Goal: Task Accomplishment & Management: Complete application form

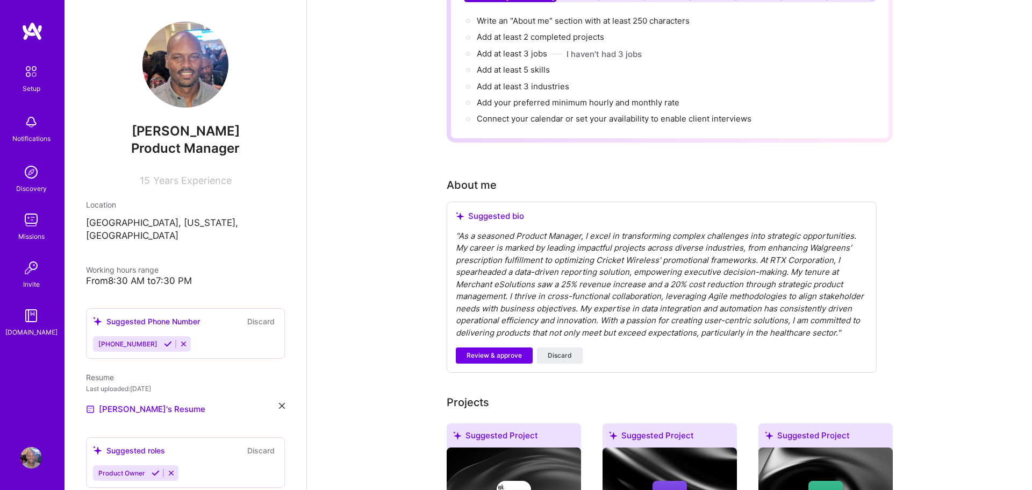
scroll to position [134, 0]
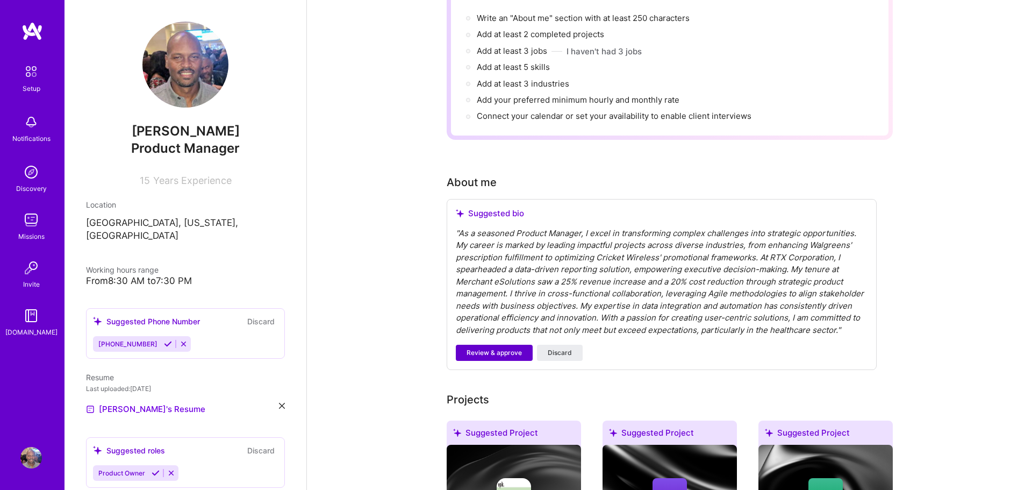
click at [491, 348] on span "Review & approve" at bounding box center [493, 353] width 55 height 10
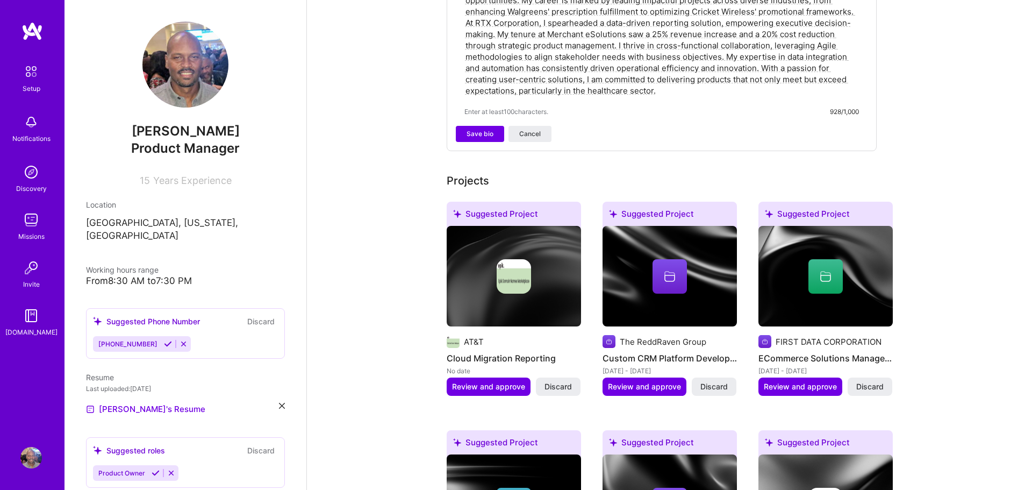
scroll to position [389, 0]
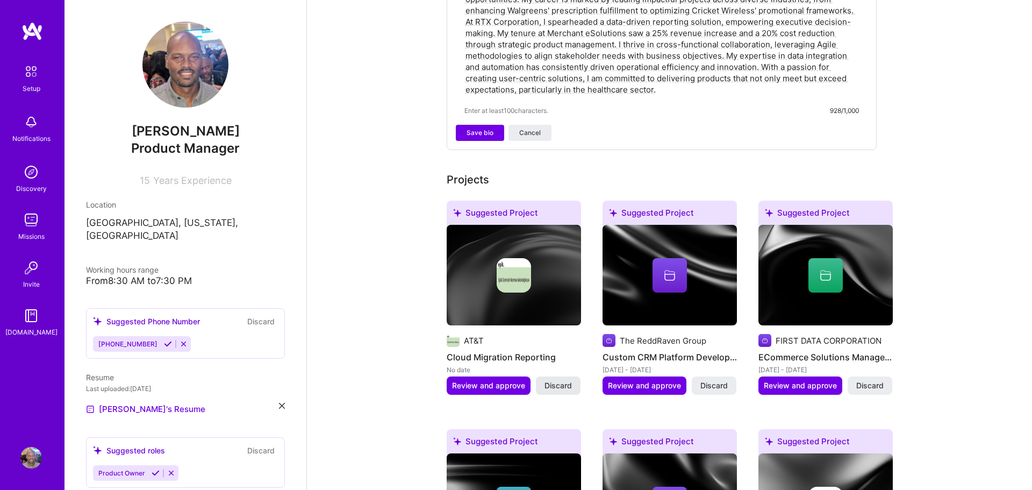
click at [546, 380] on span "Discard" at bounding box center [557, 385] width 27 height 11
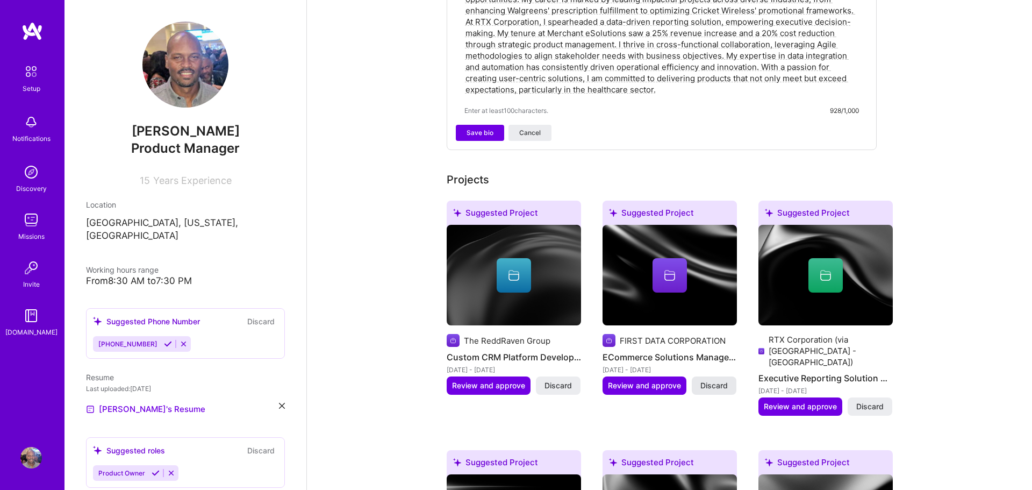
click at [715, 380] on span "Discard" at bounding box center [713, 385] width 27 height 11
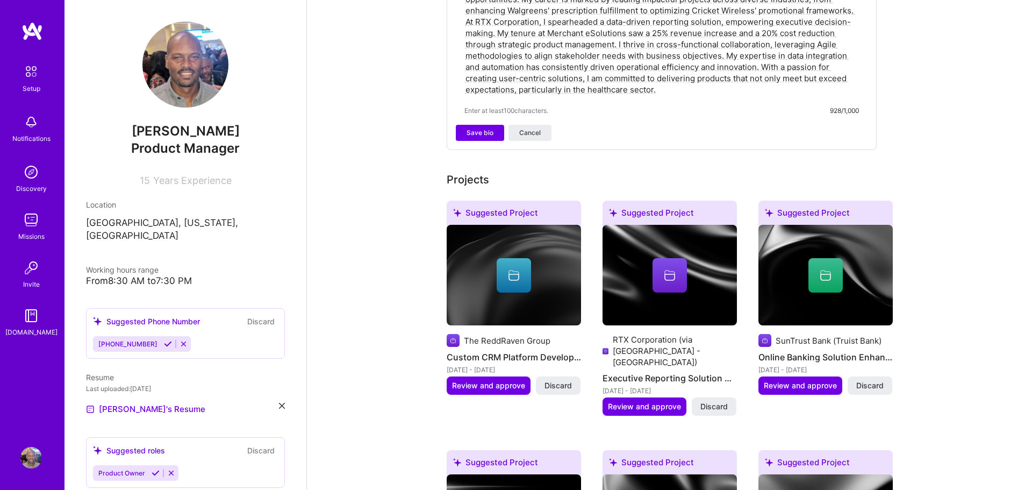
click at [715, 397] on button "Discard" at bounding box center [714, 406] width 45 height 18
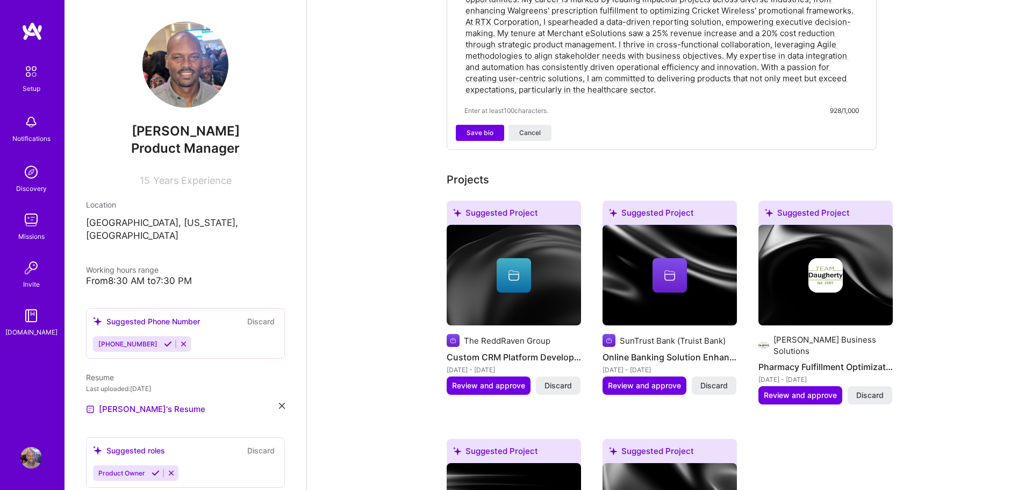
click at [715, 380] on span "Discard" at bounding box center [713, 385] width 27 height 11
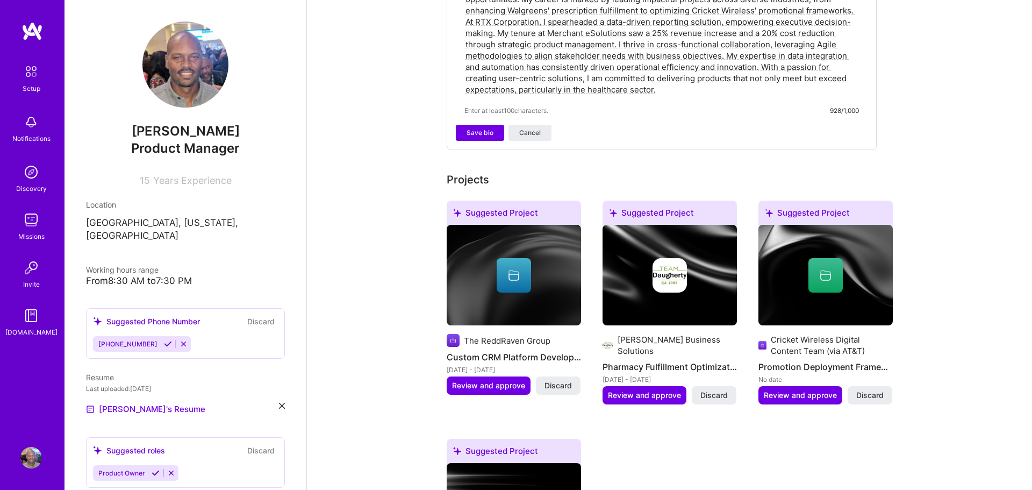
click at [715, 390] on span "Discard" at bounding box center [713, 395] width 27 height 11
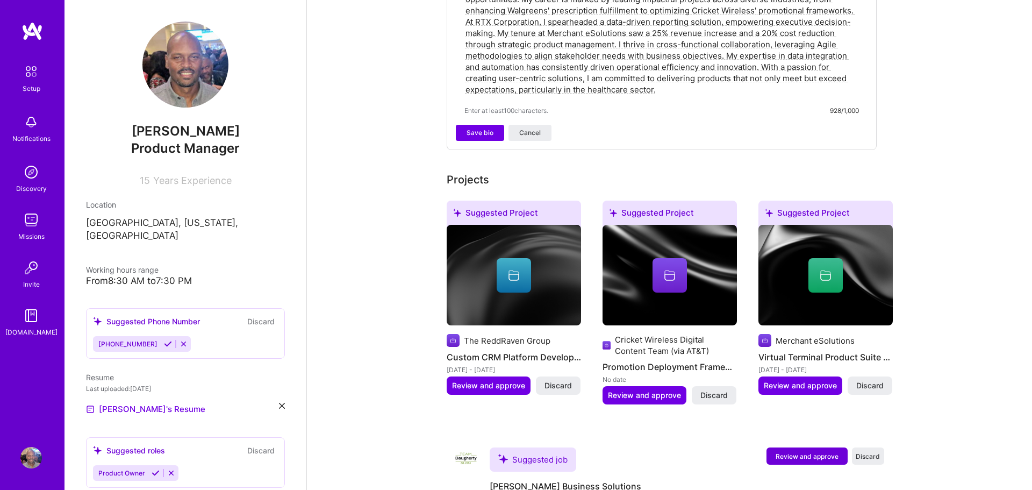
click at [715, 386] on button "Discard" at bounding box center [714, 395] width 45 height 18
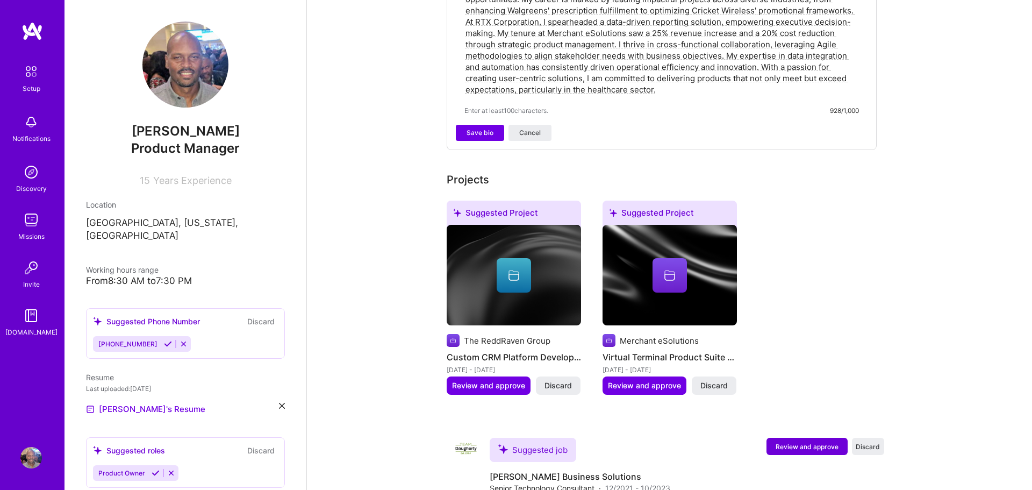
click at [715, 380] on span "Discard" at bounding box center [713, 385] width 27 height 11
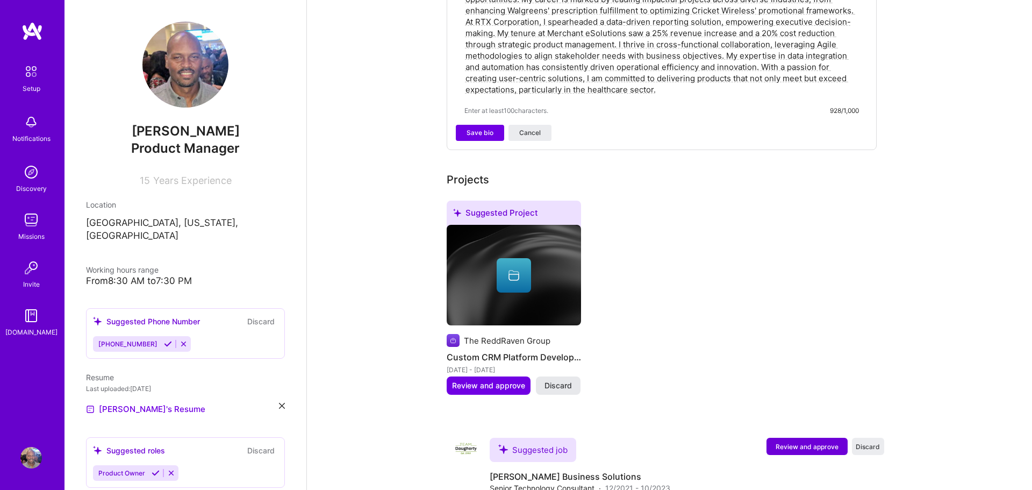
click at [562, 380] on span "Discard" at bounding box center [557, 385] width 27 height 11
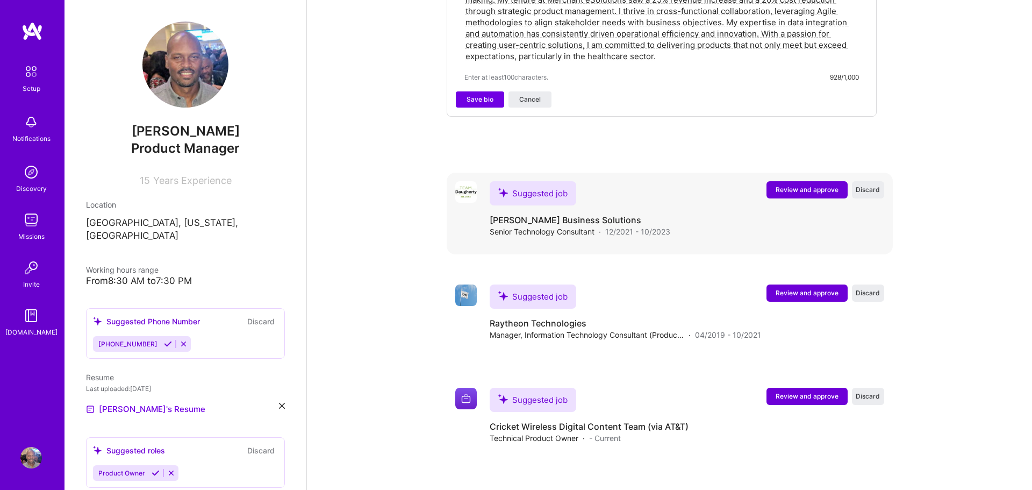
scroll to position [423, 0]
click at [802, 184] on span "Review and approve" at bounding box center [807, 188] width 63 height 9
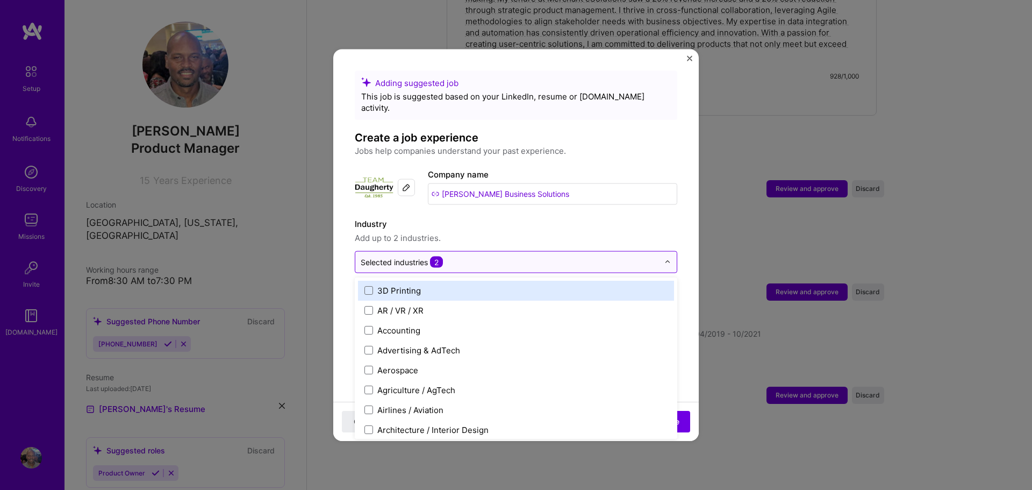
click at [668, 259] on img at bounding box center [667, 262] width 6 height 6
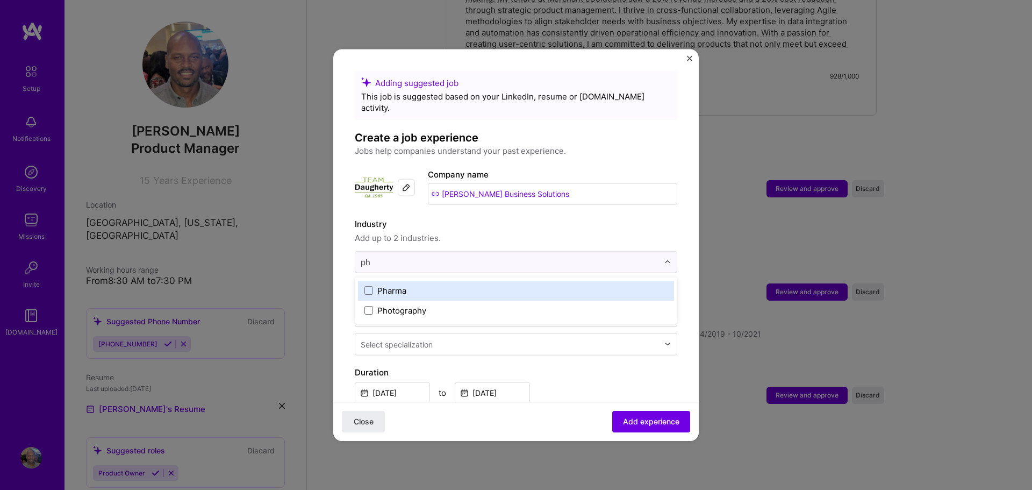
type input "p"
type input "Retail"
click at [369, 286] on span at bounding box center [368, 290] width 9 height 9
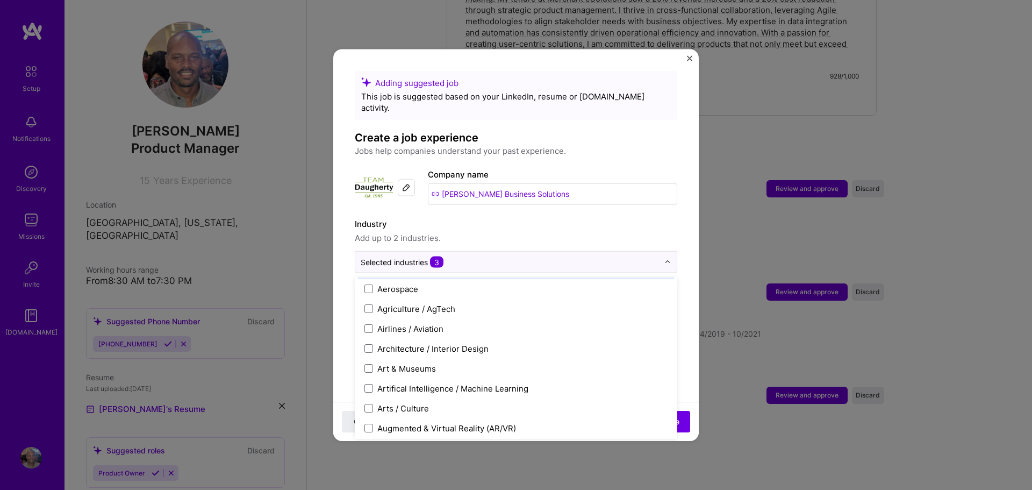
scroll to position [63, 0]
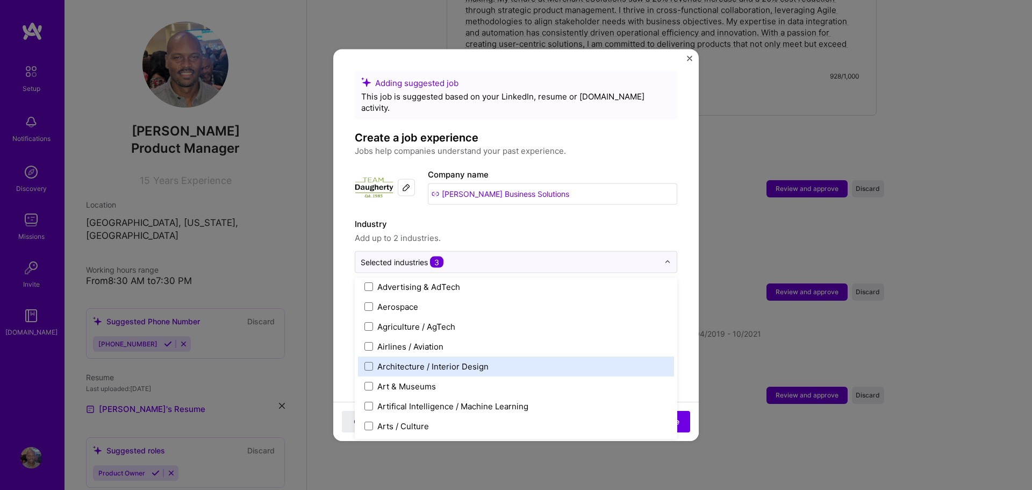
drag, startPoint x: 655, startPoint y: 382, endPoint x: 680, endPoint y: 212, distance: 171.2
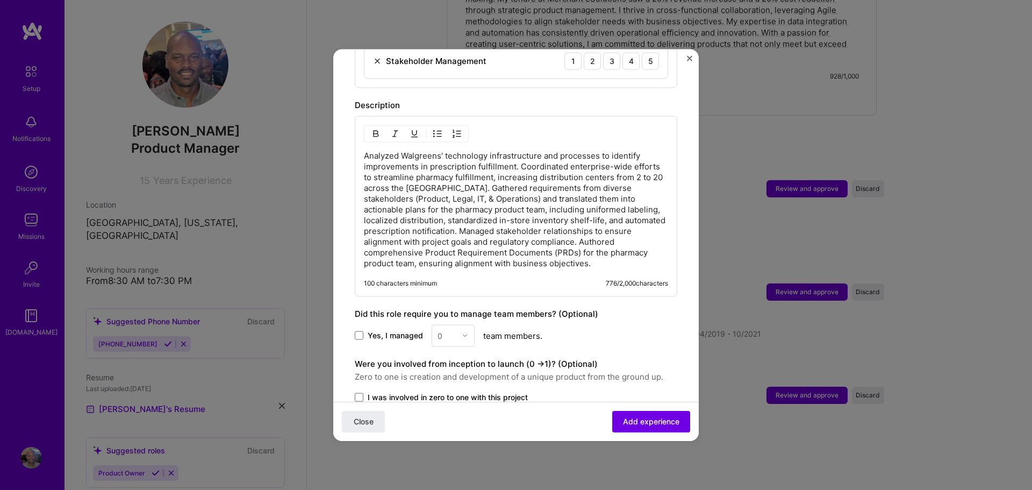
scroll to position [486, 0]
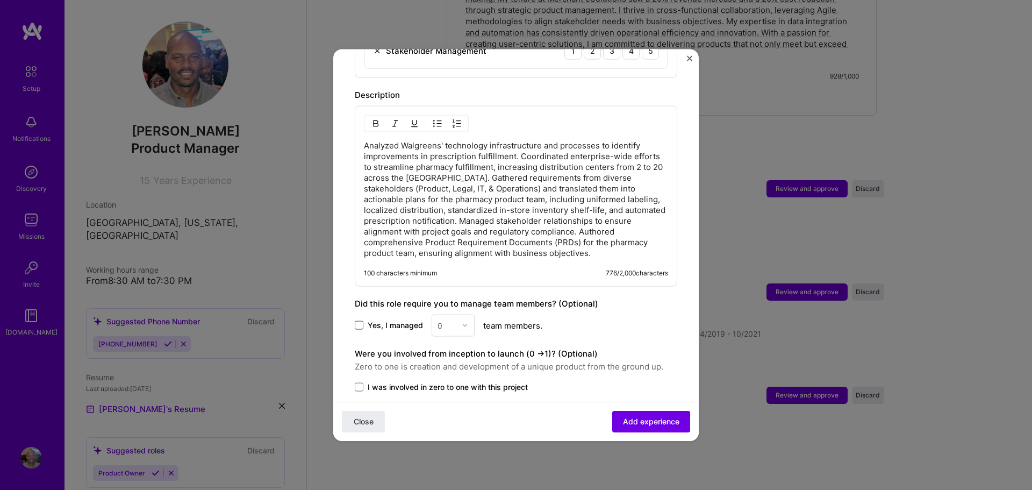
click at [357, 321] on span at bounding box center [359, 325] width 9 height 9
click at [0, 0] on input "Yes, I managed" at bounding box center [0, 0] width 0 height 0
click at [464, 322] on img at bounding box center [465, 325] width 6 height 6
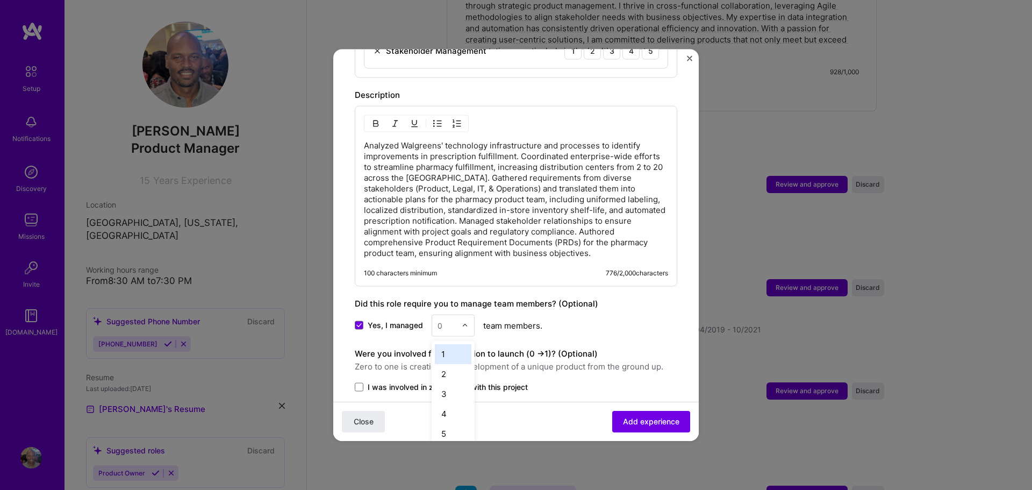
scroll to position [428, 0]
click at [447, 363] on div "2" at bounding box center [453, 373] width 37 height 20
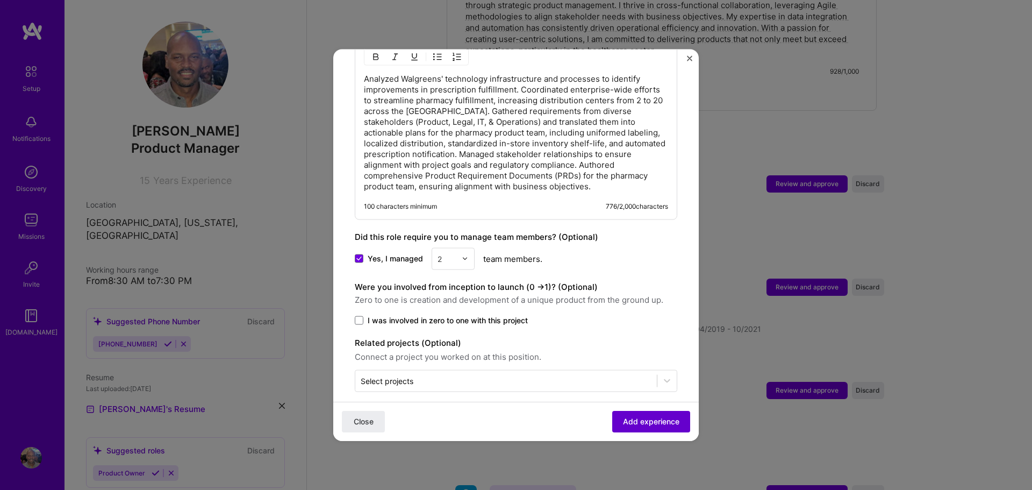
click at [652, 422] on span "Add experience" at bounding box center [651, 421] width 56 height 11
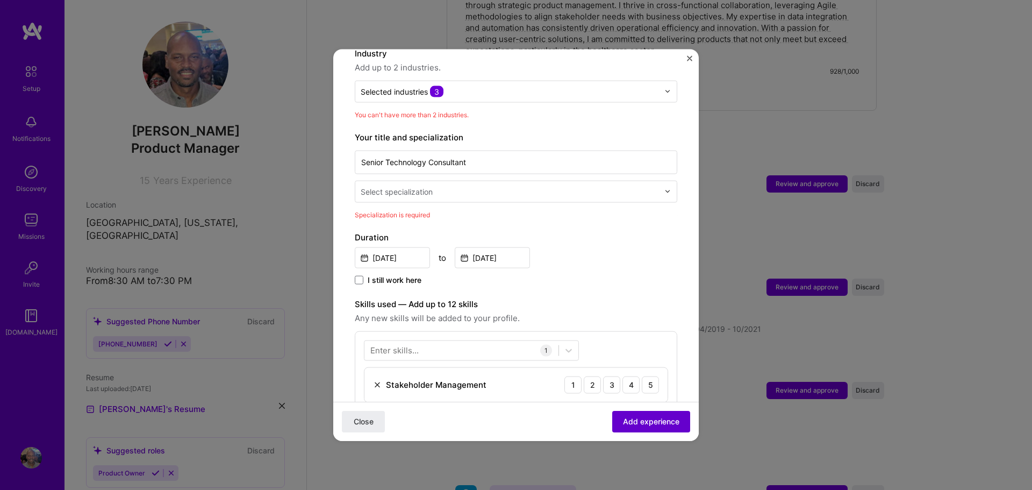
scroll to position [157, 0]
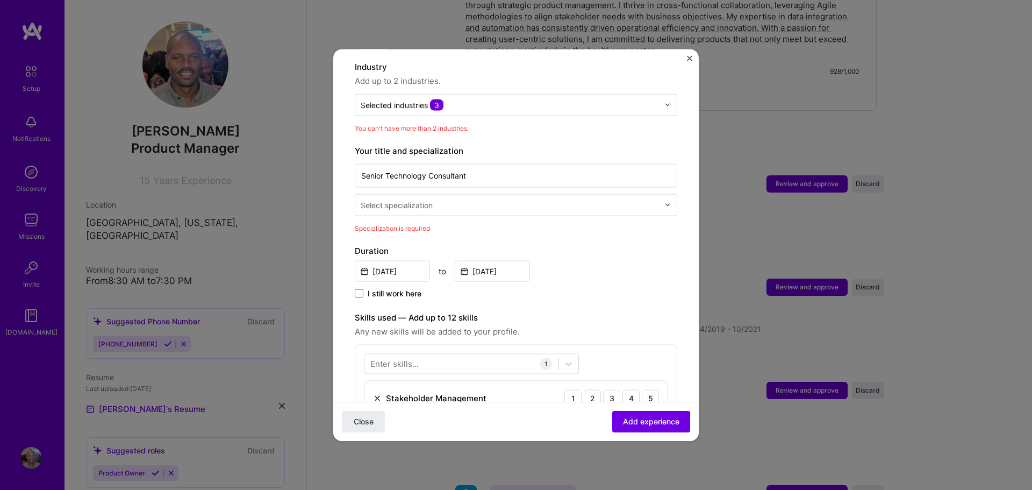
click at [669, 202] on img at bounding box center [667, 205] width 6 height 6
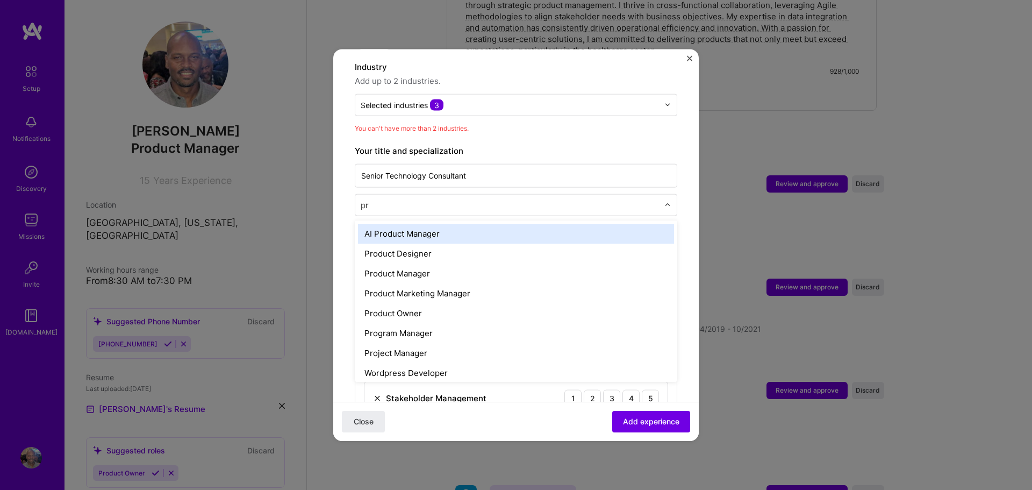
type input "pro"
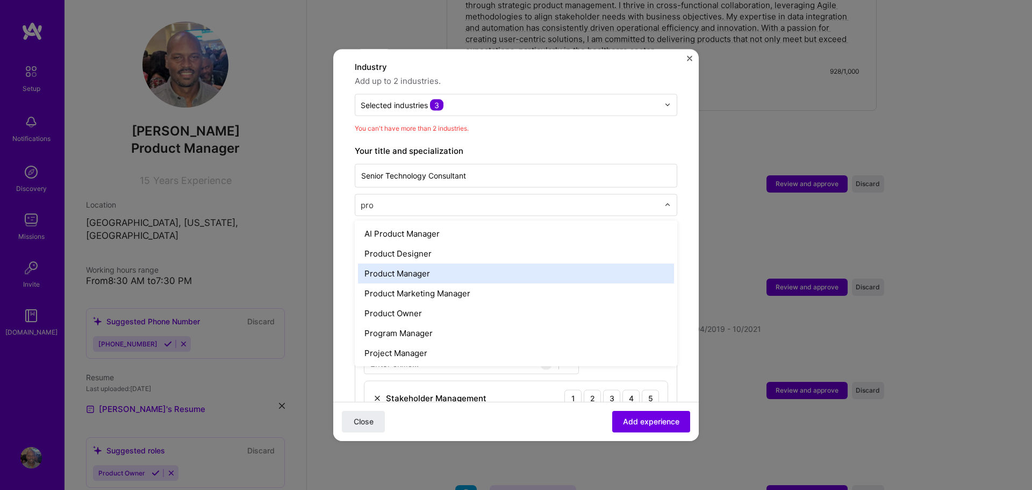
click at [448, 263] on div "Product Manager" at bounding box center [516, 273] width 316 height 20
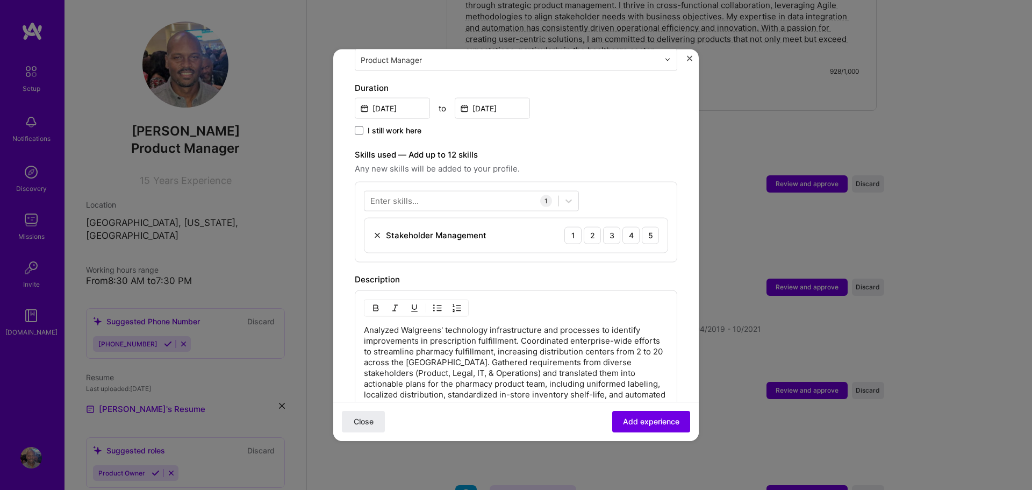
scroll to position [314, 0]
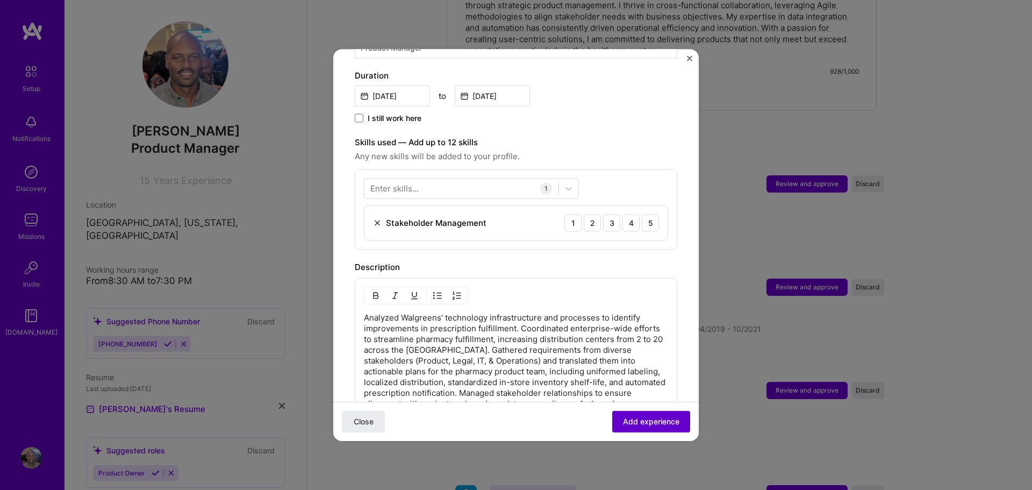
click at [648, 420] on span "Add experience" at bounding box center [651, 421] width 56 height 11
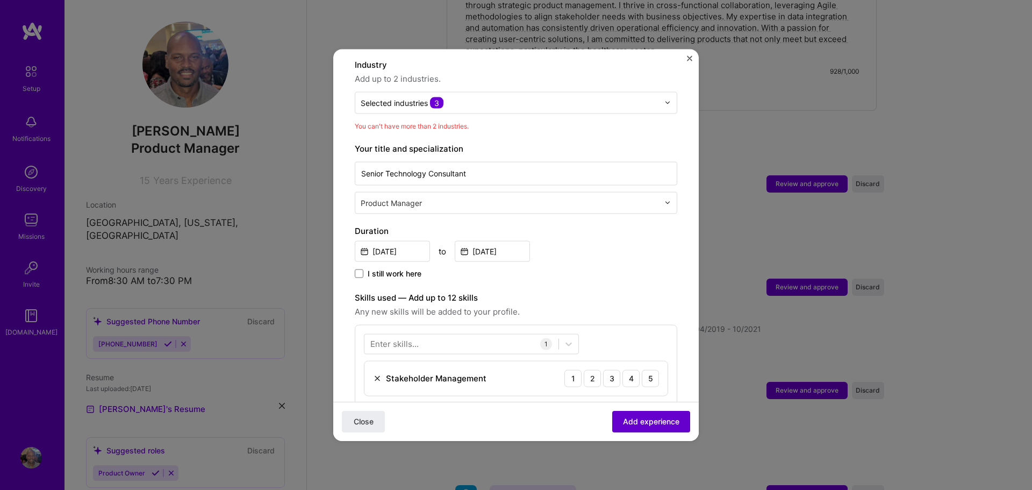
scroll to position [157, 0]
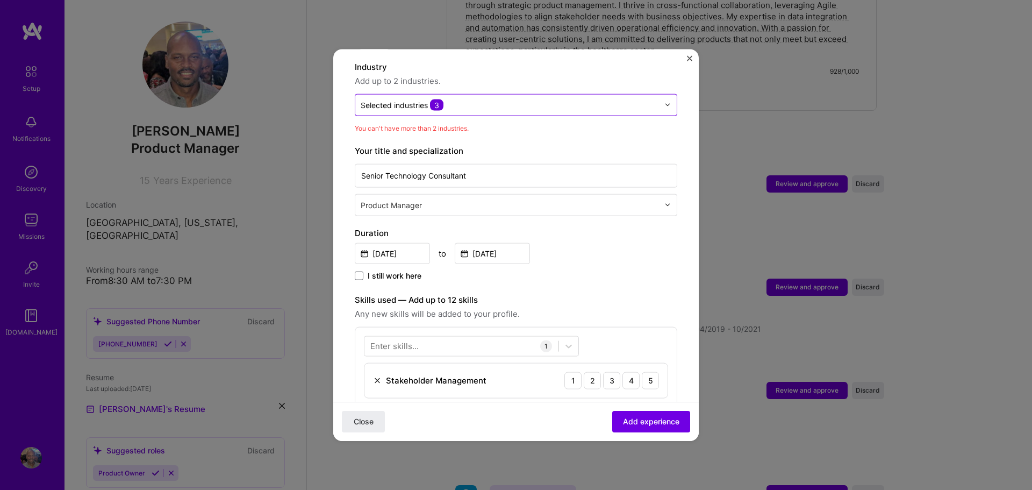
click at [667, 102] on img at bounding box center [667, 105] width 6 height 6
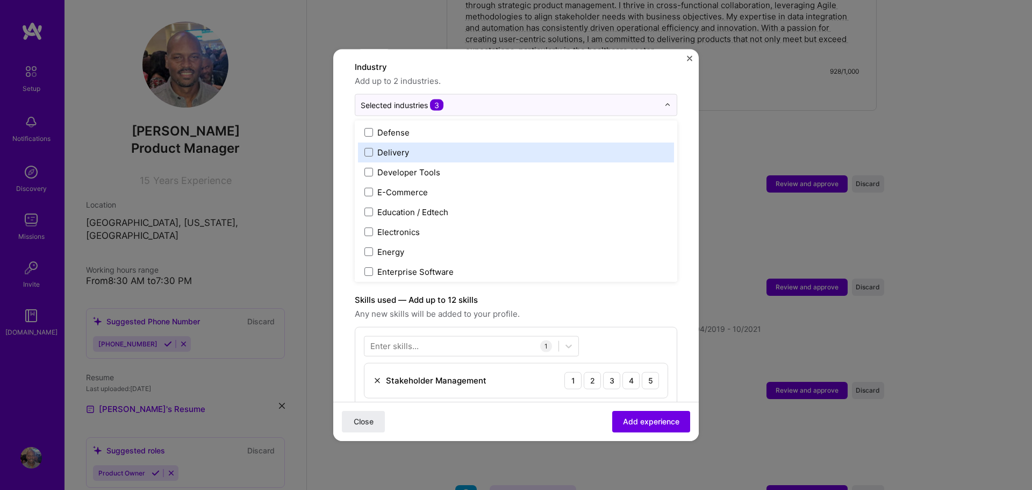
scroll to position [892, 0]
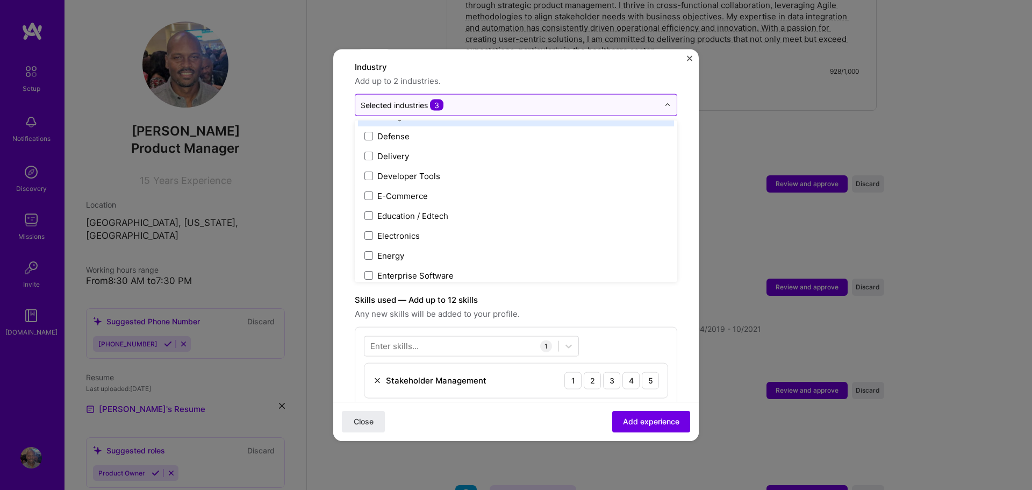
click at [438, 99] on span "3" at bounding box center [436, 104] width 13 height 11
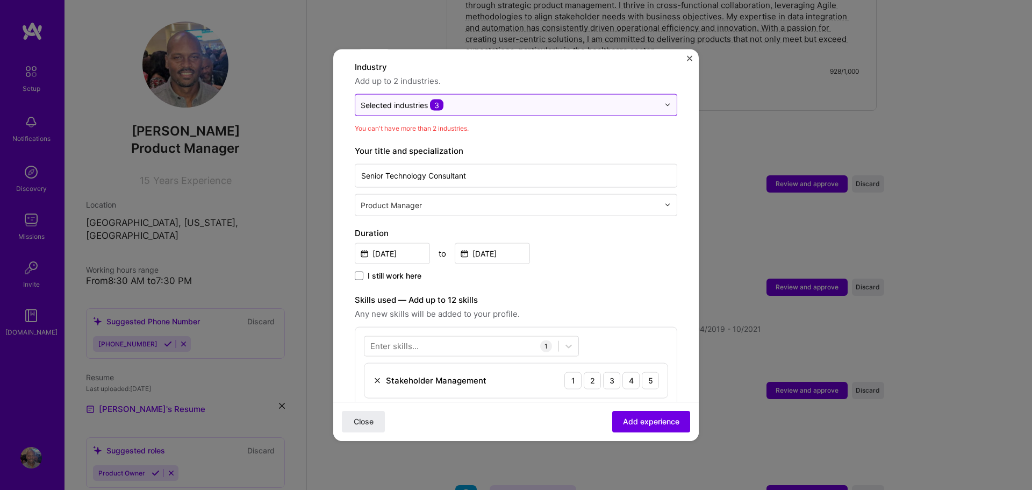
click at [438, 99] on span "3" at bounding box center [436, 104] width 13 height 11
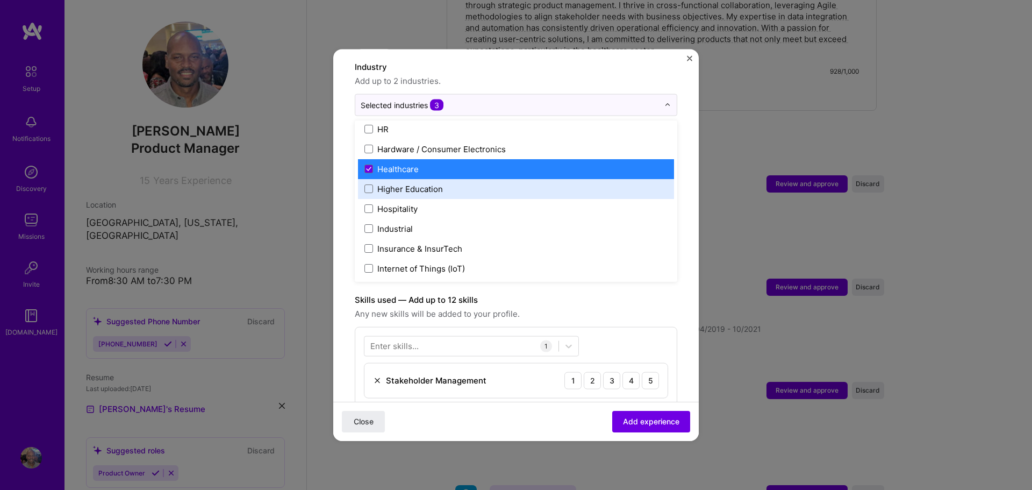
scroll to position [1336, 0]
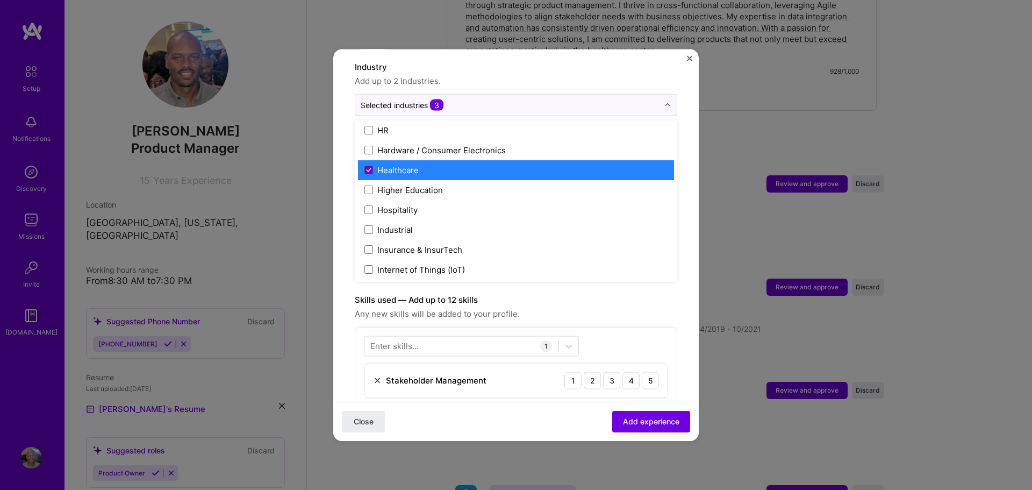
click at [367, 168] on icon at bounding box center [368, 170] width 5 height 4
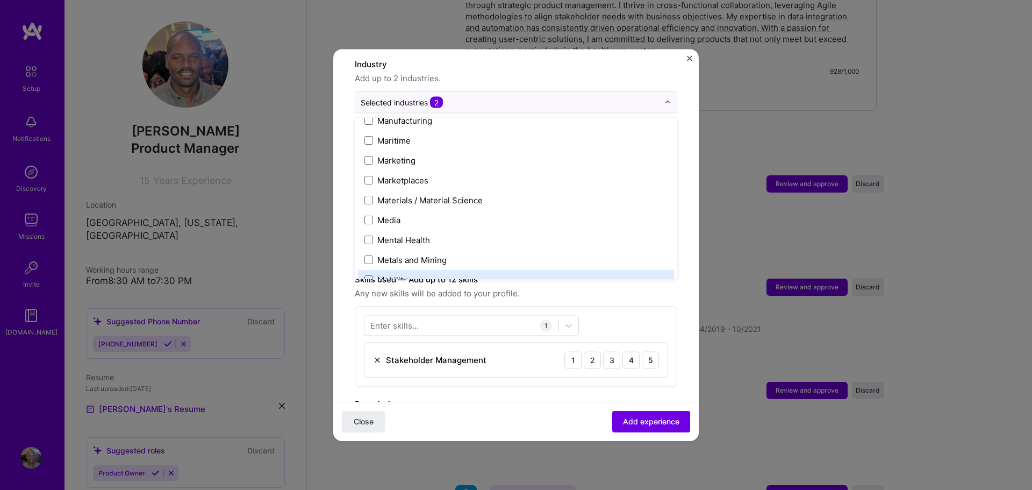
scroll to position [156, 0]
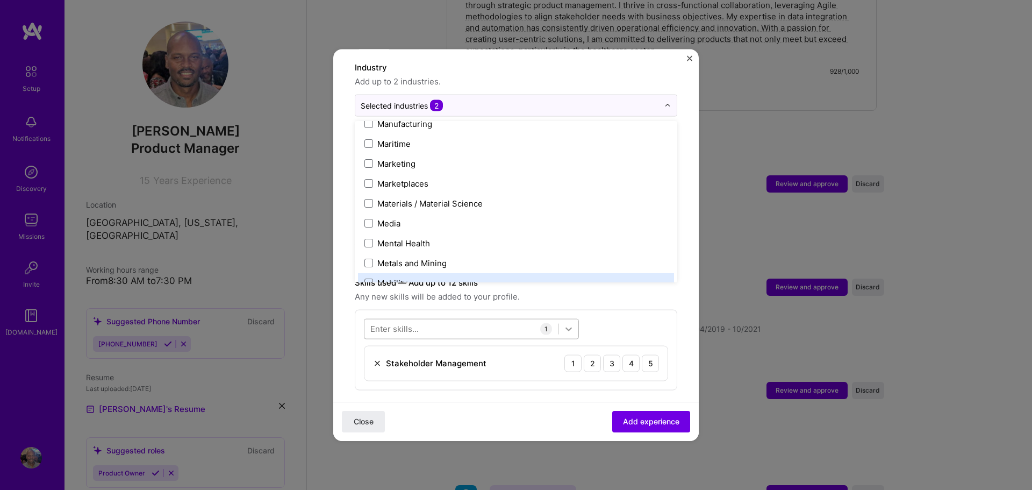
click at [569, 327] on icon at bounding box center [568, 329] width 6 height 4
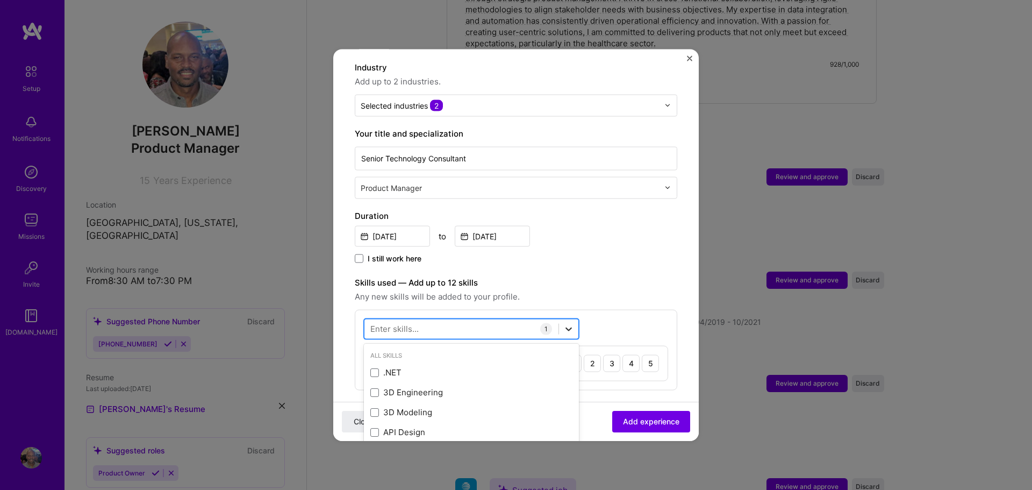
scroll to position [436, 0]
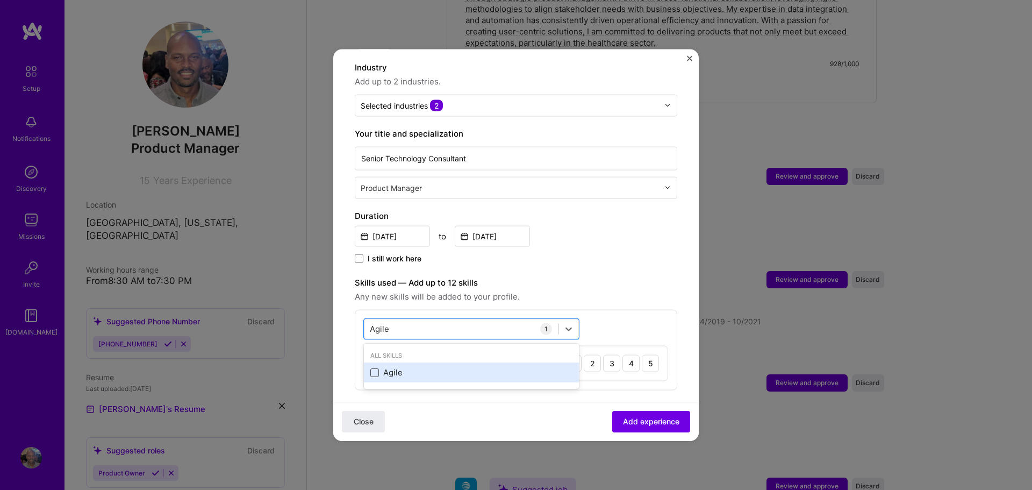
click at [375, 368] on span at bounding box center [374, 372] width 9 height 9
click at [0, 0] on input "checkbox" at bounding box center [0, 0] width 0 height 0
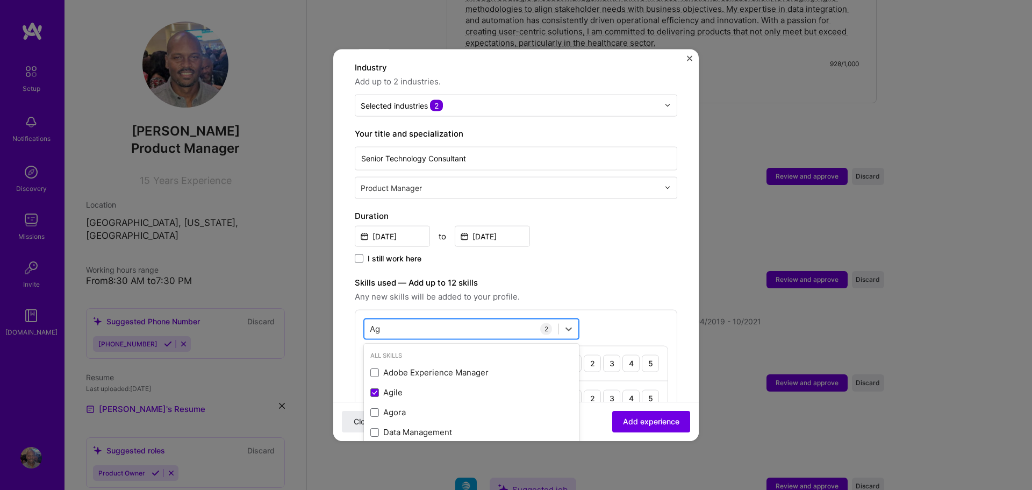
type input "A"
click at [377, 368] on span at bounding box center [374, 372] width 9 height 9
click at [0, 0] on input "checkbox" at bounding box center [0, 0] width 0 height 0
click at [457, 321] on div "backl backl" at bounding box center [461, 329] width 194 height 18
type input "b"
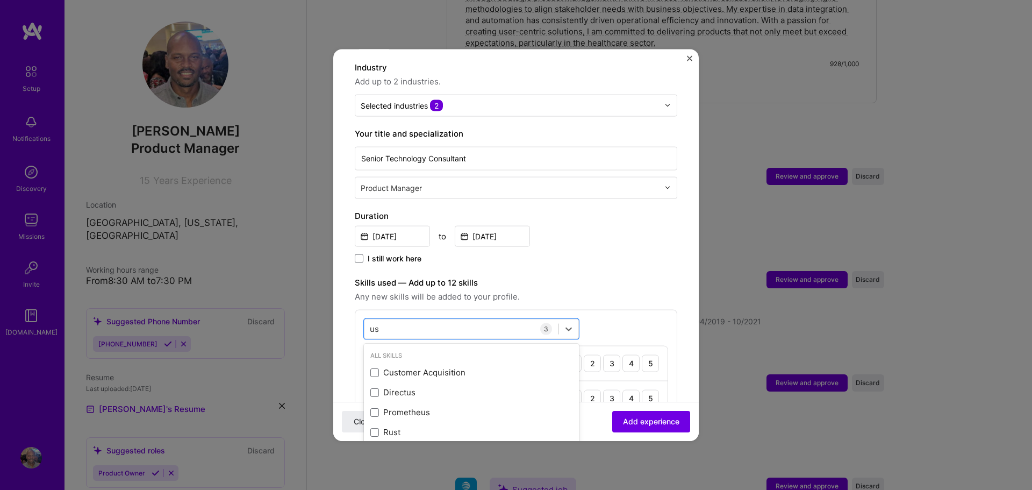
type input "u"
click at [374, 368] on span at bounding box center [374, 372] width 9 height 9
click at [0, 0] on input "checkbox" at bounding box center [0, 0] width 0 height 0
type input "Technical"
click at [640, 419] on span "Add experience" at bounding box center [651, 421] width 56 height 11
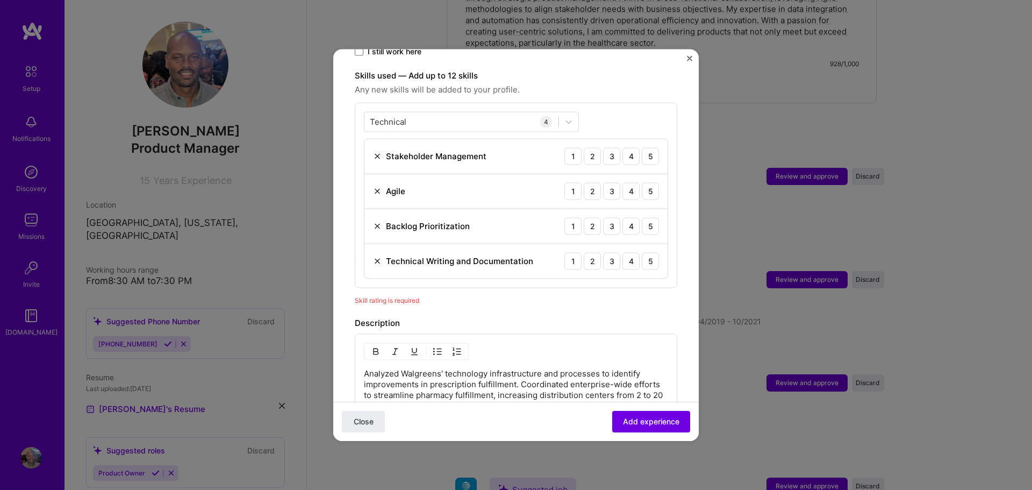
scroll to position [372, 0]
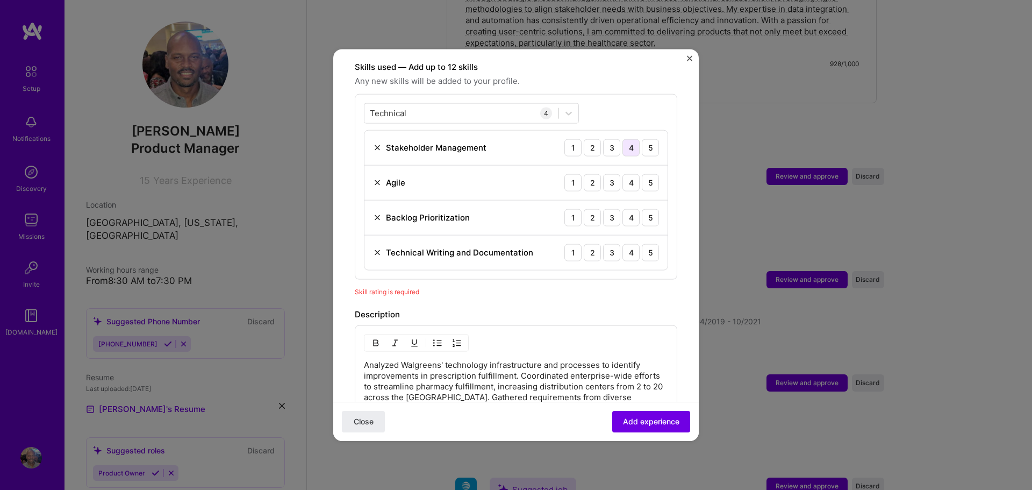
click at [635, 139] on div "4" at bounding box center [630, 147] width 17 height 17
click at [634, 174] on div "4" at bounding box center [630, 182] width 17 height 17
click at [633, 243] on div "4" at bounding box center [630, 251] width 17 height 17
click at [649, 209] on div "5" at bounding box center [650, 217] width 17 height 17
click at [649, 174] on div "5" at bounding box center [650, 182] width 17 height 17
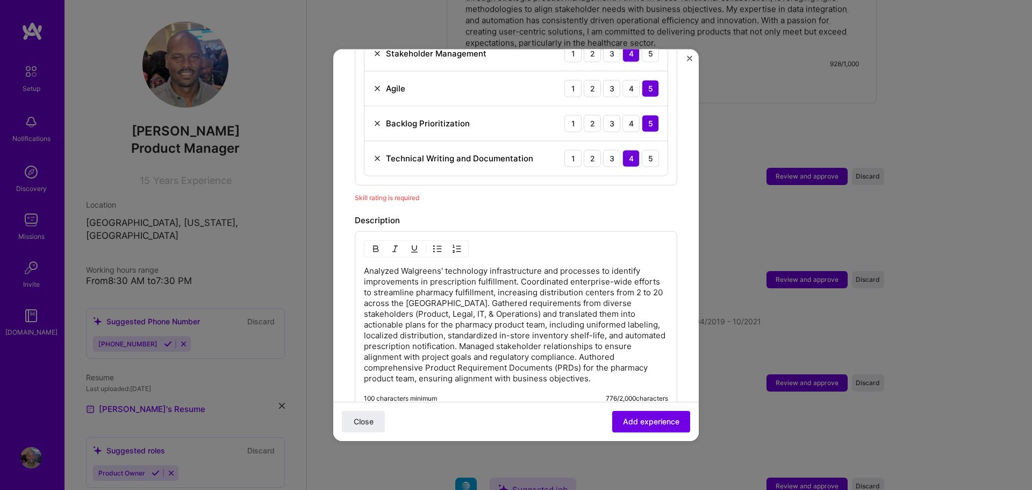
scroll to position [658, 0]
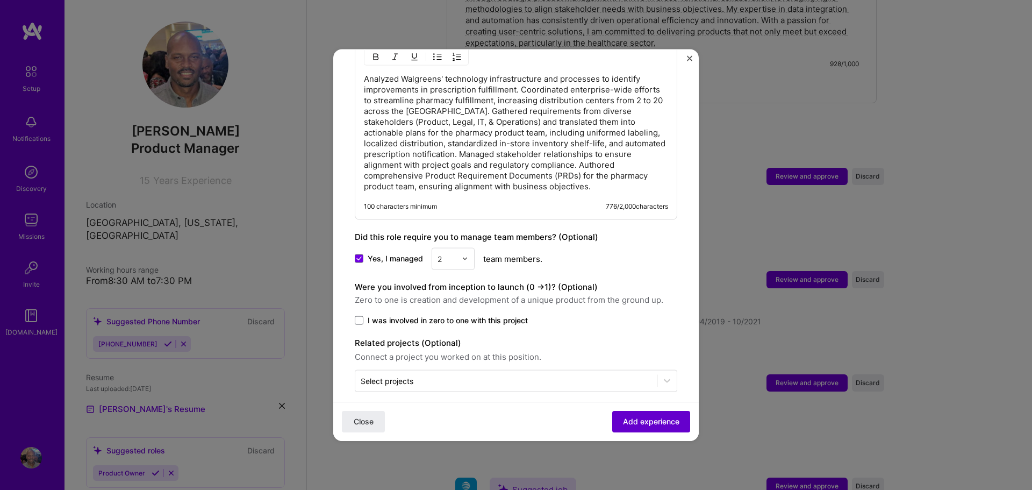
click at [636, 420] on span "Add experience" at bounding box center [651, 421] width 56 height 11
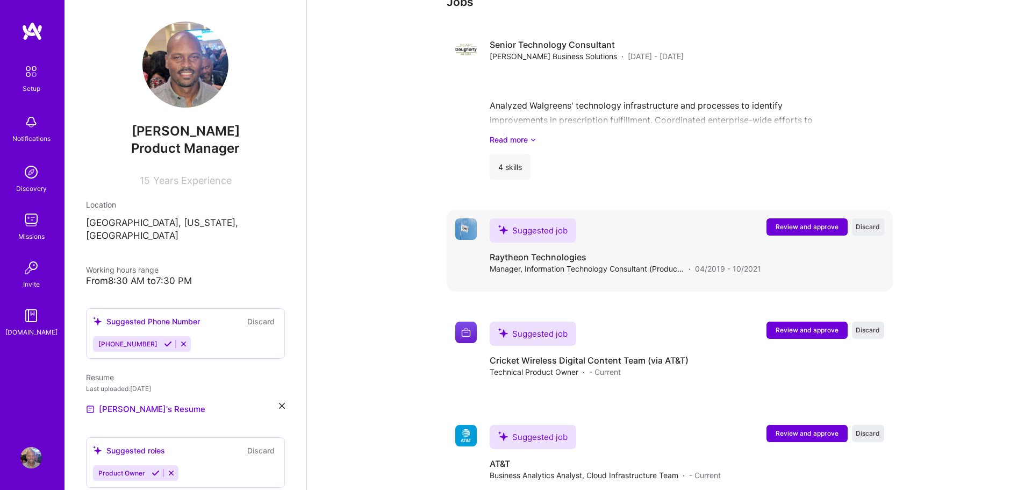
scroll to position [600, 0]
click at [797, 221] on span "Review and approve" at bounding box center [807, 225] width 63 height 9
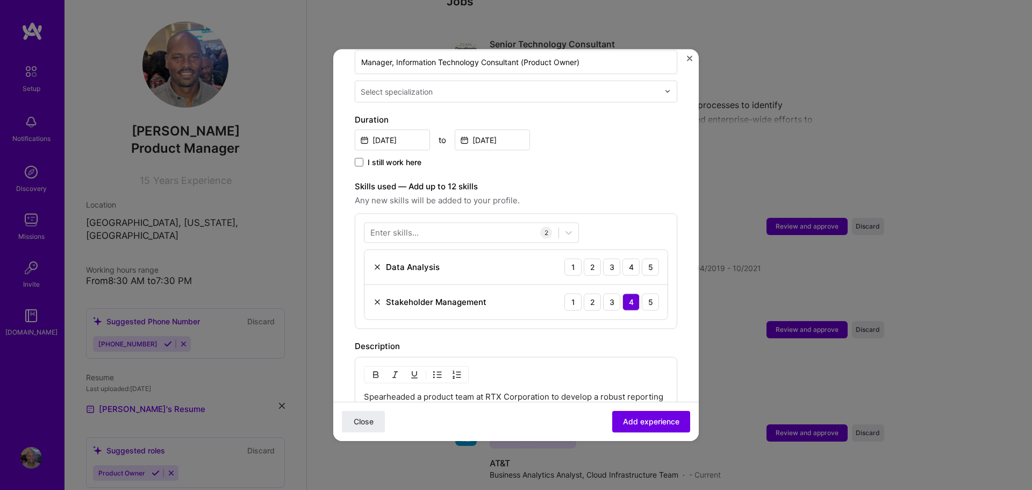
scroll to position [291, 0]
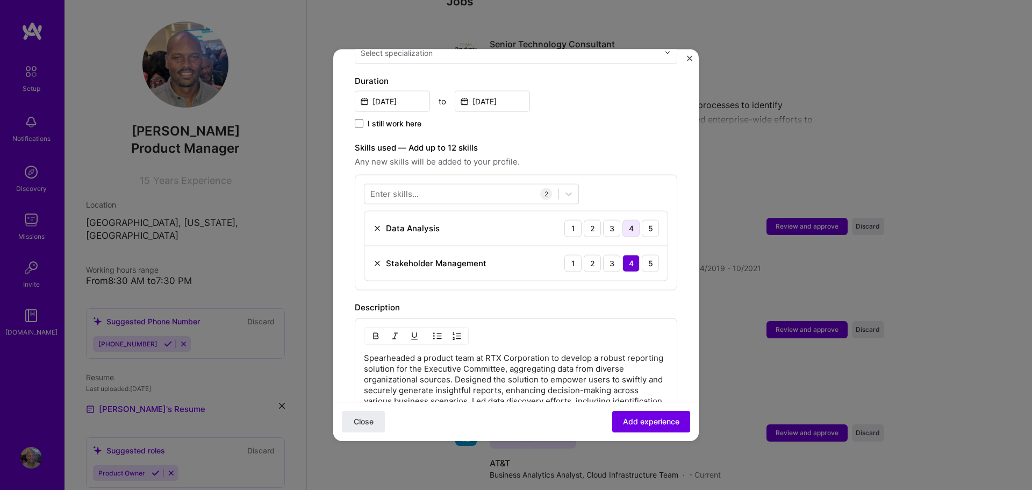
click at [632, 219] on div "4" at bounding box center [630, 227] width 17 height 17
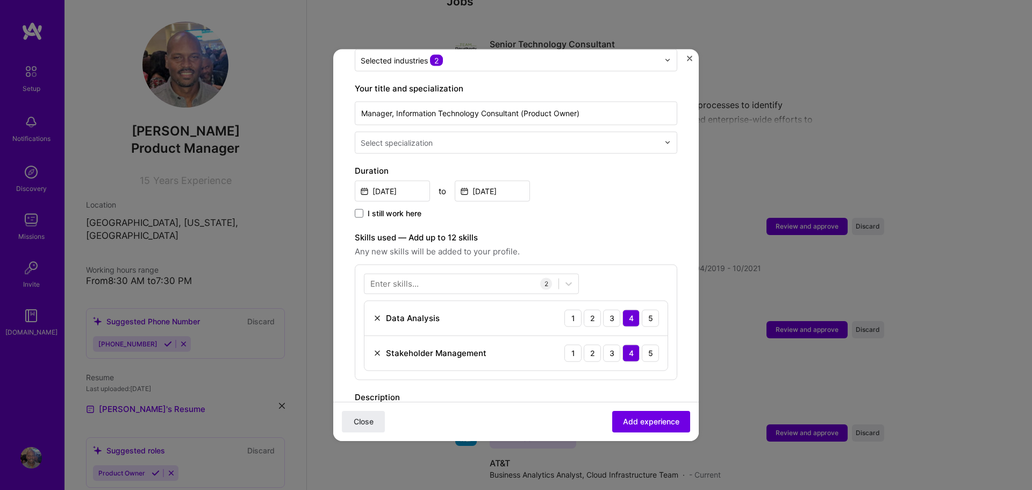
scroll to position [211, 0]
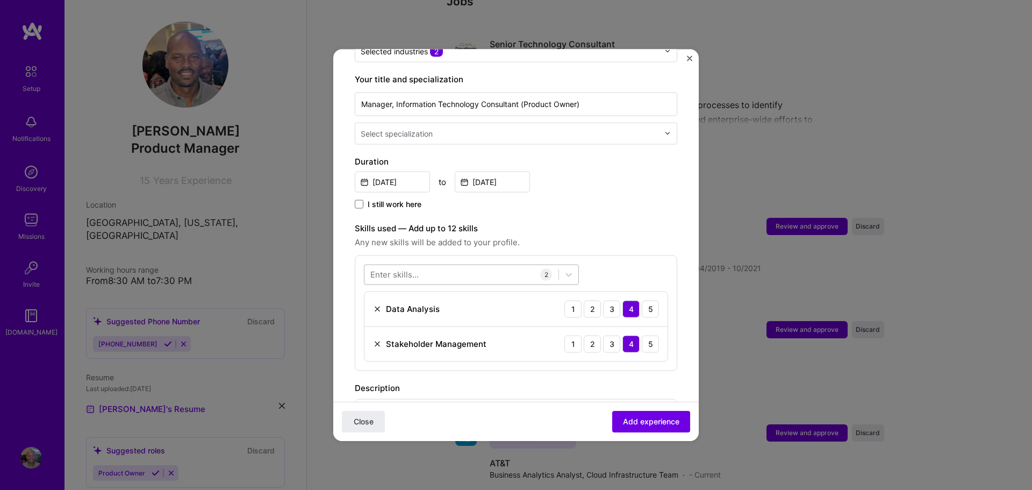
click at [444, 265] on div at bounding box center [461, 274] width 194 height 18
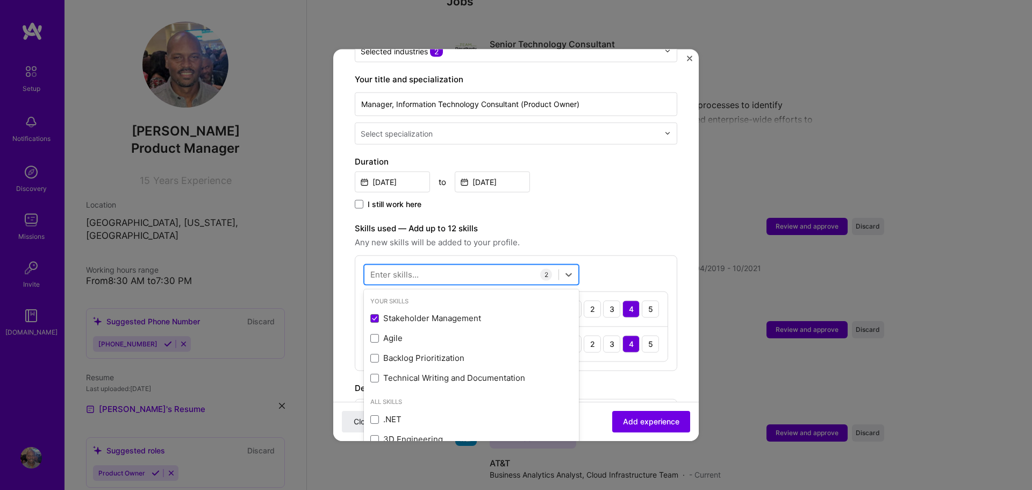
type input "a"
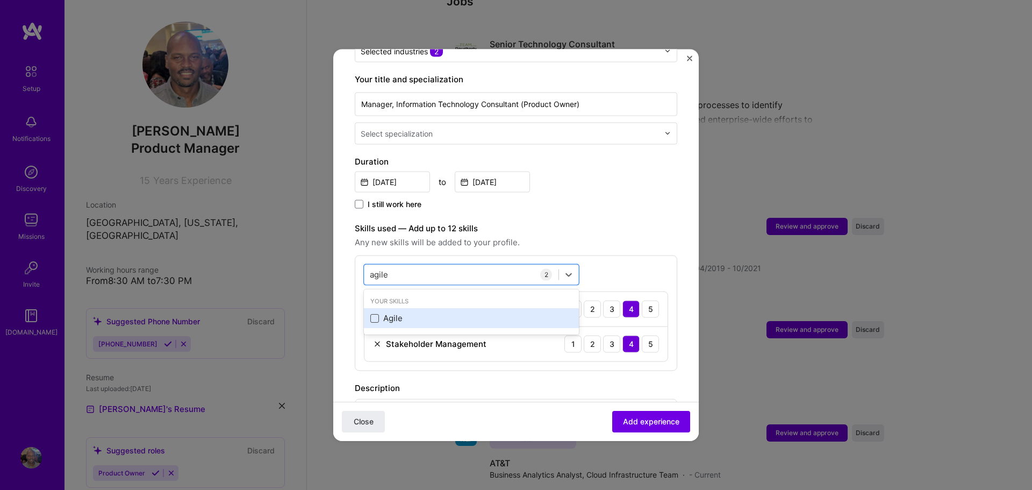
click at [375, 313] on span at bounding box center [374, 317] width 9 height 9
click at [0, 0] on input "checkbox" at bounding box center [0, 0] width 0 height 0
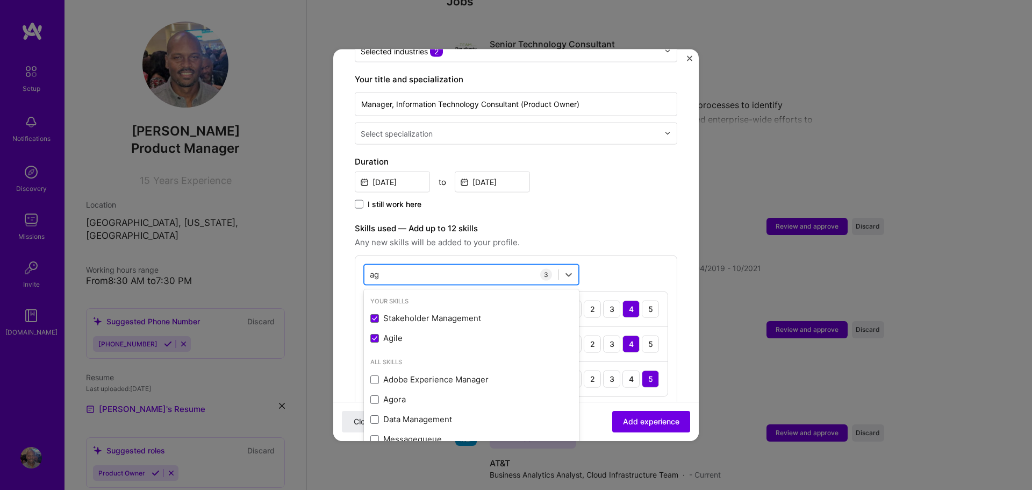
type input "a"
type input "u"
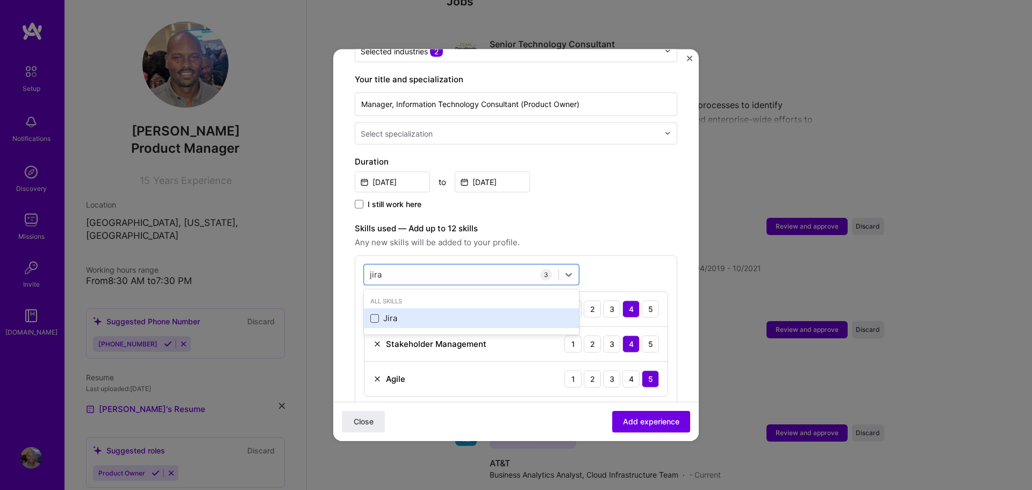
click at [372, 313] on span at bounding box center [374, 317] width 9 height 9
click at [0, 0] on input "checkbox" at bounding box center [0, 0] width 0 height 0
click at [402, 265] on div "[PERSON_NAME]" at bounding box center [461, 274] width 194 height 18
type input "j"
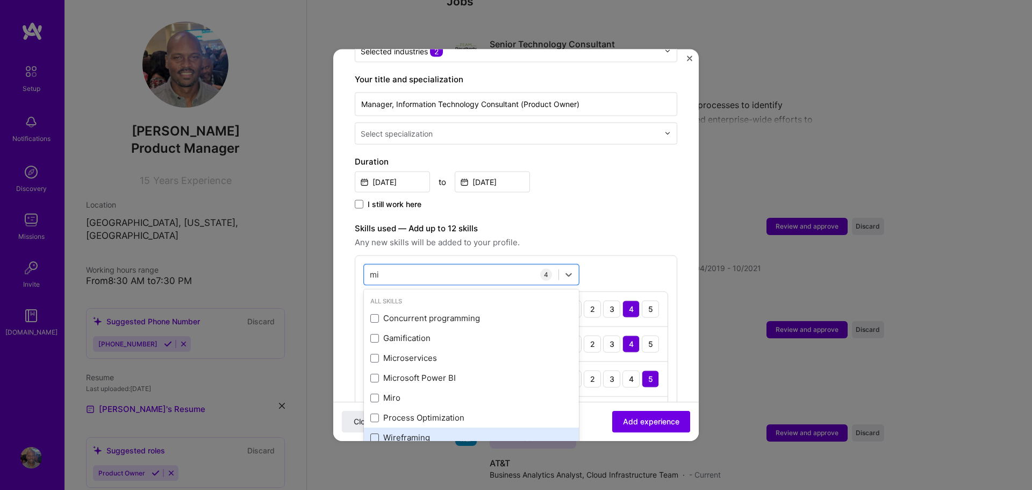
click at [375, 433] on span at bounding box center [374, 437] width 9 height 9
click at [0, 0] on input "checkbox" at bounding box center [0, 0] width 0 height 0
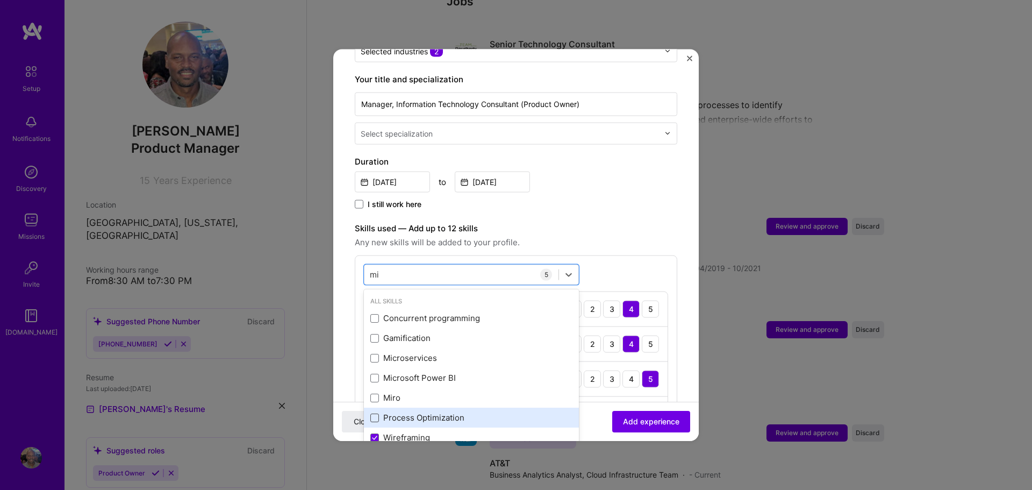
click at [375, 413] on span at bounding box center [374, 417] width 9 height 9
click at [0, 0] on input "checkbox" at bounding box center [0, 0] width 0 height 0
click at [400, 265] on div "mi mi" at bounding box center [461, 274] width 194 height 18
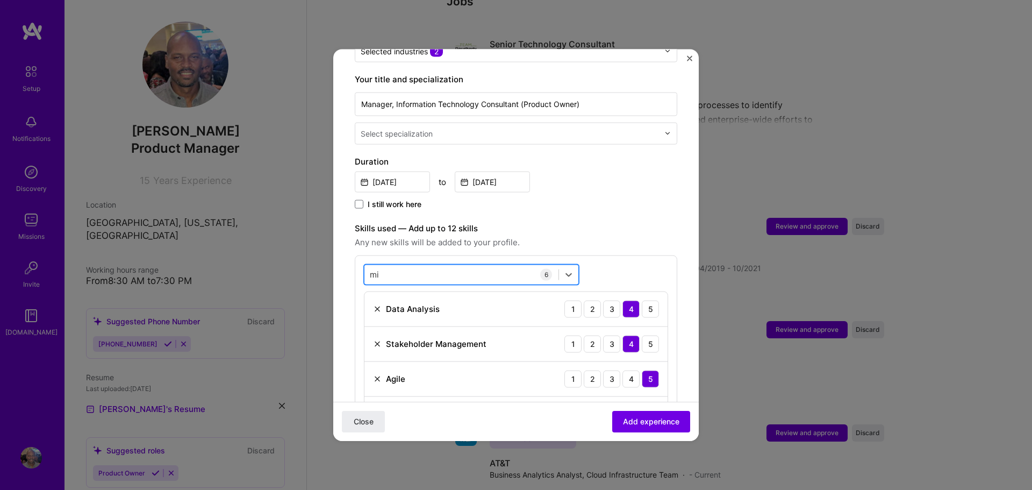
type input "m"
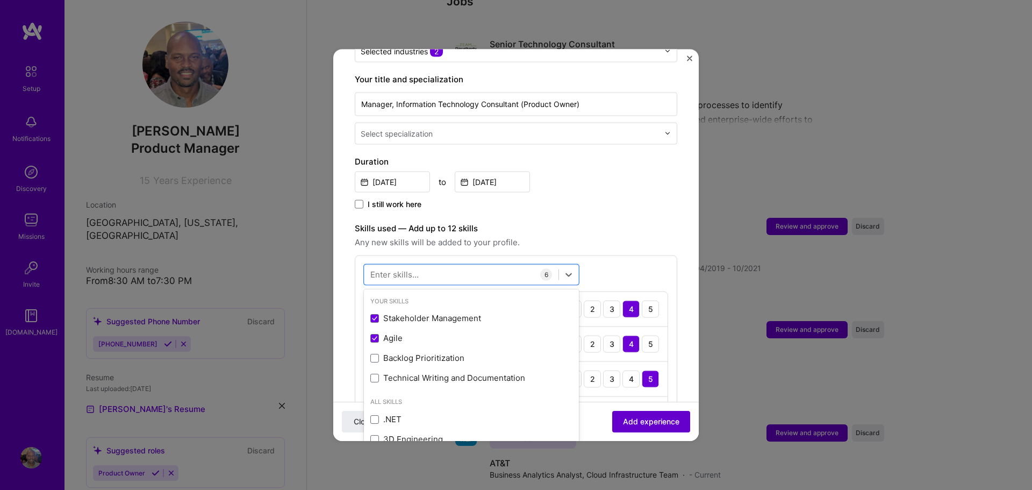
click at [642, 420] on span "Add experience" at bounding box center [651, 421] width 56 height 11
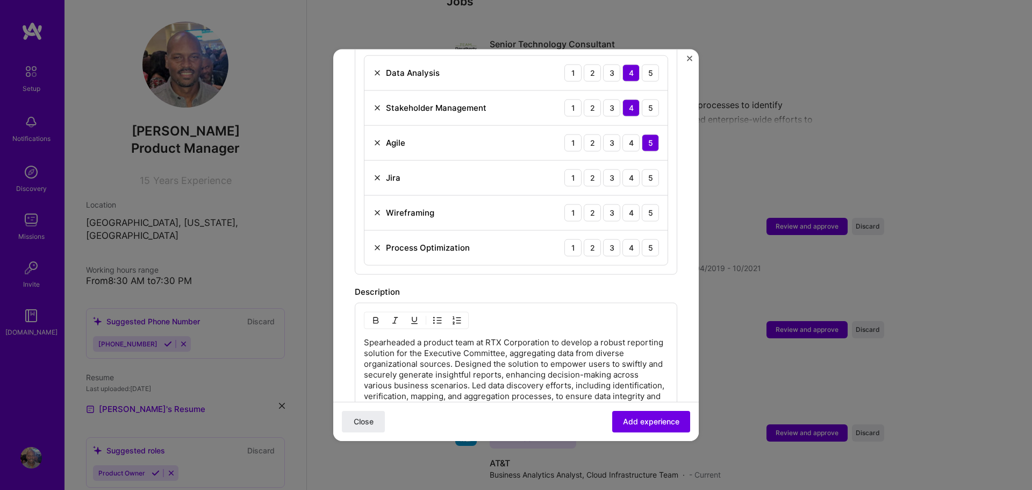
scroll to position [465, 0]
click at [634, 168] on div "4" at bounding box center [630, 176] width 17 height 17
click at [633, 203] on div "4" at bounding box center [630, 211] width 17 height 17
click at [633, 238] on div "4" at bounding box center [630, 246] width 17 height 17
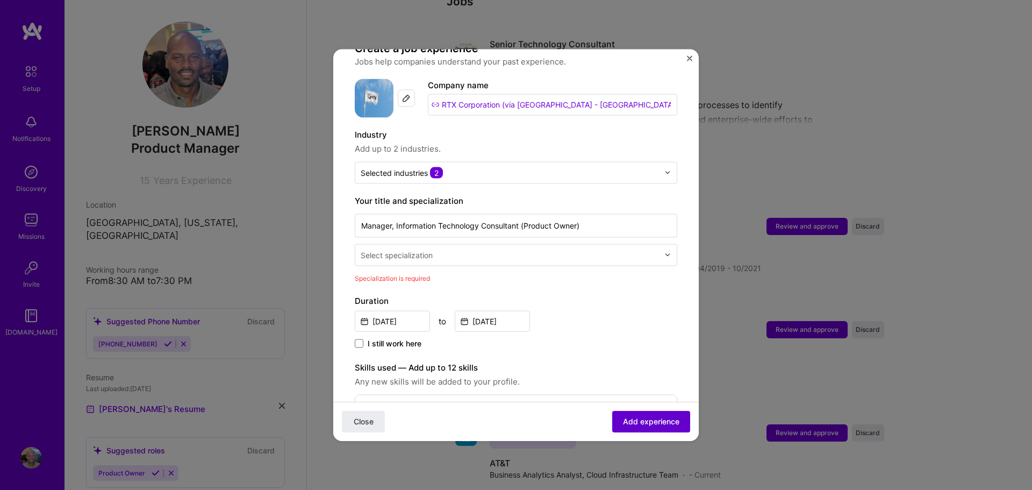
scroll to position [89, 0]
click at [664, 244] on div "Select specialization" at bounding box center [516, 255] width 322 height 22
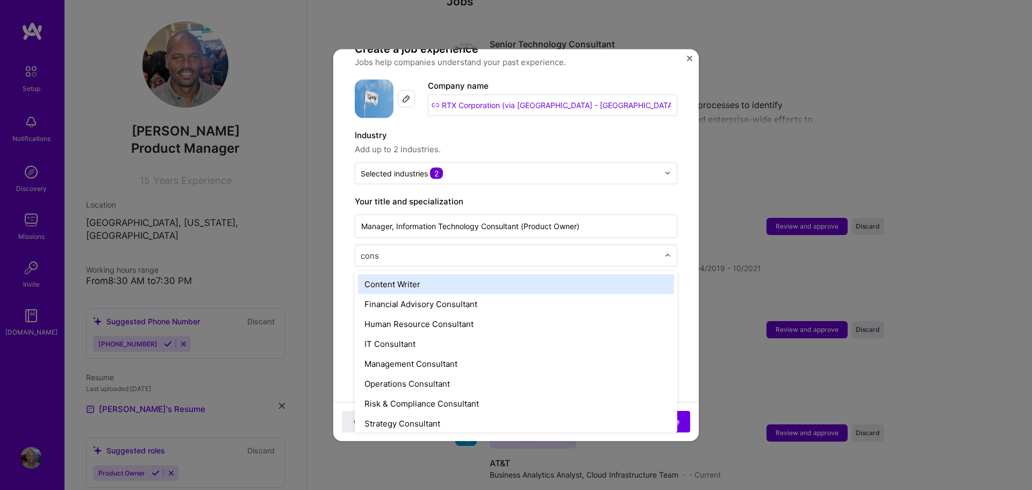
type input "consu"
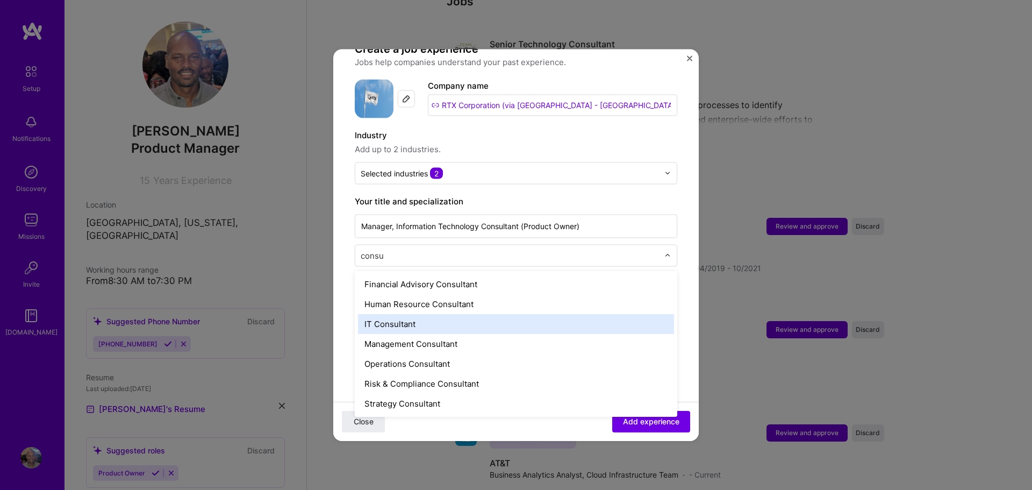
click at [458, 313] on div "IT Consultant" at bounding box center [516, 323] width 316 height 20
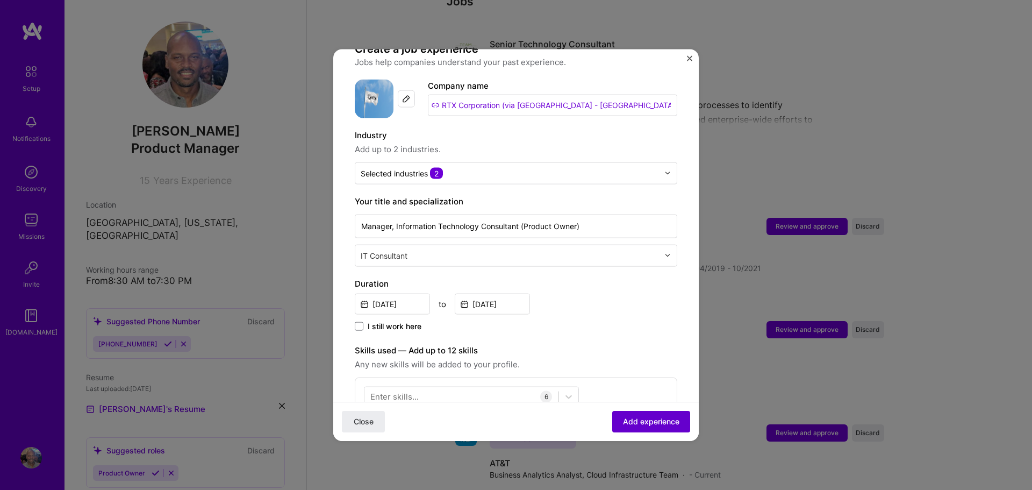
click at [641, 421] on span "Add experience" at bounding box center [651, 421] width 56 height 11
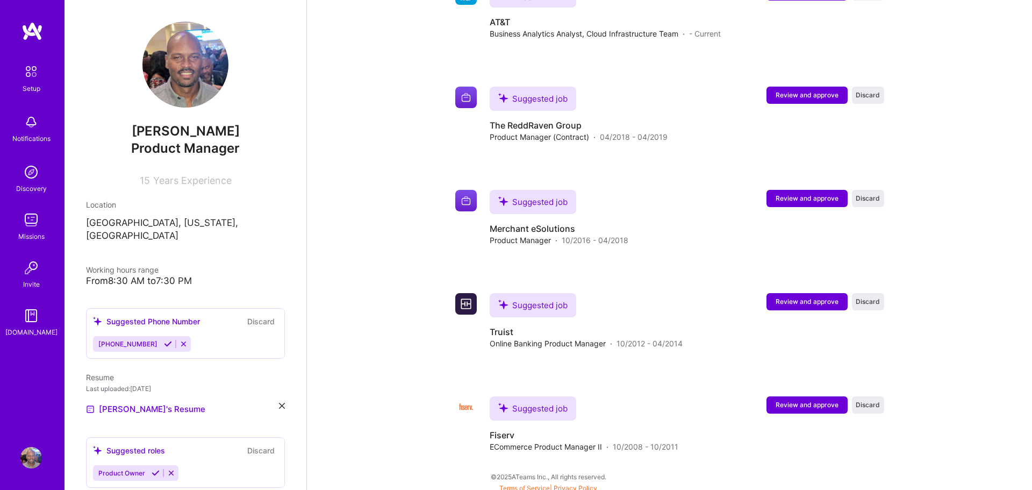
scroll to position [1094, 0]
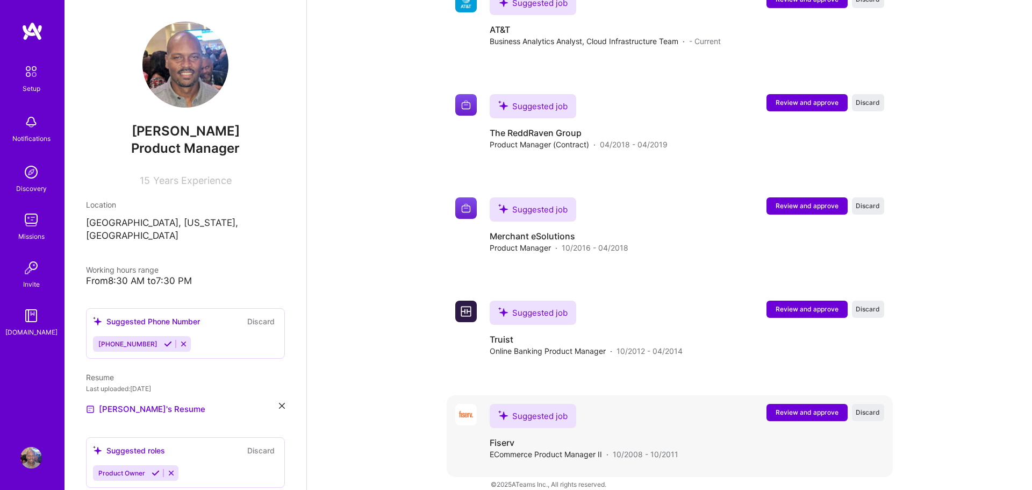
click at [821, 407] on span "Review and approve" at bounding box center [807, 411] width 63 height 9
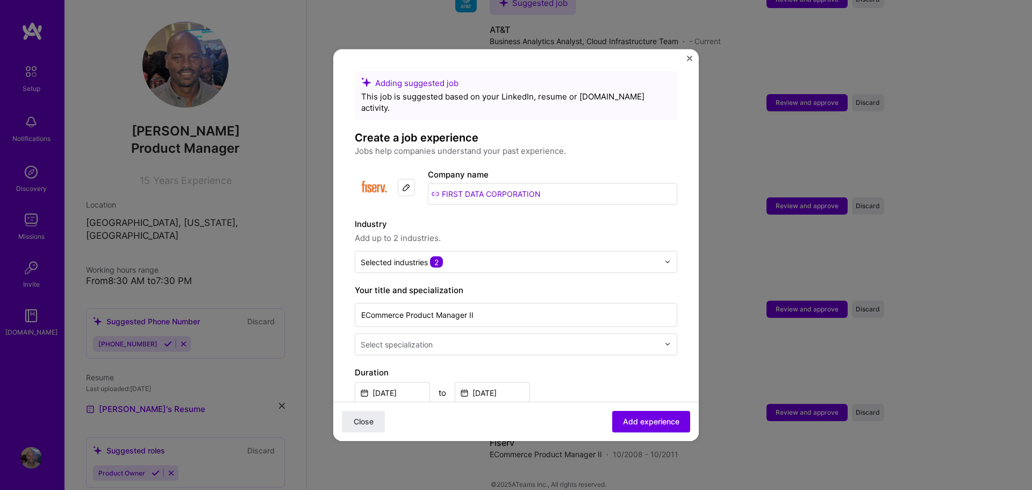
click at [667, 341] on img at bounding box center [667, 344] width 6 height 6
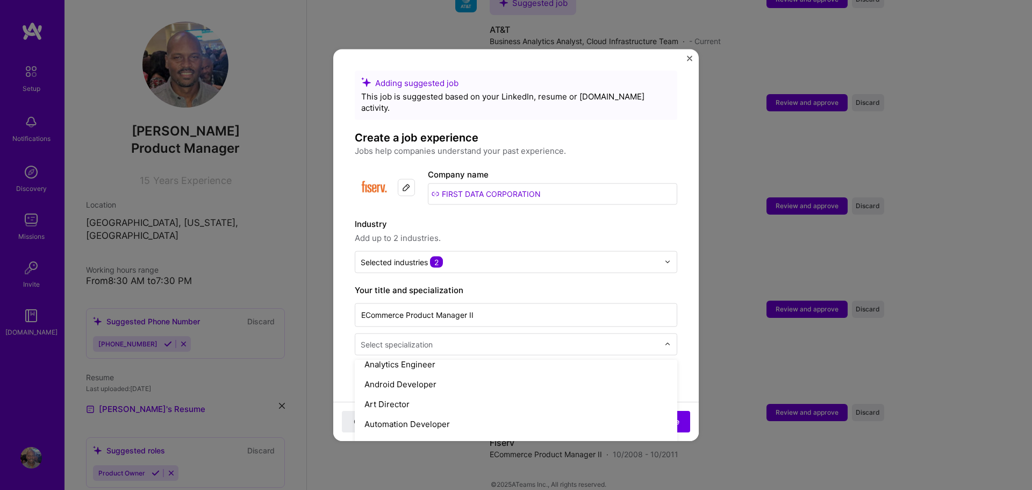
scroll to position [112, 0]
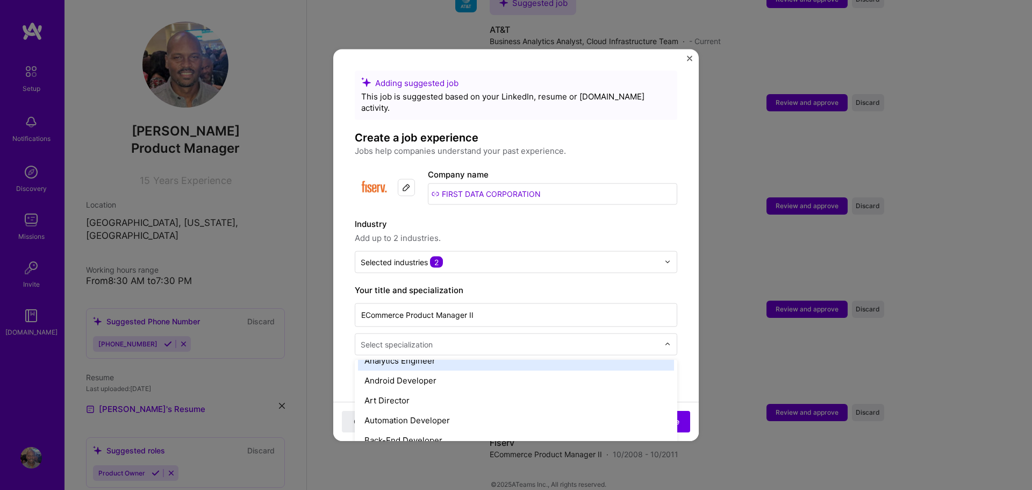
click at [516, 338] on input "text" at bounding box center [511, 343] width 300 height 11
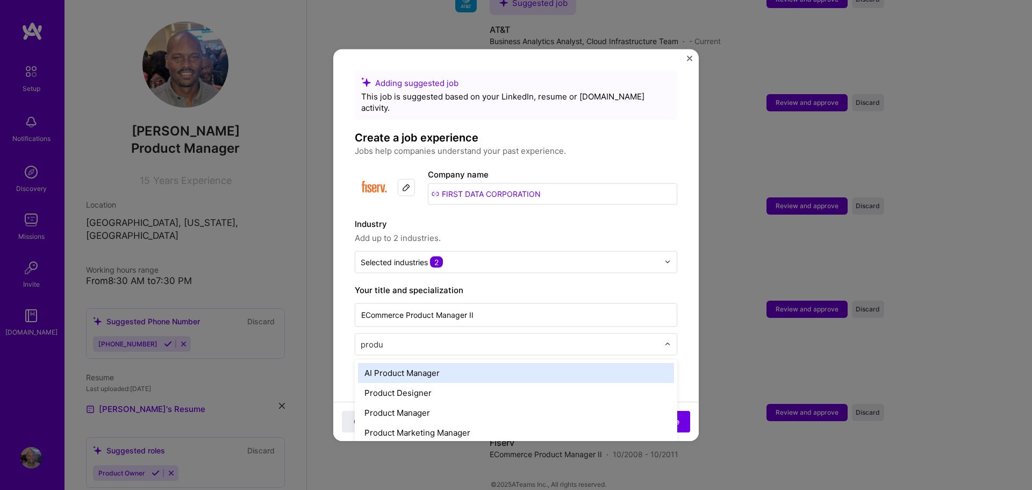
type input "produc"
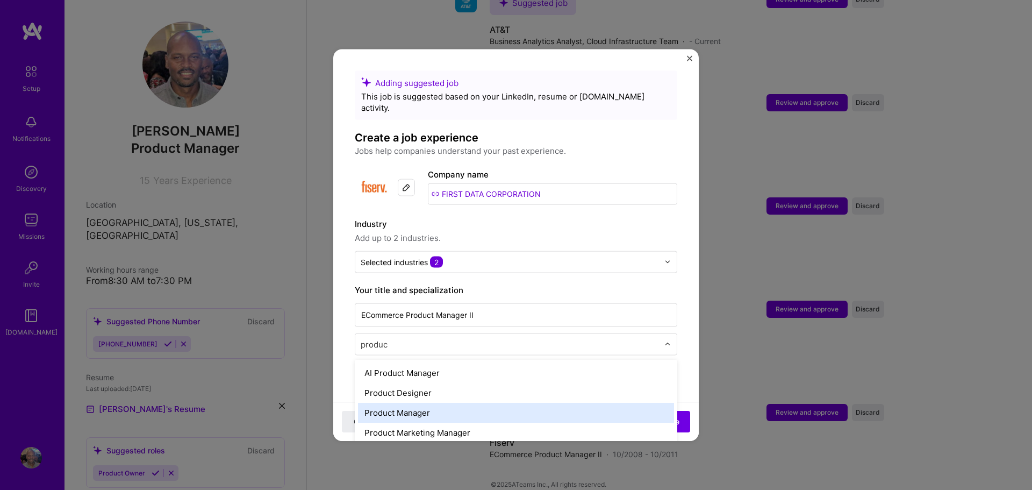
click at [420, 402] on div "Product Manager" at bounding box center [516, 412] width 316 height 20
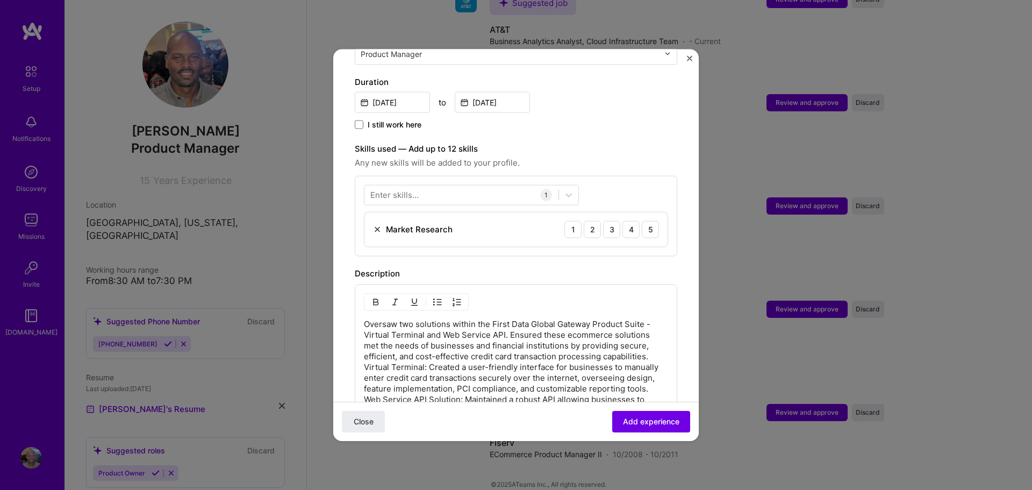
scroll to position [291, 0]
click at [567, 188] on icon at bounding box center [568, 193] width 11 height 11
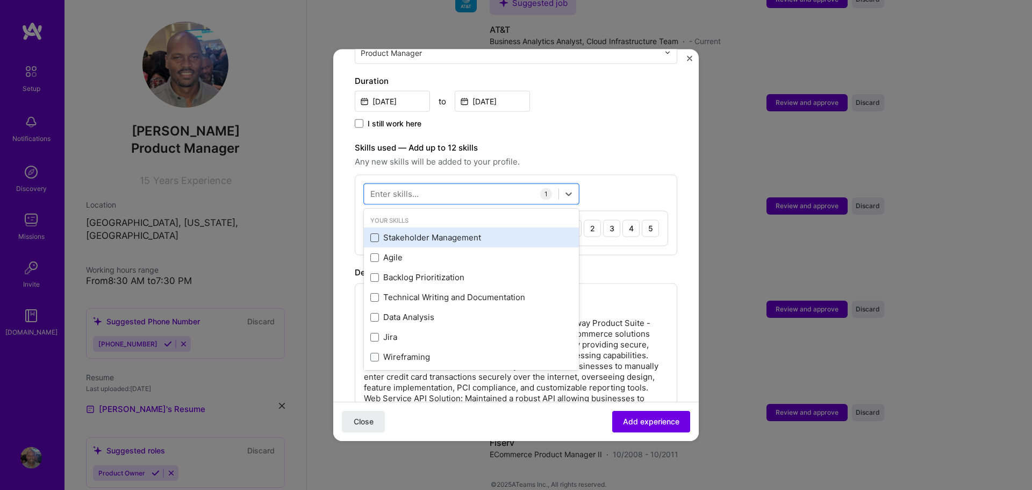
click at [376, 233] on span at bounding box center [374, 237] width 9 height 9
click at [0, 0] on input "checkbox" at bounding box center [0, 0] width 0 height 0
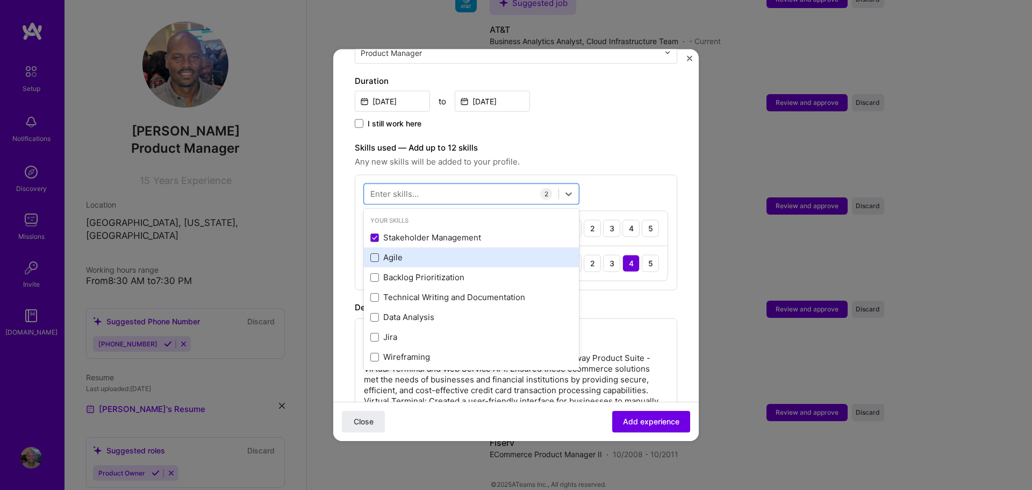
click at [375, 253] on span at bounding box center [374, 257] width 9 height 9
click at [0, 0] on input "checkbox" at bounding box center [0, 0] width 0 height 0
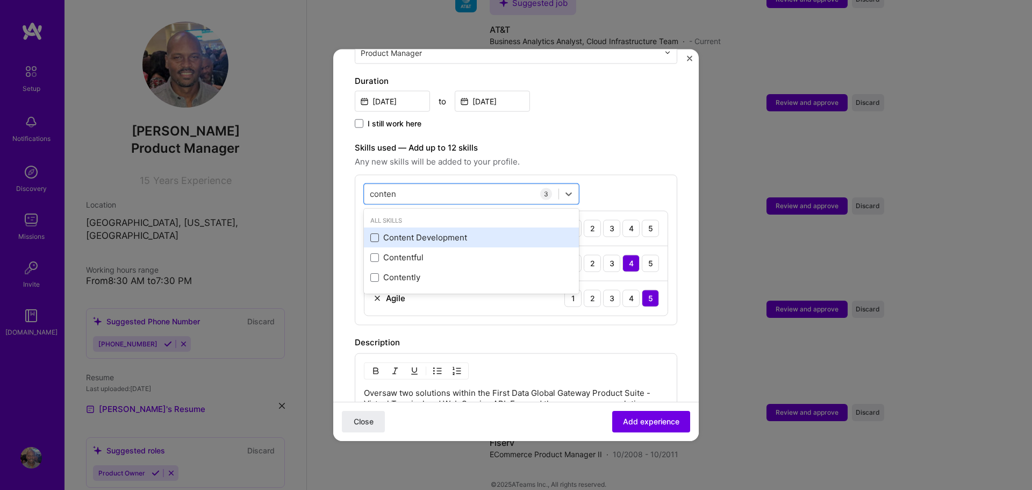
click at [375, 233] on span at bounding box center [374, 237] width 9 height 9
click at [0, 0] on input "checkbox" at bounding box center [0, 0] width 0 height 0
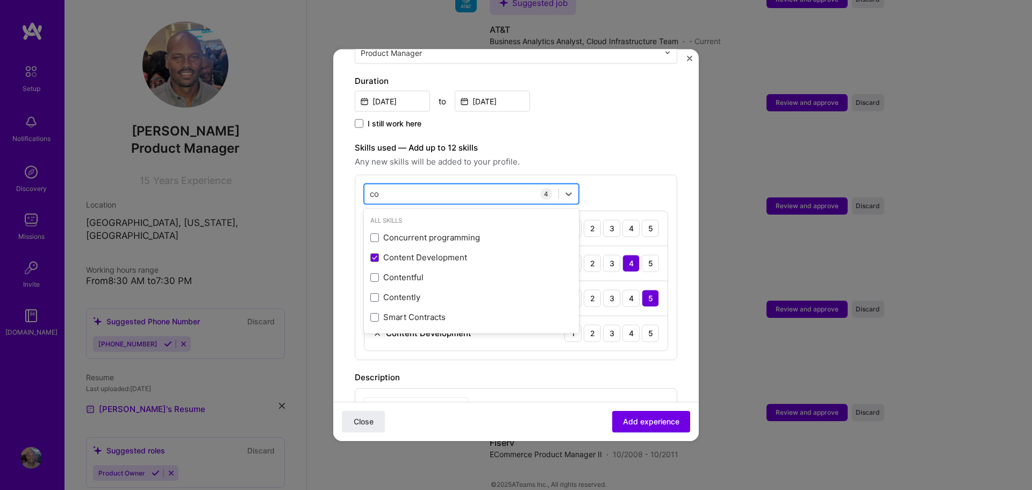
type input "c"
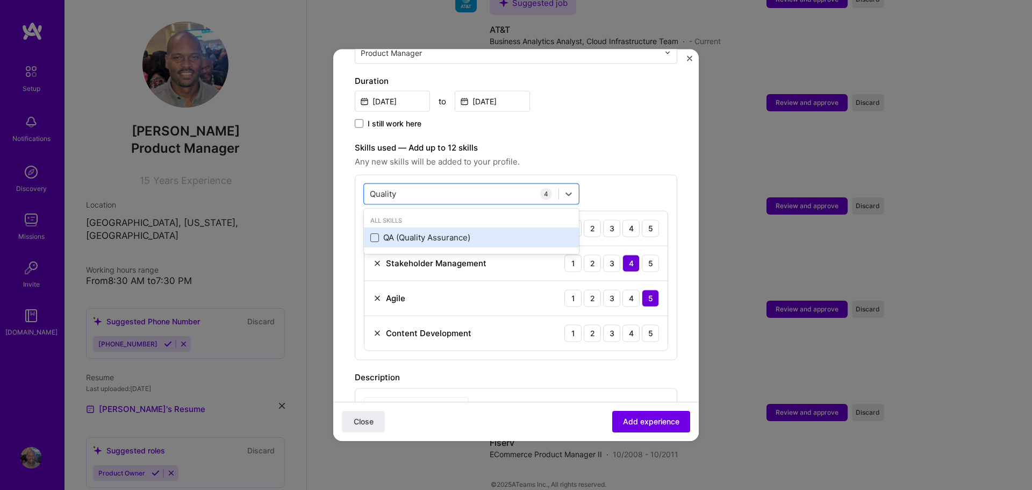
click at [375, 233] on span at bounding box center [374, 237] width 9 height 9
click at [0, 0] on input "checkbox" at bounding box center [0, 0] width 0 height 0
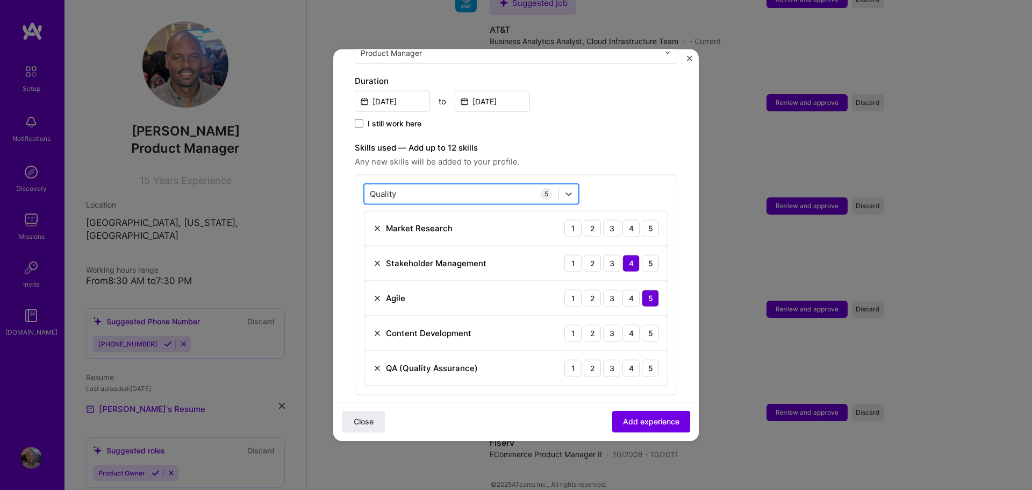
click at [413, 188] on div "Quality Quality" at bounding box center [461, 194] width 194 height 18
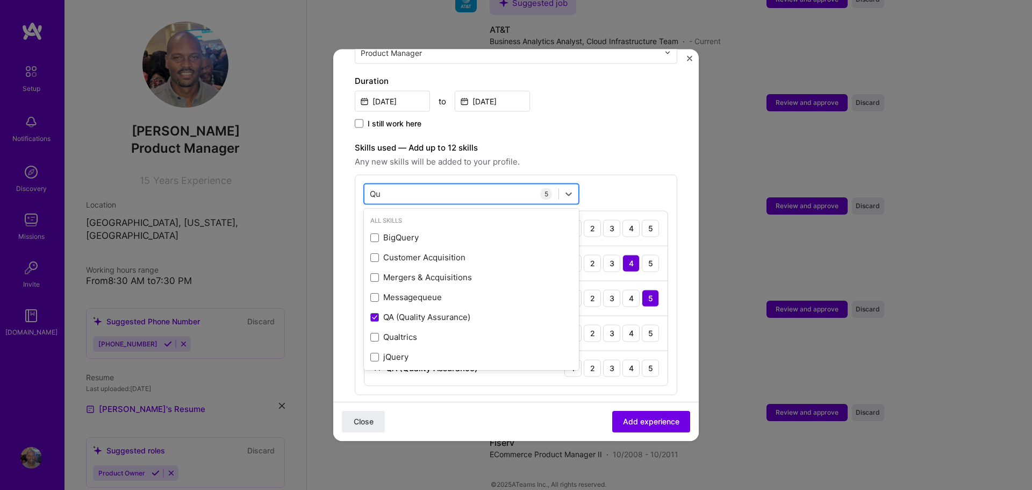
type input "Q"
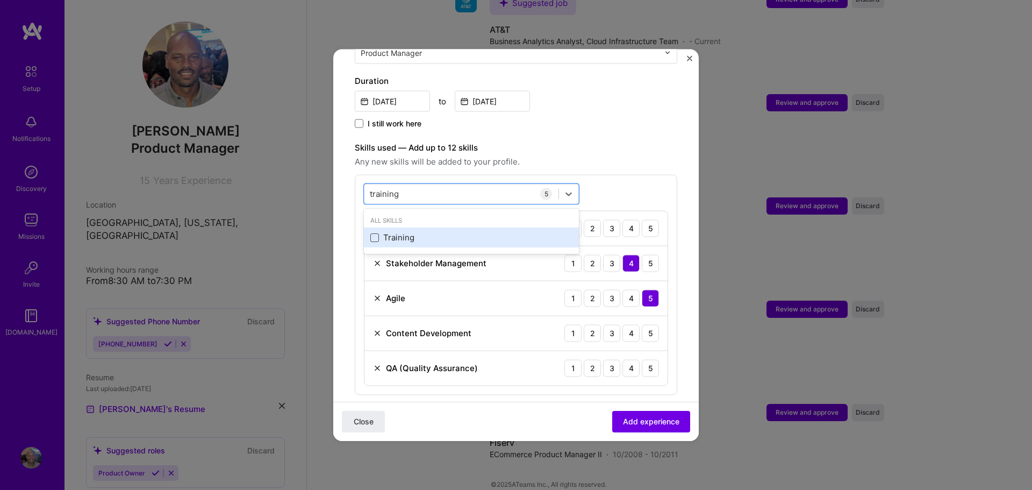
click at [374, 233] on span at bounding box center [374, 237] width 9 height 9
click at [0, 0] on input "checkbox" at bounding box center [0, 0] width 0 height 0
click at [446, 185] on div "training training" at bounding box center [461, 194] width 194 height 18
type input "t"
click at [377, 233] on span at bounding box center [374, 237] width 9 height 9
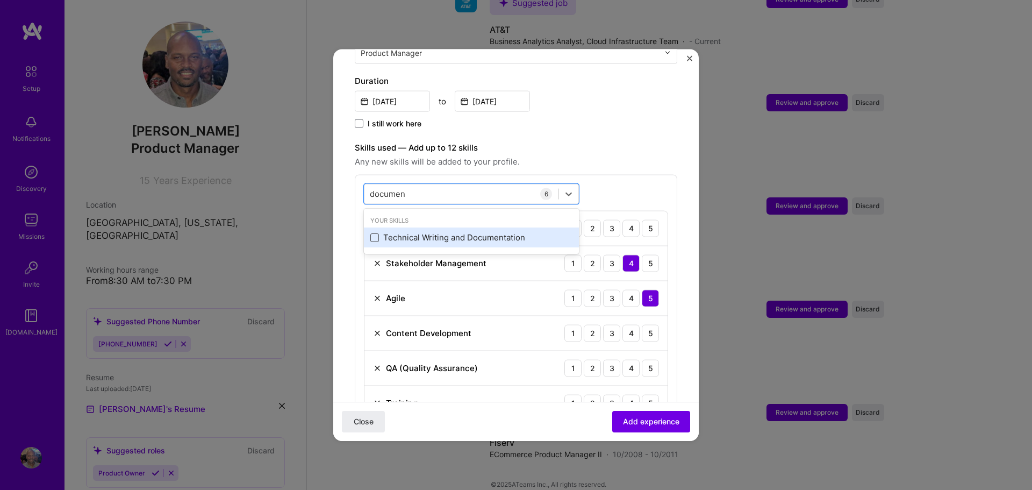
click at [0, 0] on input "checkbox" at bounding box center [0, 0] width 0 height 0
type input "documen"
click at [643, 423] on span "Add experience" at bounding box center [651, 421] width 56 height 11
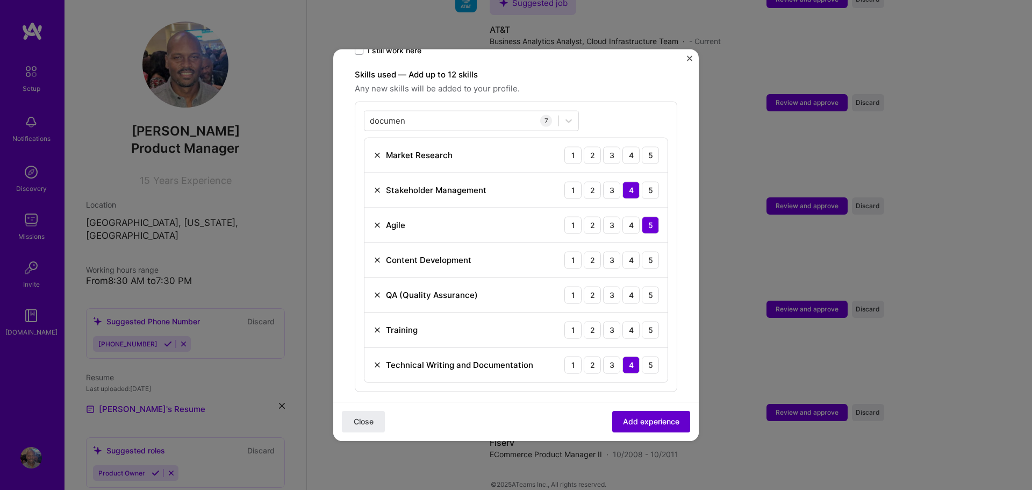
scroll to position [372, 0]
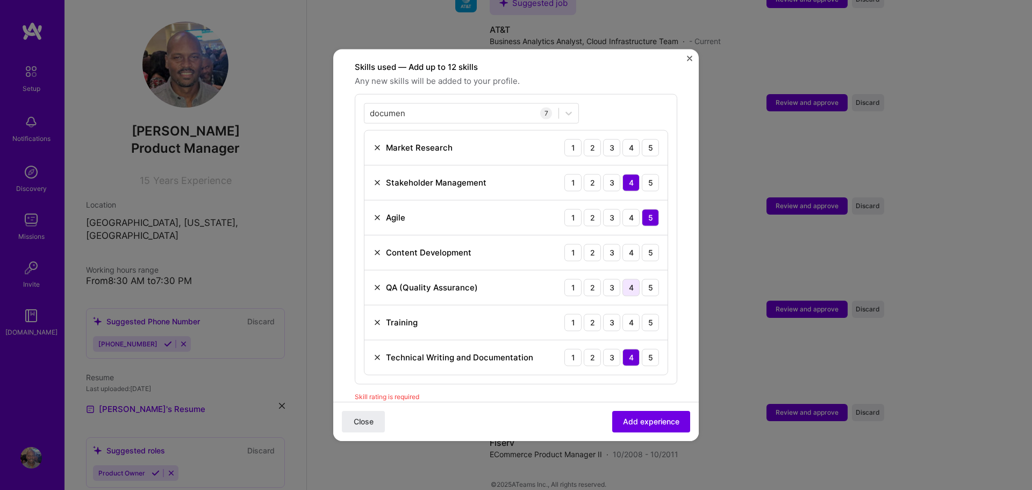
click at [630, 278] on div "4" at bounding box center [630, 286] width 17 height 17
click at [649, 313] on div "5" at bounding box center [650, 321] width 17 height 17
click at [629, 243] on div "4" at bounding box center [630, 251] width 17 height 17
click at [377, 143] on img at bounding box center [377, 147] width 9 height 9
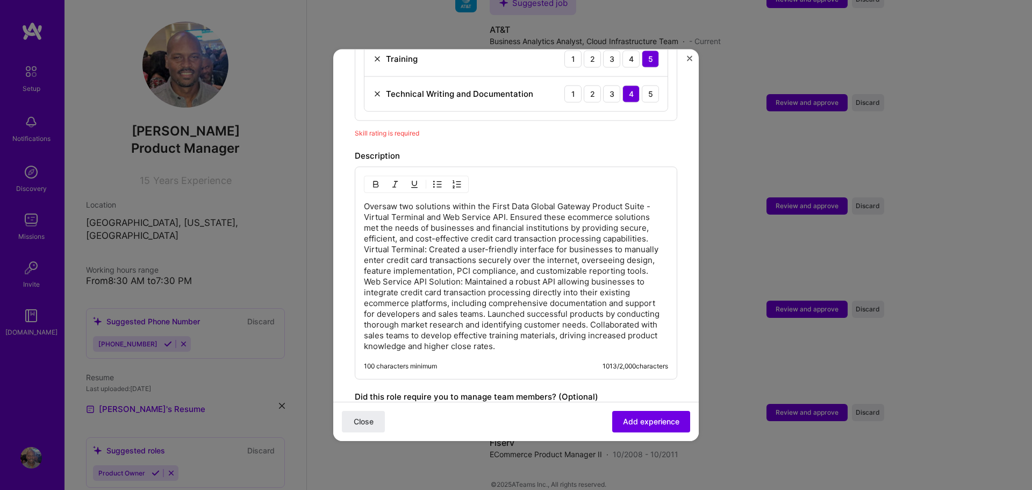
scroll to position [760, 0]
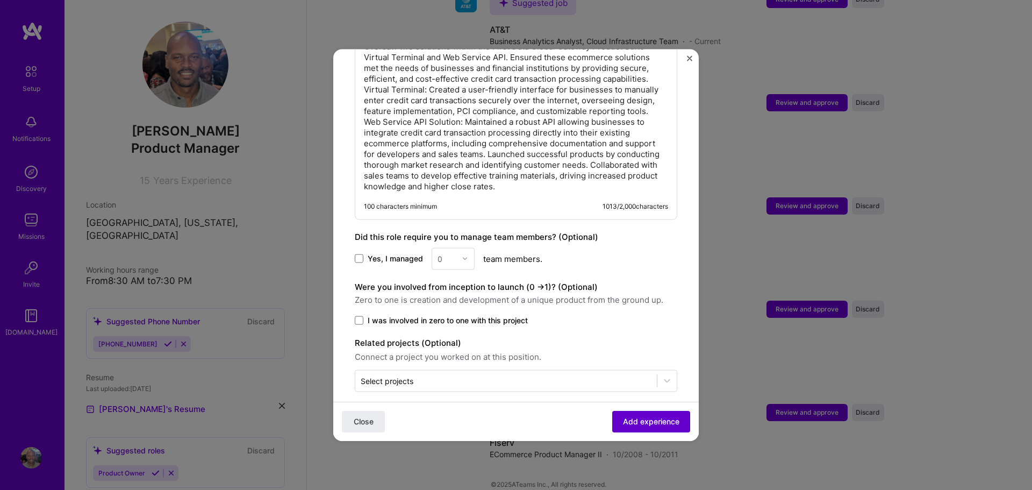
click at [642, 421] on span "Add experience" at bounding box center [651, 421] width 56 height 11
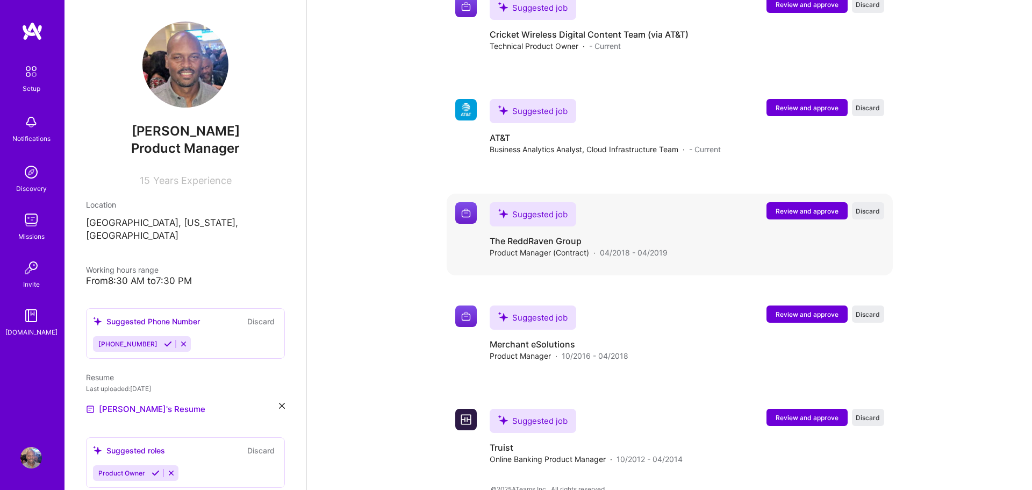
scroll to position [1153, 0]
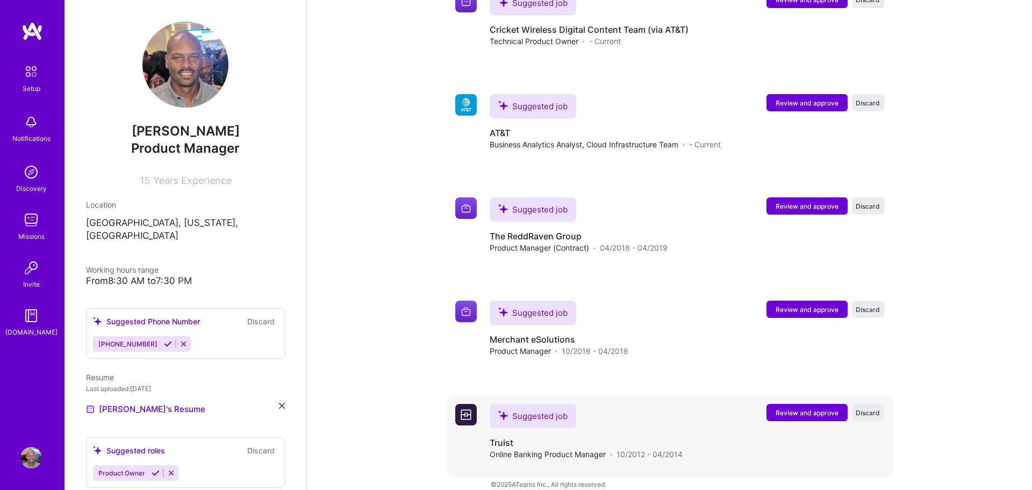
click at [816, 404] on button "Review and approve" at bounding box center [806, 412] width 81 height 17
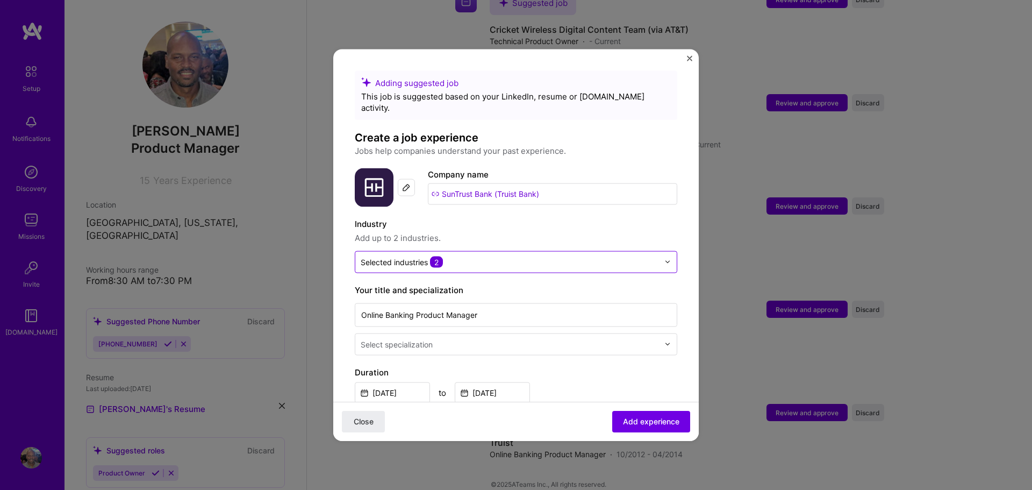
click at [668, 259] on img at bounding box center [667, 262] width 6 height 6
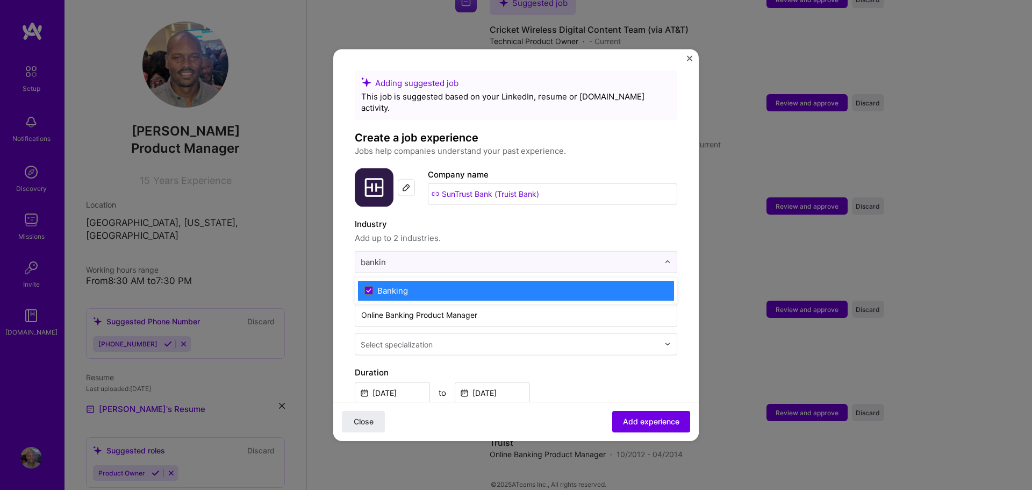
type input "banking"
click at [404, 284] on div "Banking" at bounding box center [392, 289] width 31 height 11
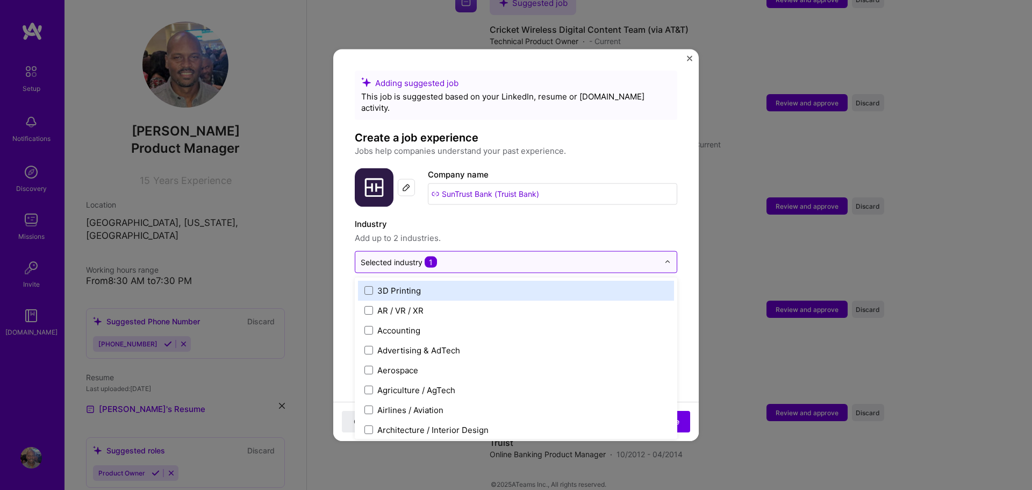
click at [401, 256] on div "Selected industry 1" at bounding box center [399, 261] width 76 height 11
type input "fin"
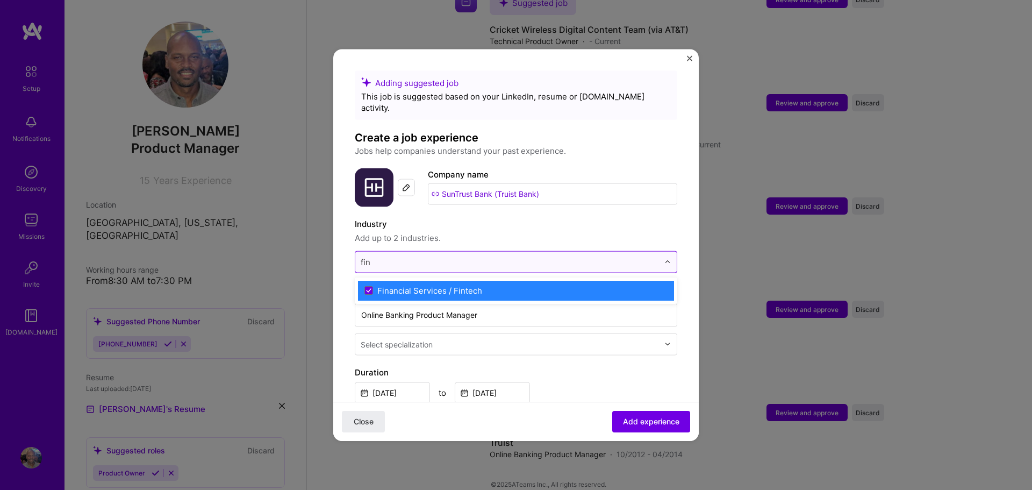
click at [390, 284] on div "Financial Services / Fintech" at bounding box center [429, 289] width 105 height 11
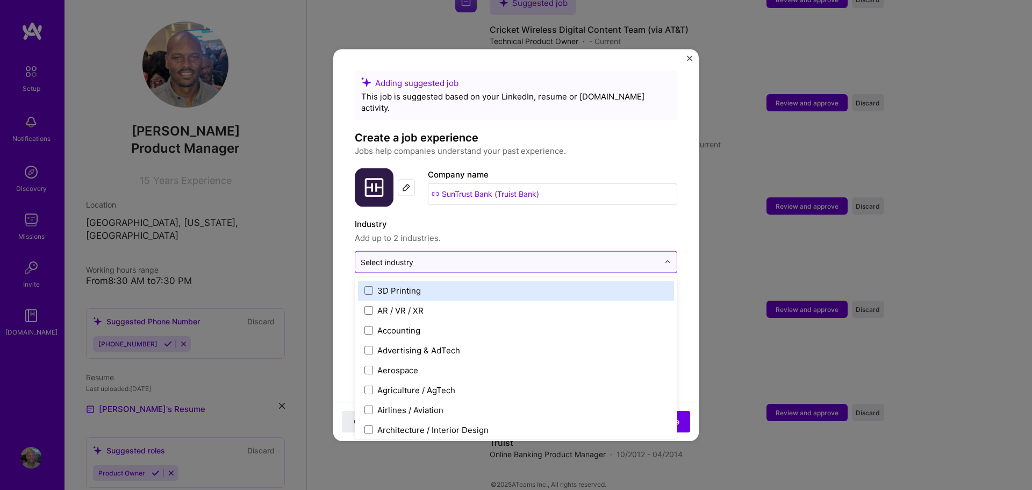
click at [384, 256] on div "Select industry 0" at bounding box center [387, 261] width 53 height 11
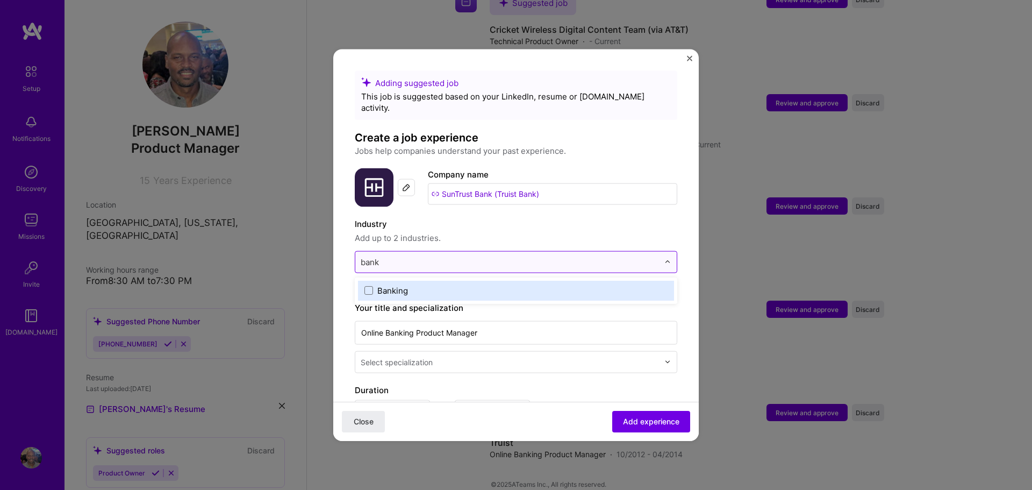
type input "banki"
click at [369, 286] on span at bounding box center [368, 290] width 9 height 9
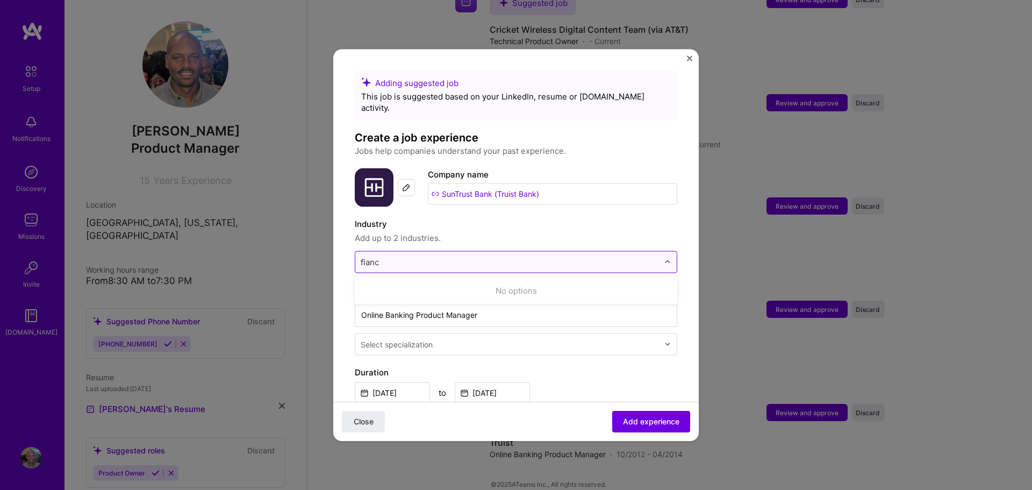
type input "fiance"
click button "Close" at bounding box center [363, 421] width 43 height 21
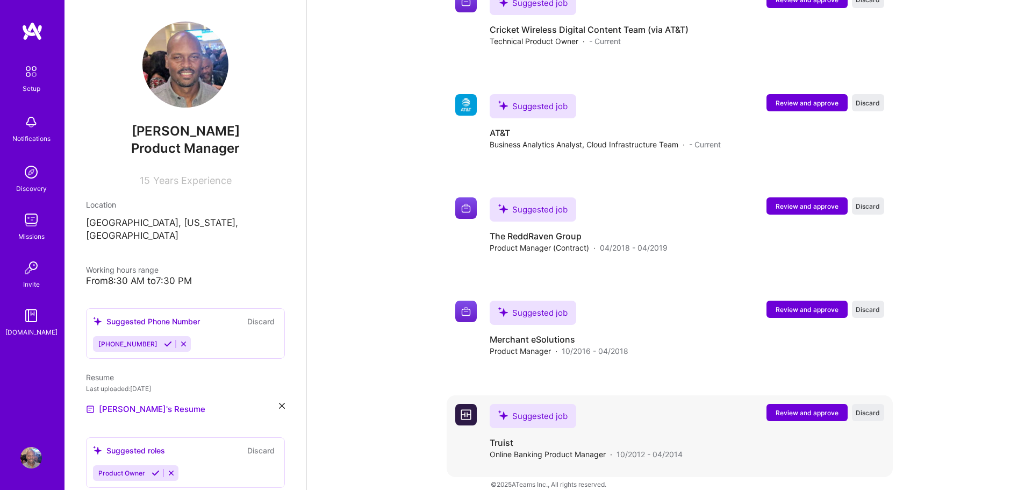
click at [810, 408] on span "Review and approve" at bounding box center [807, 412] width 63 height 9
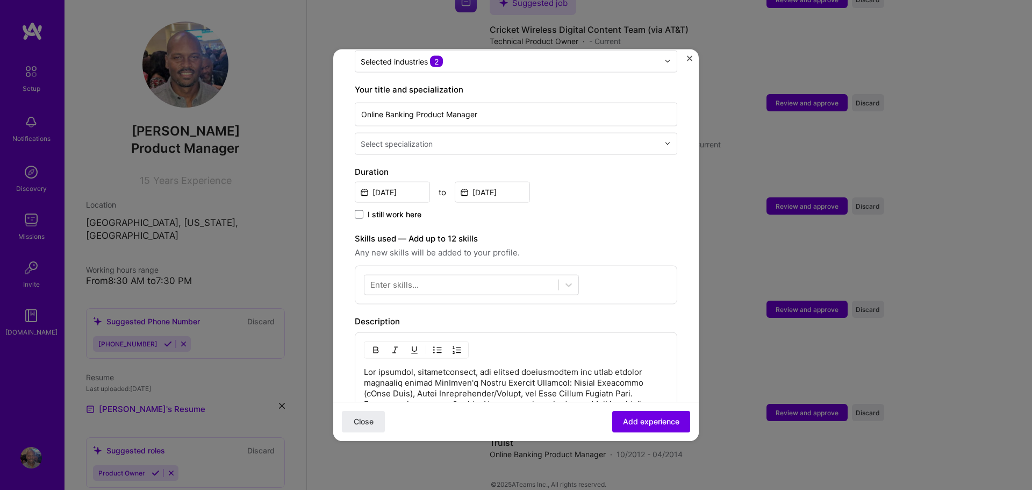
scroll to position [202, 0]
click at [667, 139] on img at bounding box center [667, 142] width 6 height 6
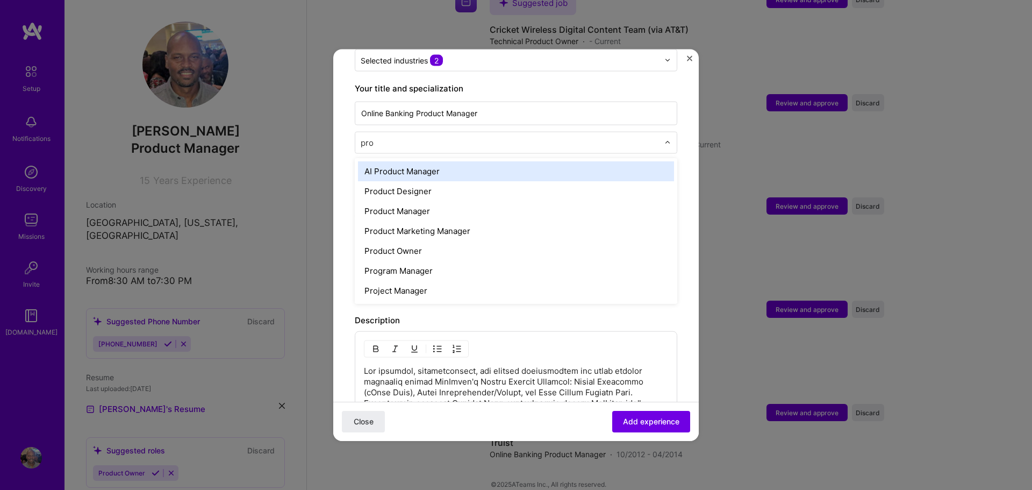
type input "prod"
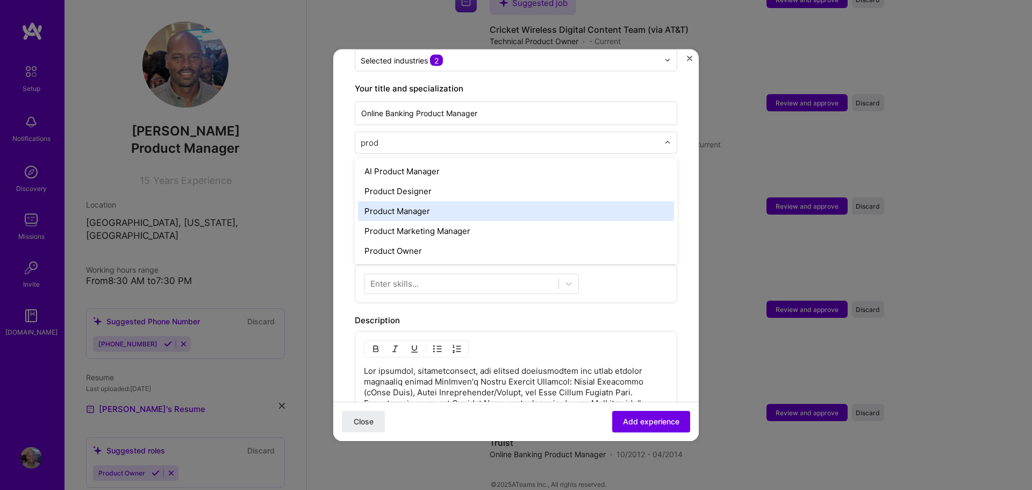
click at [466, 200] on div "Product Manager" at bounding box center [516, 210] width 316 height 20
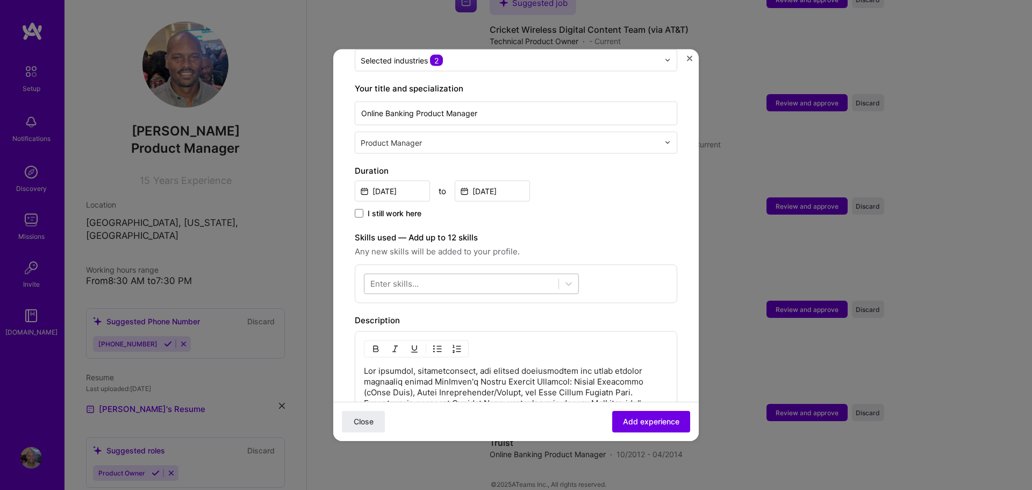
click at [466, 275] on div at bounding box center [461, 284] width 194 height 18
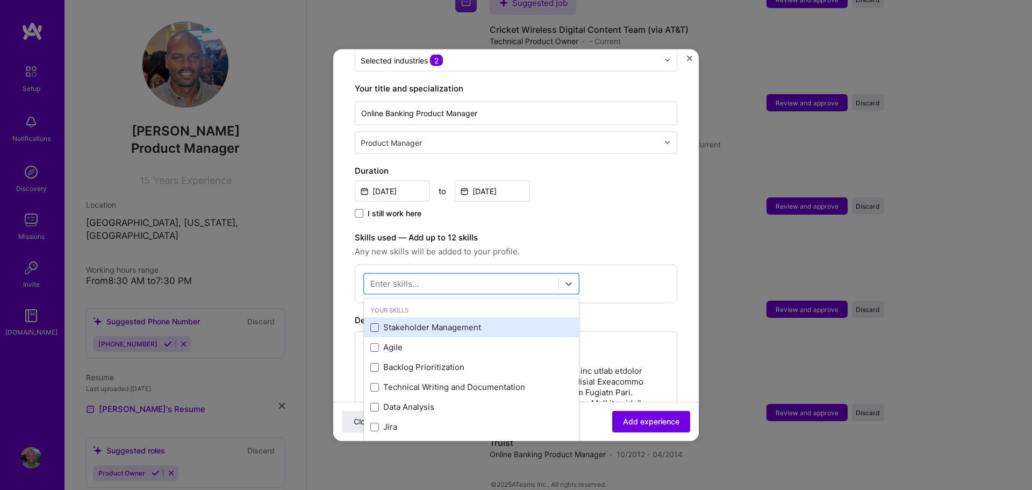
click at [375, 322] on span at bounding box center [374, 326] width 9 height 9
click at [0, 0] on input "checkbox" at bounding box center [0, 0] width 0 height 0
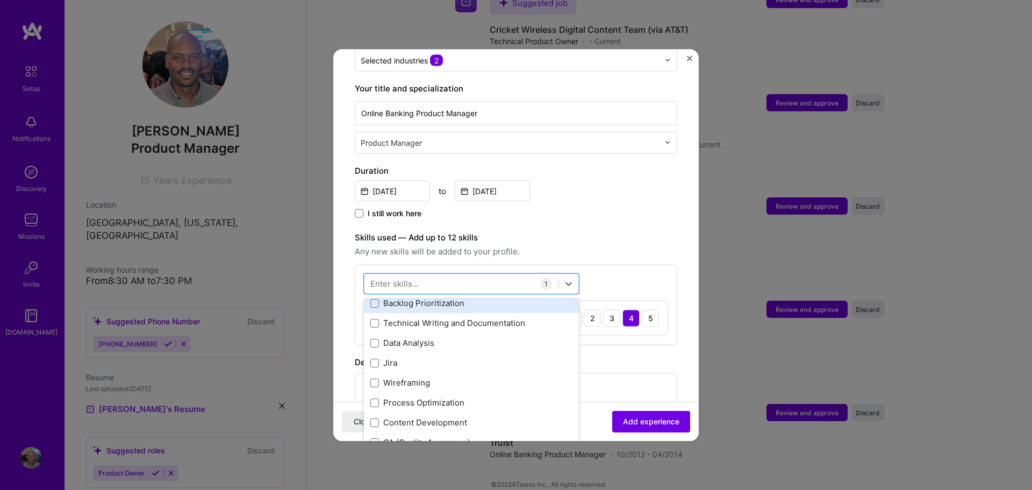
scroll to position [68, 0]
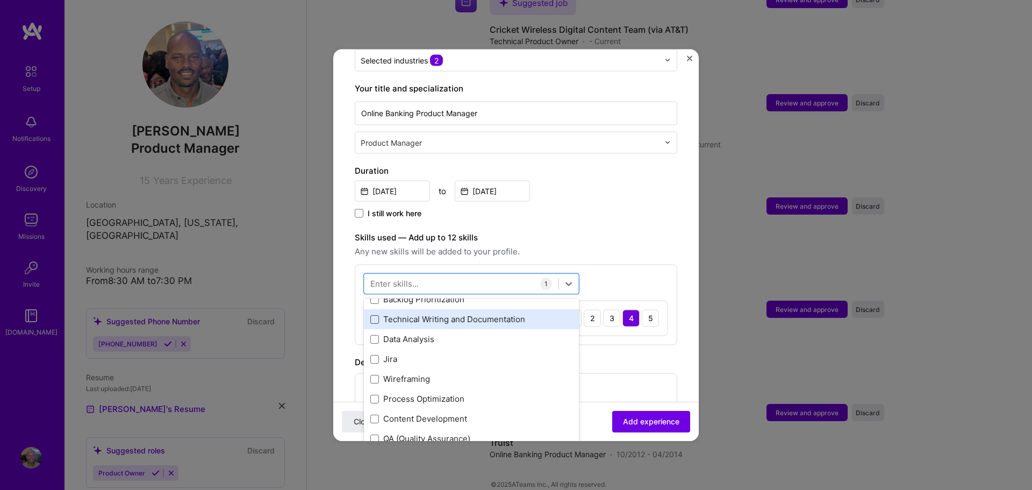
click at [376, 314] on span at bounding box center [374, 318] width 9 height 9
click at [0, 0] on input "checkbox" at bounding box center [0, 0] width 0 height 0
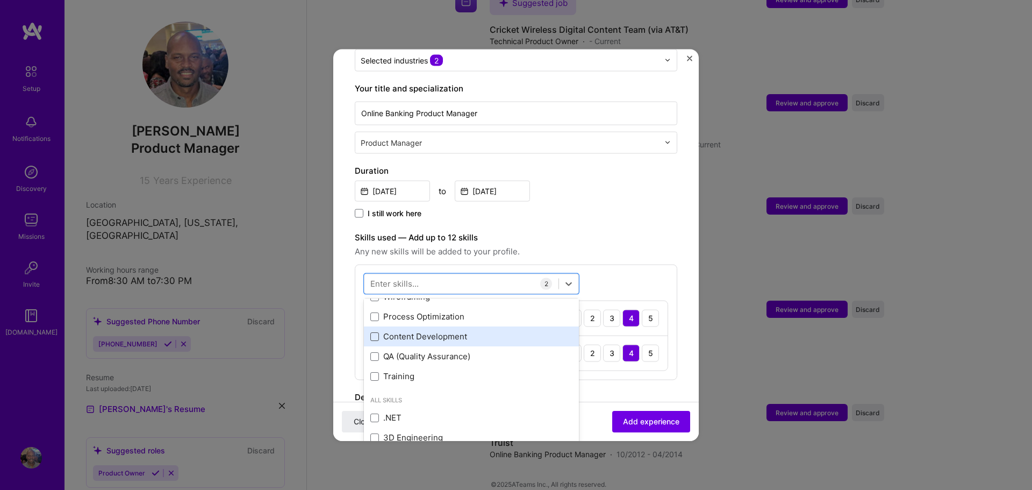
click at [376, 332] on span at bounding box center [374, 336] width 9 height 9
click at [0, 0] on input "checkbox" at bounding box center [0, 0] width 0 height 0
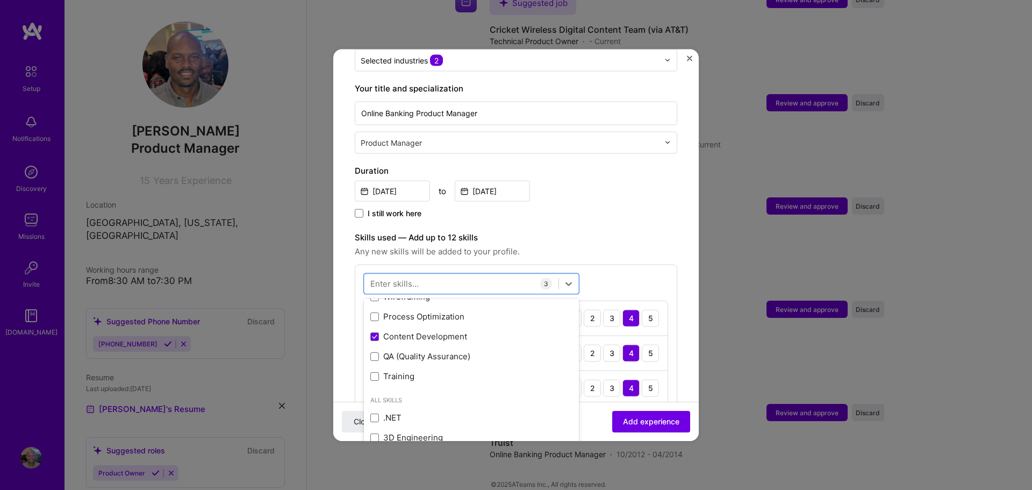
click at [414, 278] on div "Enter skills..." at bounding box center [394, 283] width 48 height 11
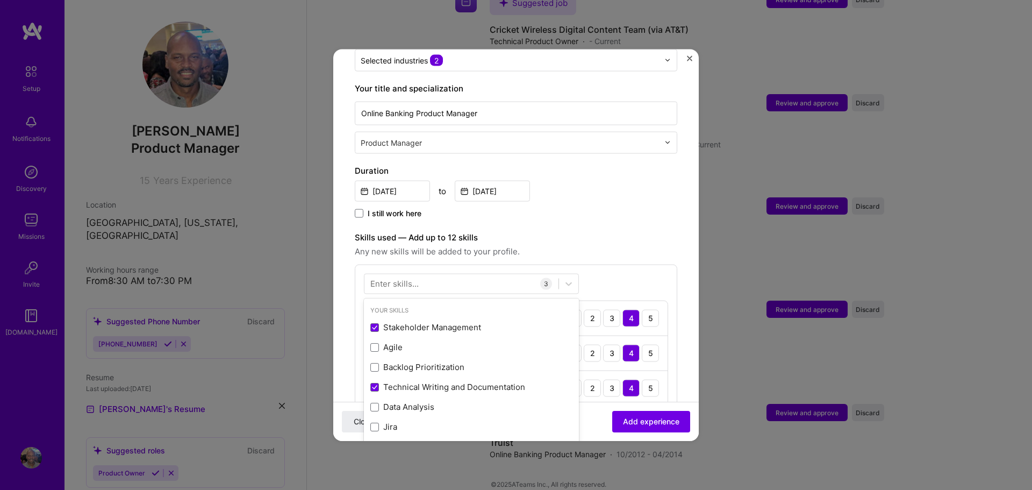
click at [379, 278] on div "Enter skills..." at bounding box center [394, 283] width 48 height 11
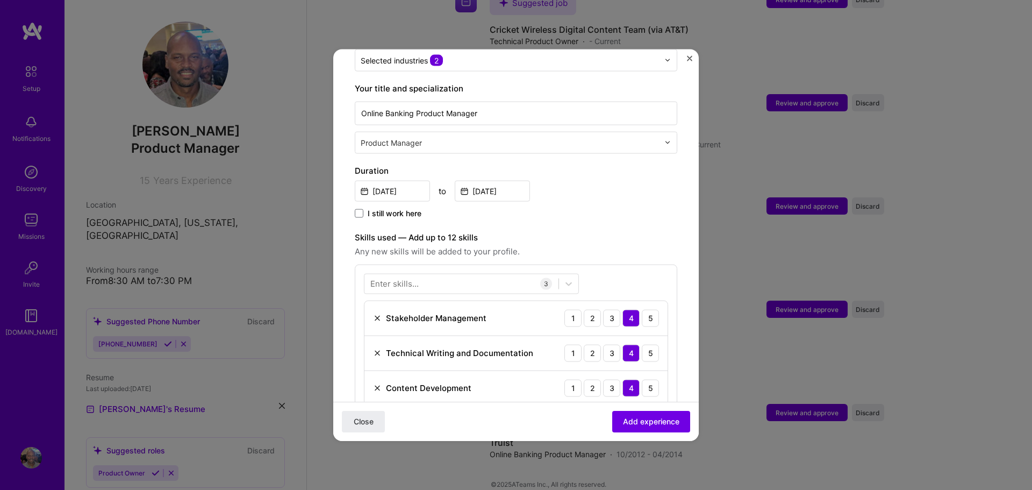
click at [374, 278] on div "Enter skills..." at bounding box center [394, 283] width 48 height 11
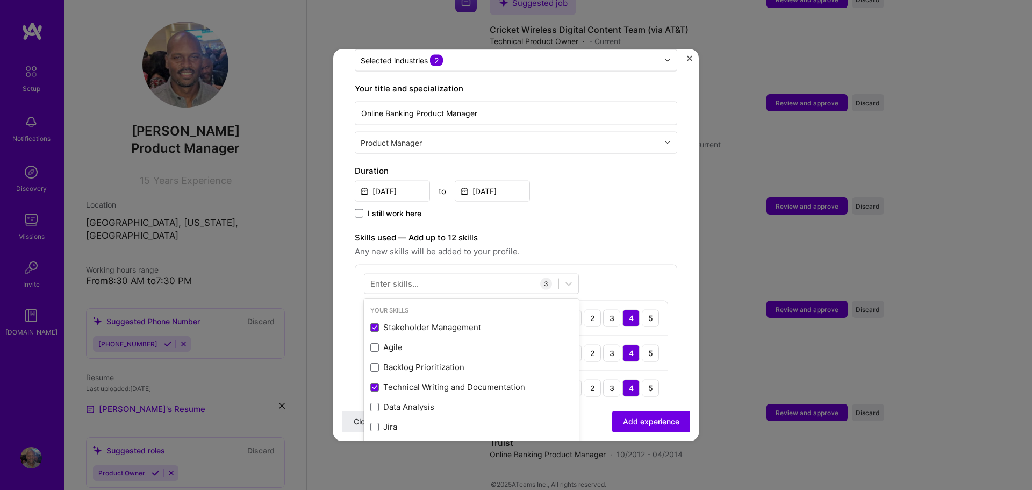
click at [371, 278] on div "Enter skills..." at bounding box center [394, 283] width 48 height 11
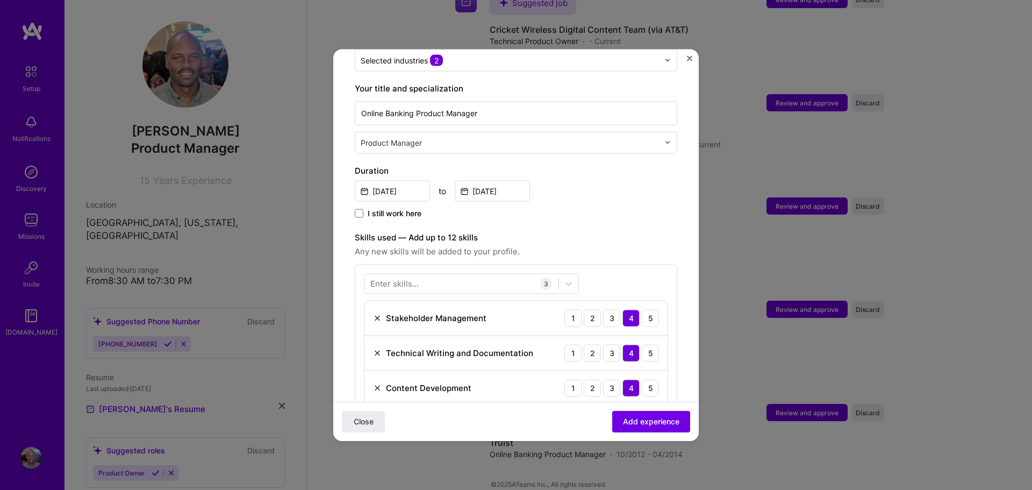
click at [400, 278] on div "Enter skills..." at bounding box center [394, 283] width 48 height 11
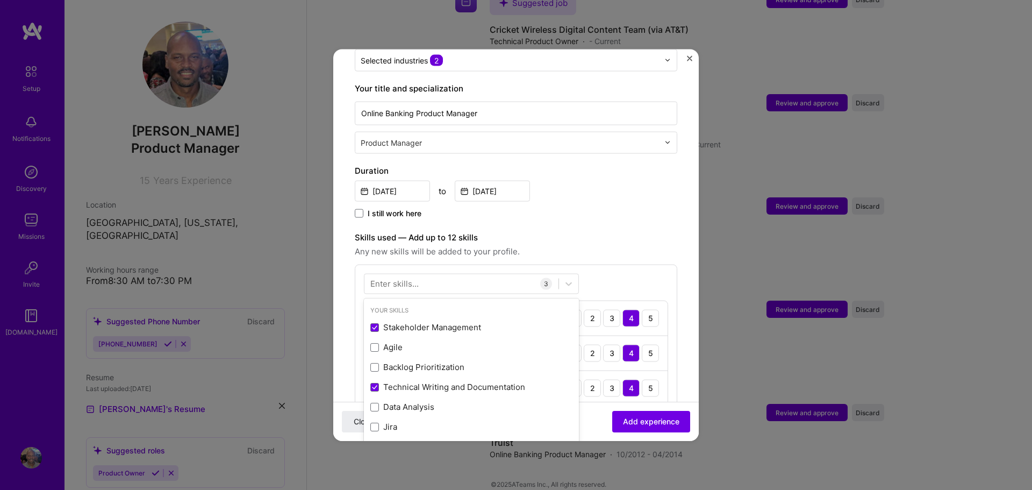
click at [382, 278] on div "Enter skills..." at bounding box center [394, 283] width 48 height 11
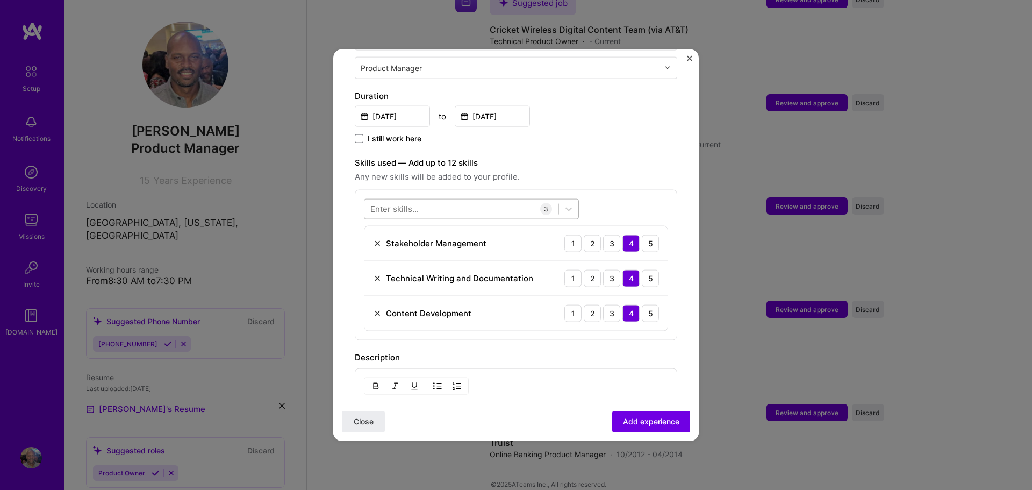
scroll to position [278, 0]
click at [406, 201] on div "Enter skills..." at bounding box center [394, 206] width 48 height 11
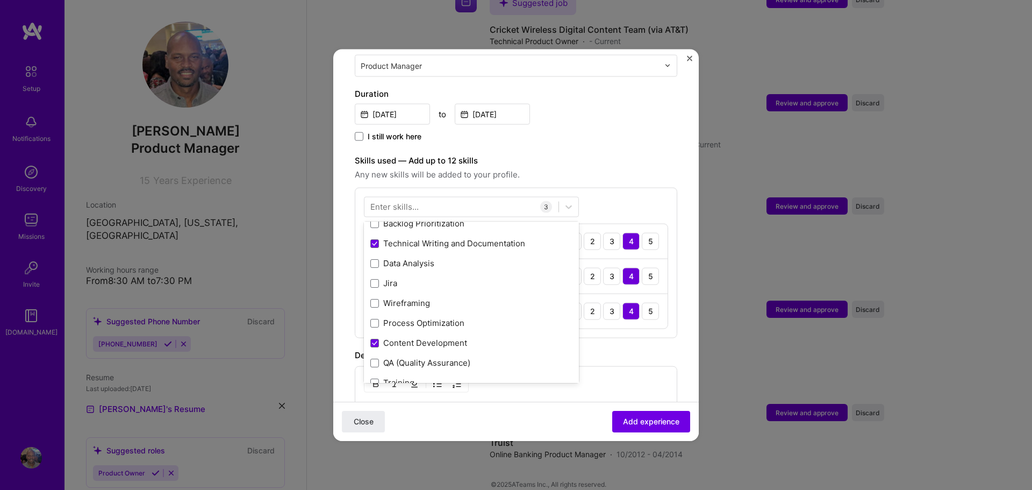
scroll to position [60, 0]
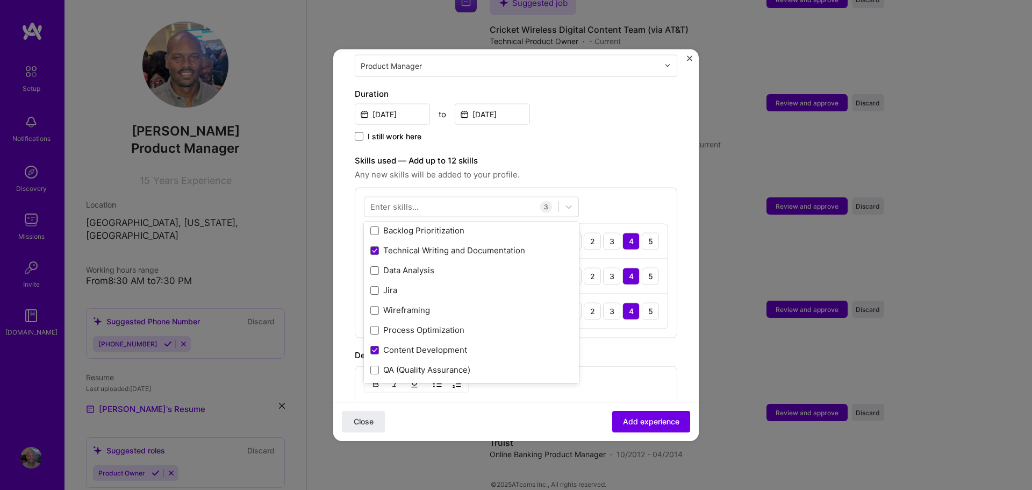
click at [410, 201] on div "Enter skills..." at bounding box center [394, 206] width 48 height 11
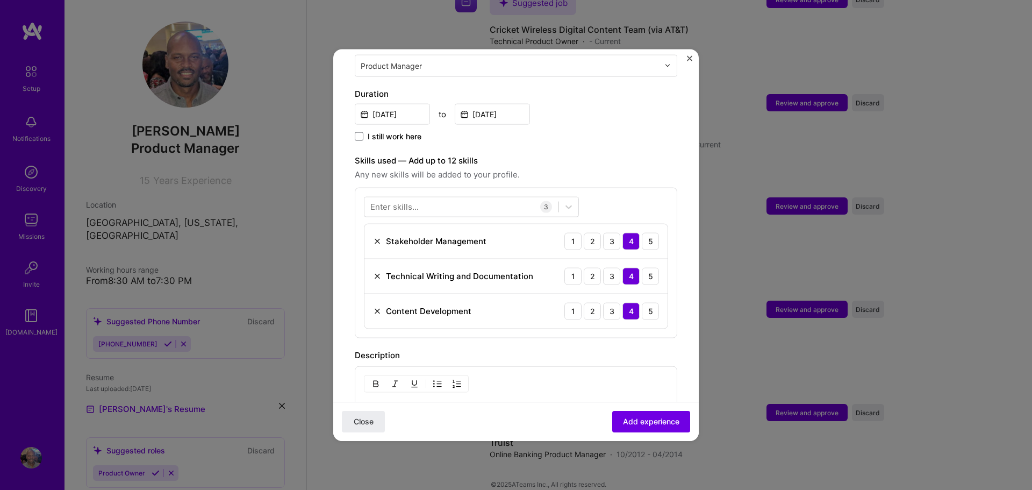
click at [410, 201] on div "Enter skills..." at bounding box center [394, 206] width 48 height 11
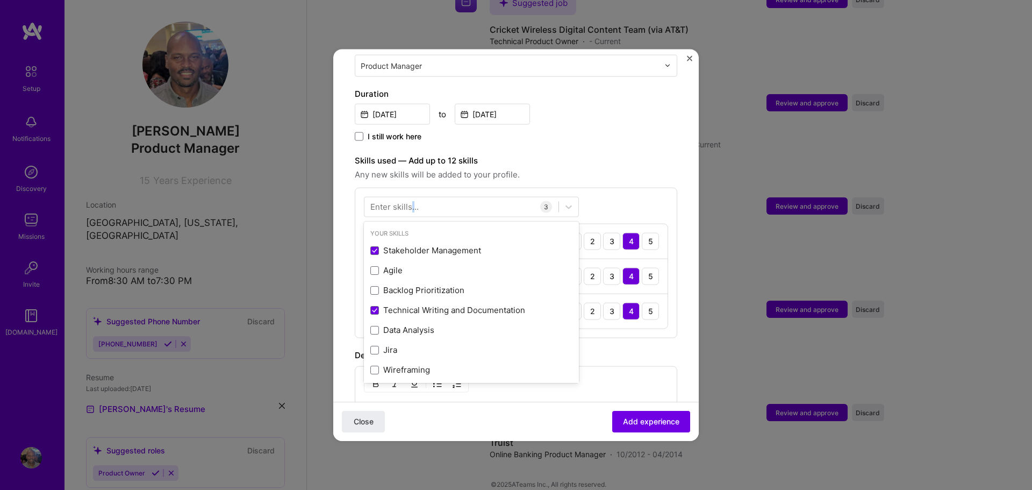
click at [410, 201] on div "Enter skills..." at bounding box center [394, 206] width 48 height 11
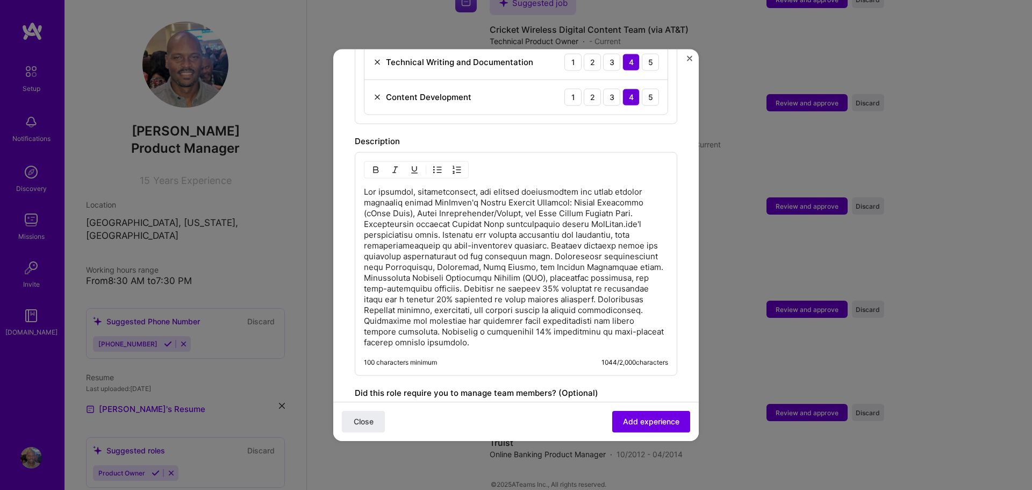
scroll to position [648, 0]
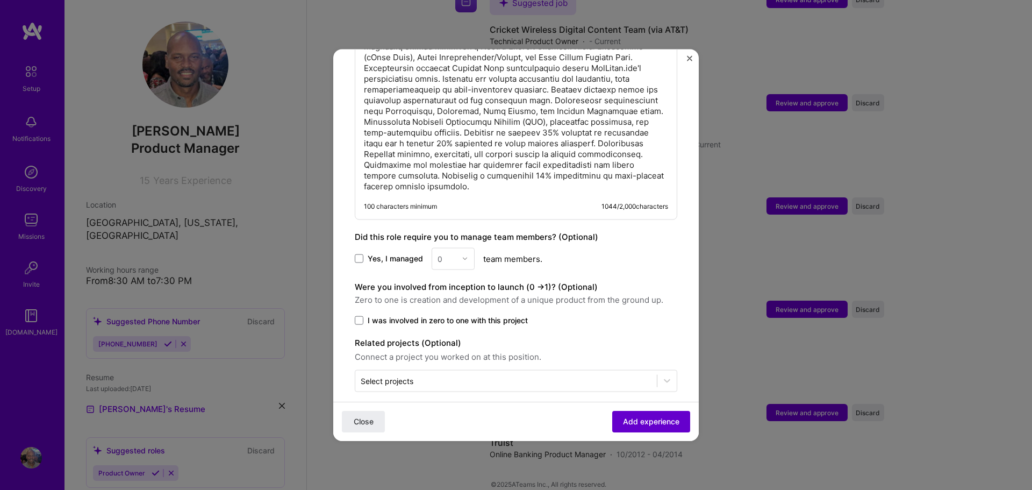
click at [658, 419] on span "Add experience" at bounding box center [651, 421] width 56 height 11
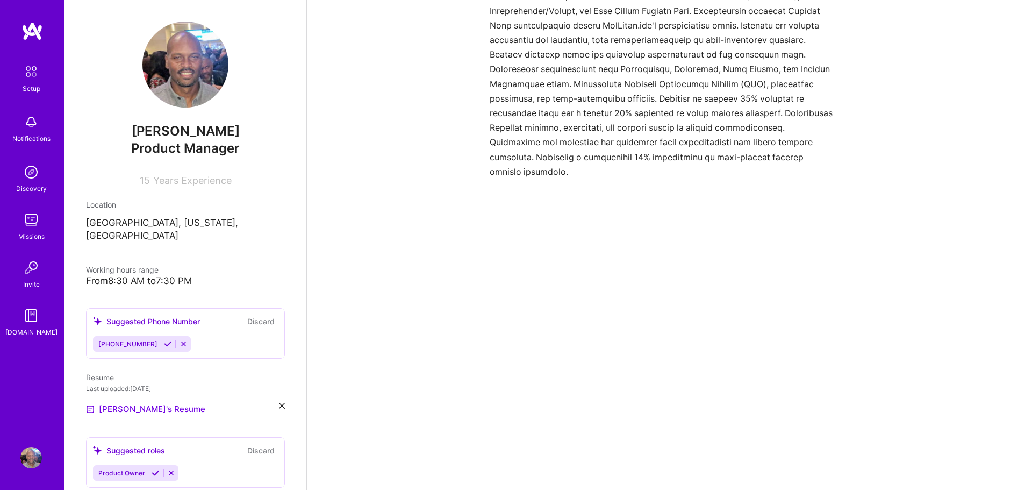
scroll to position [1153, 0]
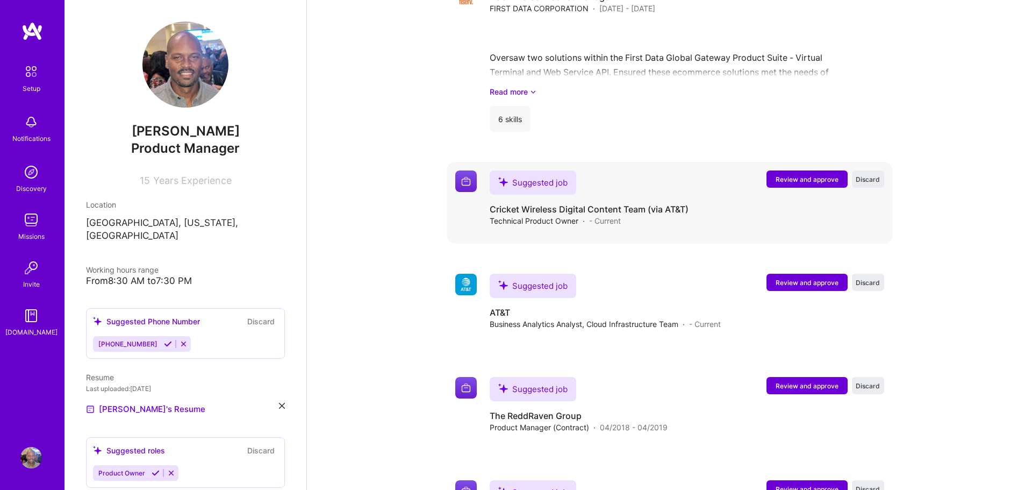
click at [811, 175] on span "Review and approve" at bounding box center [807, 179] width 63 height 9
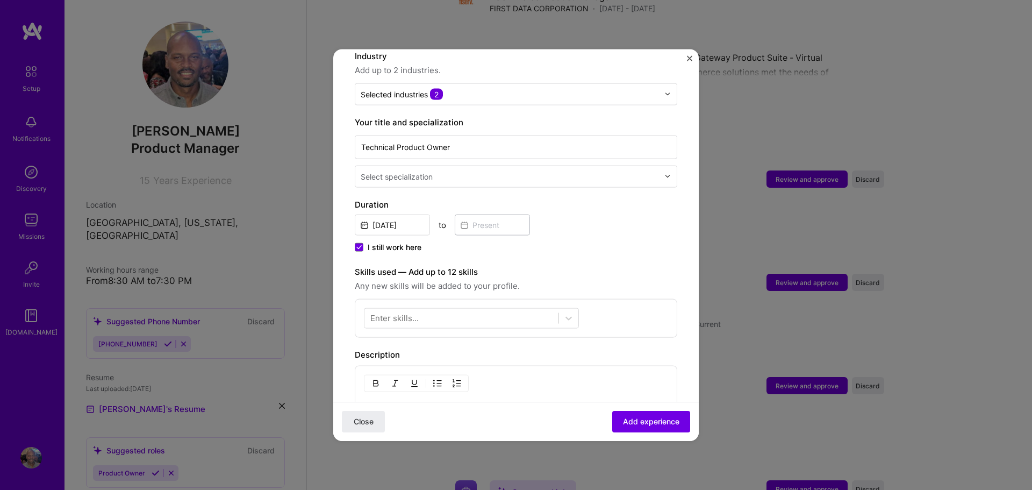
scroll to position [169, 0]
click at [668, 164] on div at bounding box center [670, 174] width 12 height 21
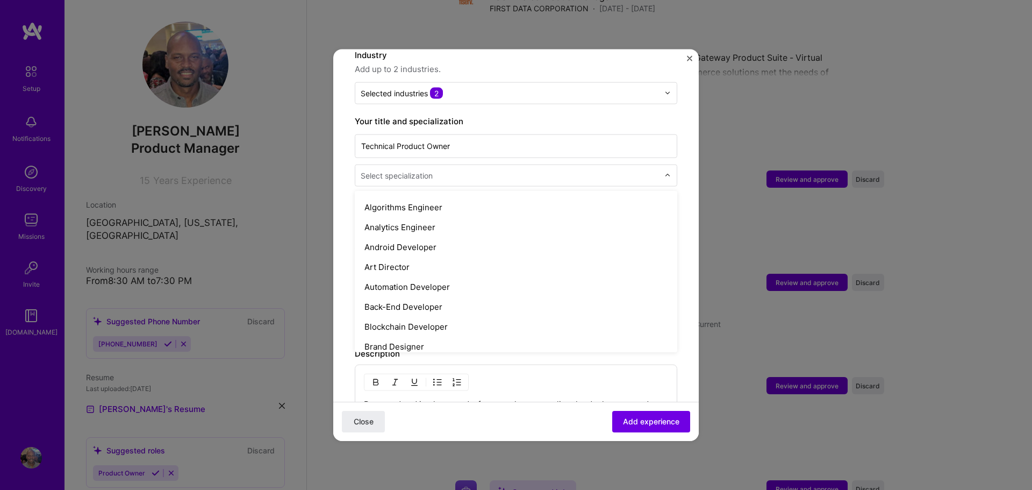
scroll to position [75, 0]
click at [688, 56] on img "Close" at bounding box center [689, 57] width 5 height 5
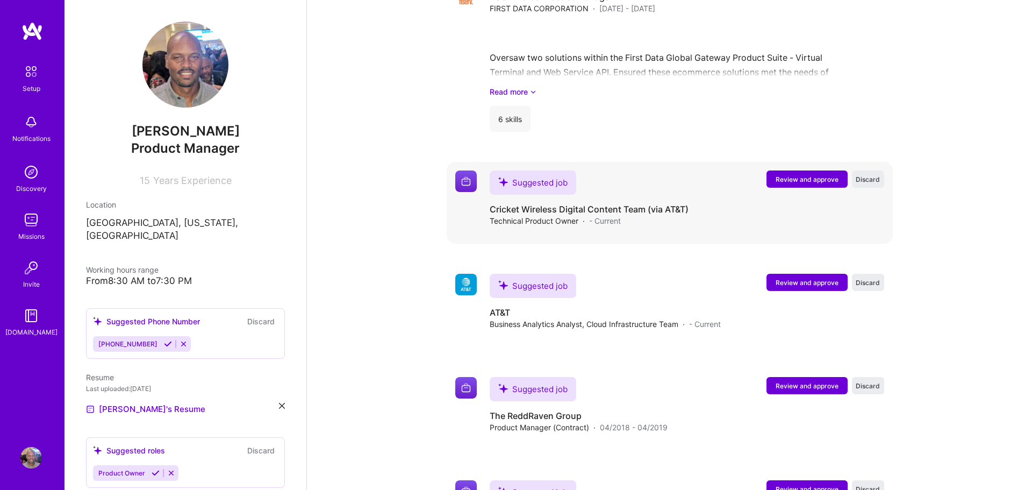
click at [813, 175] on span "Review and approve" at bounding box center [807, 179] width 63 height 9
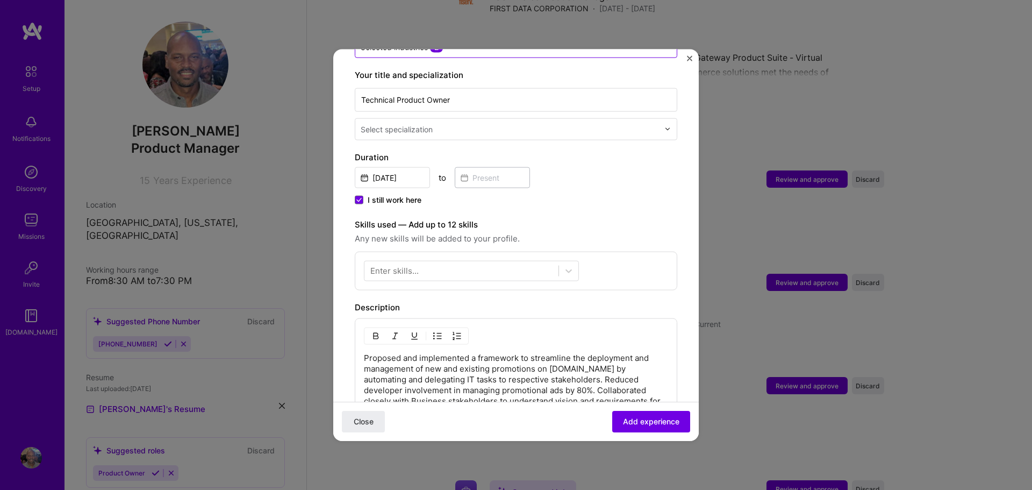
scroll to position [179, 0]
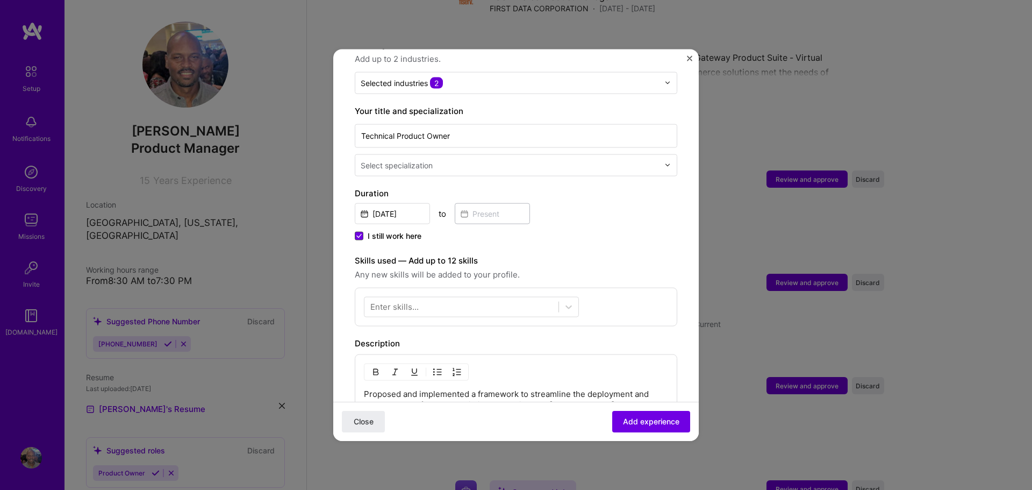
click at [362, 231] on span at bounding box center [359, 235] width 9 height 9
click at [0, 0] on input "I still work here" at bounding box center [0, 0] width 0 height 0
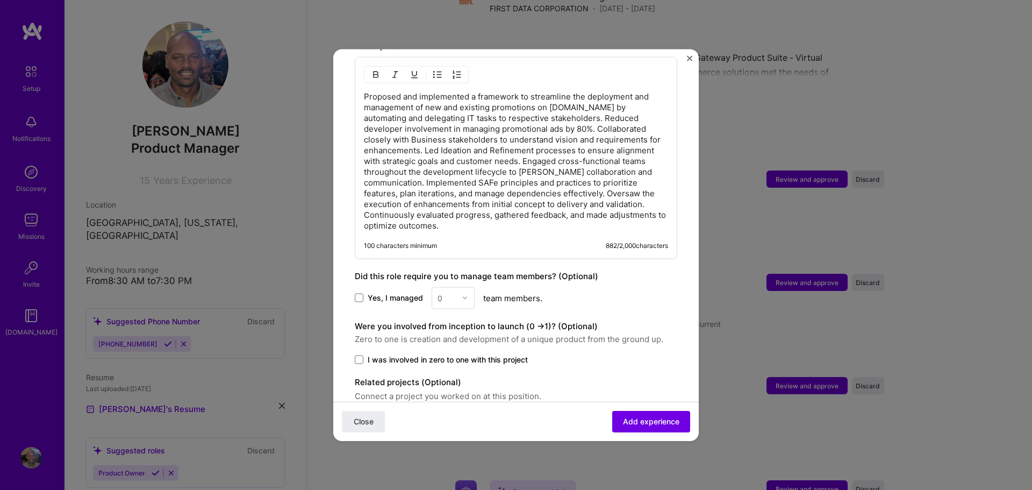
scroll to position [515, 0]
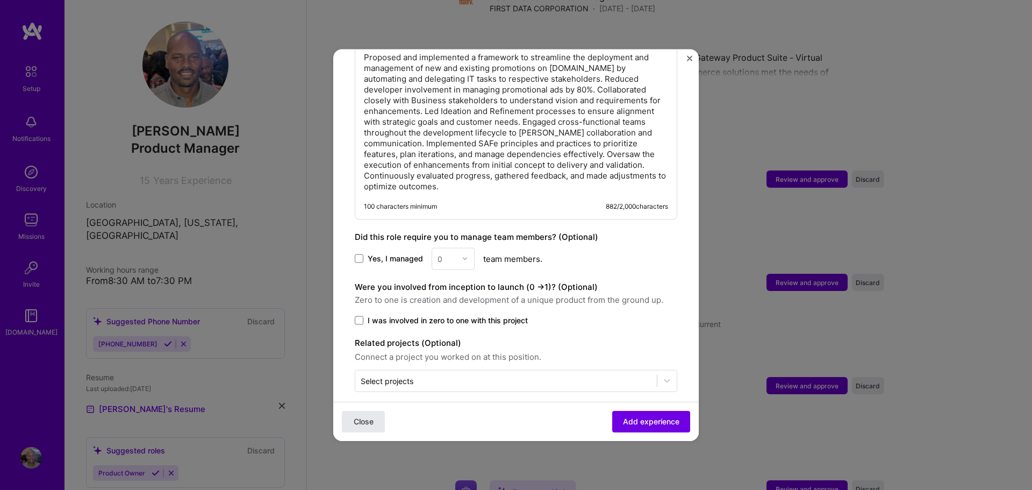
click at [365, 420] on span "Close" at bounding box center [364, 421] width 20 height 11
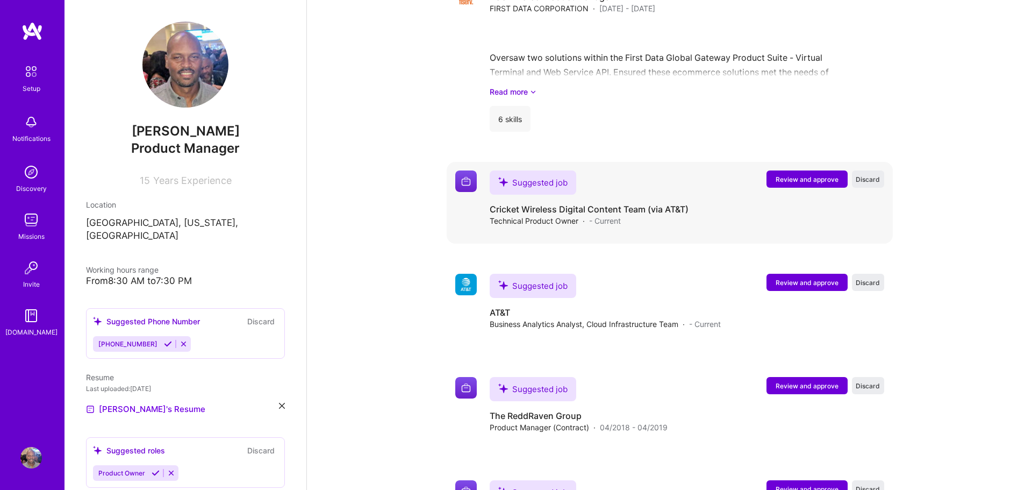
click at [794, 175] on span "Review and approve" at bounding box center [807, 179] width 63 height 9
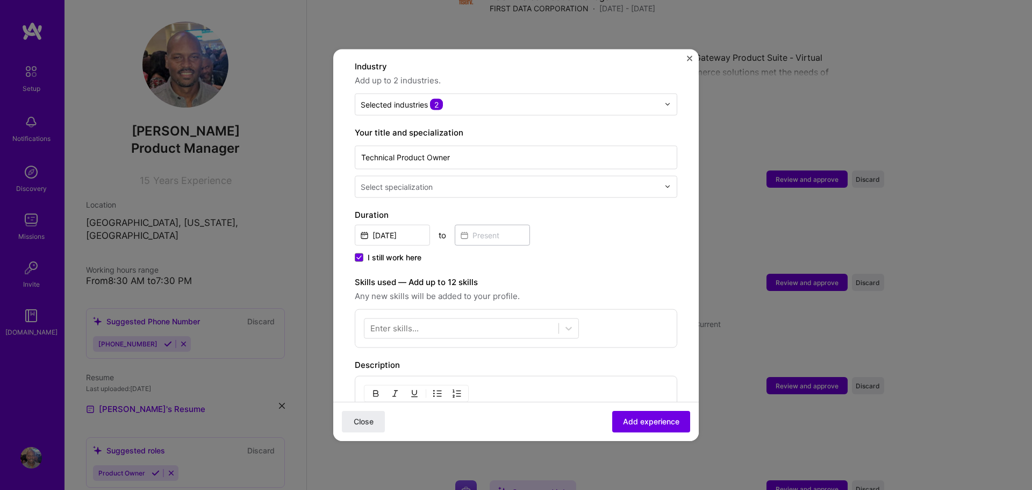
scroll to position [175, 0]
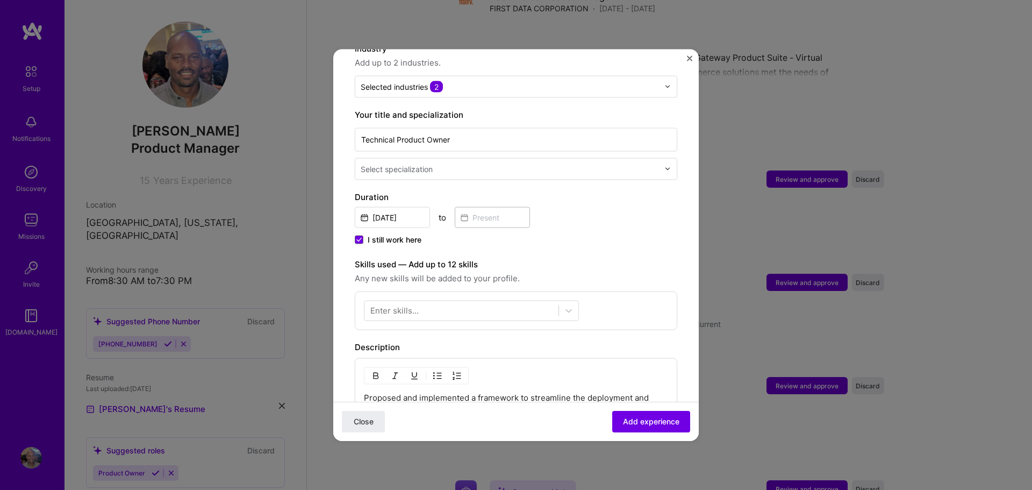
click at [667, 166] on img at bounding box center [667, 169] width 6 height 6
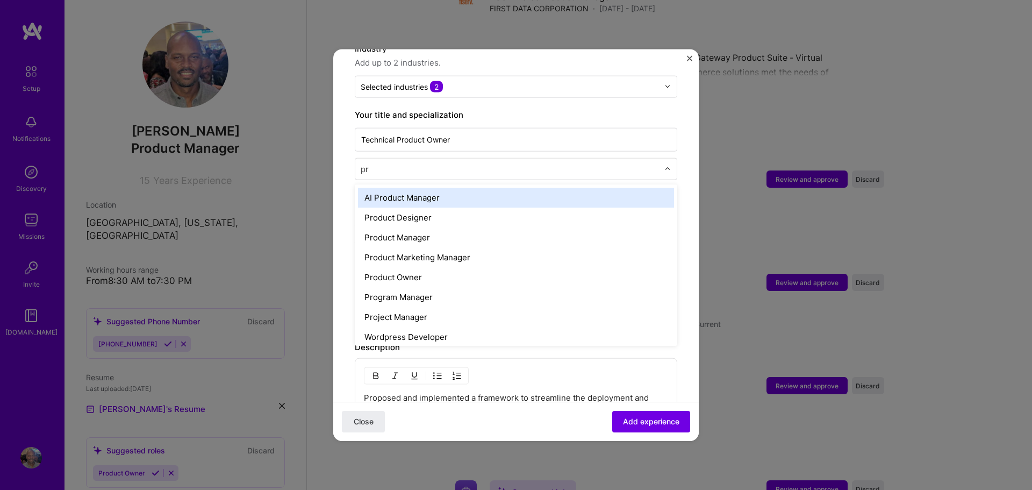
type input "p"
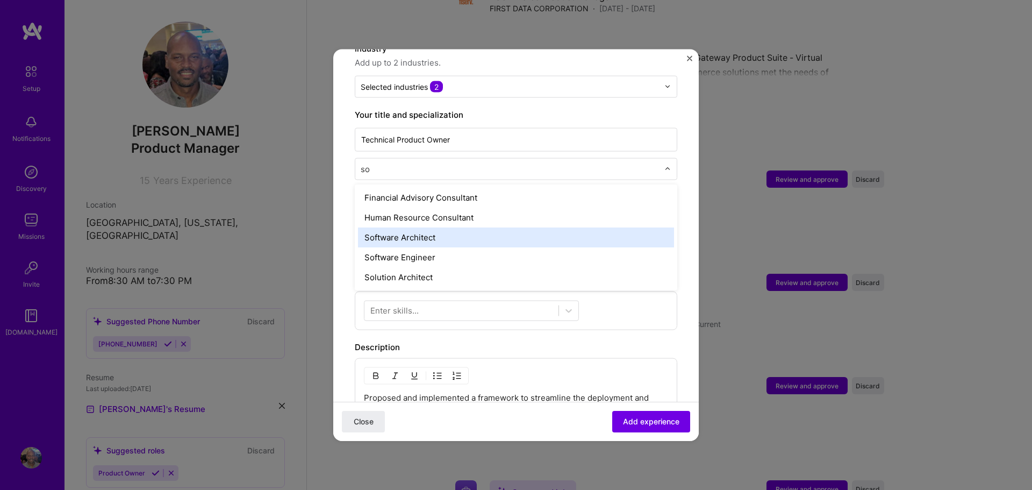
type input "s"
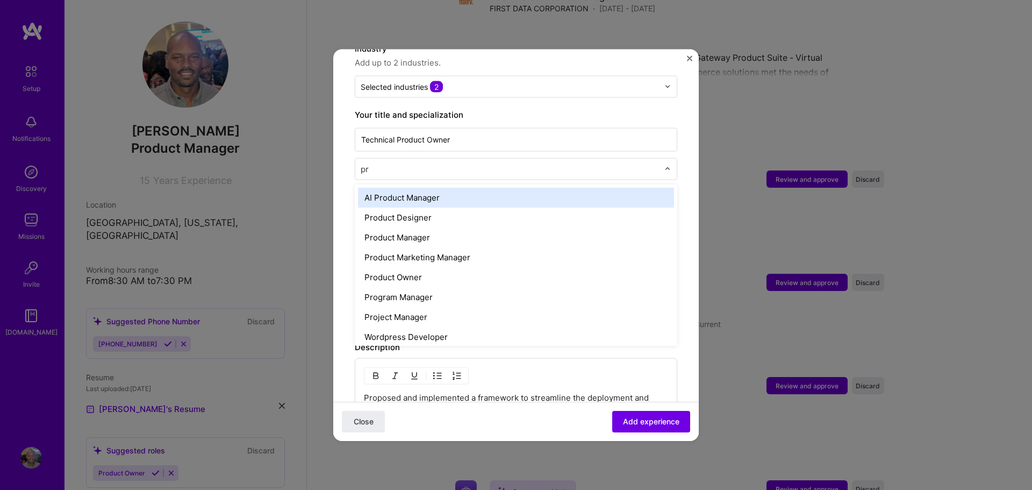
type input "p"
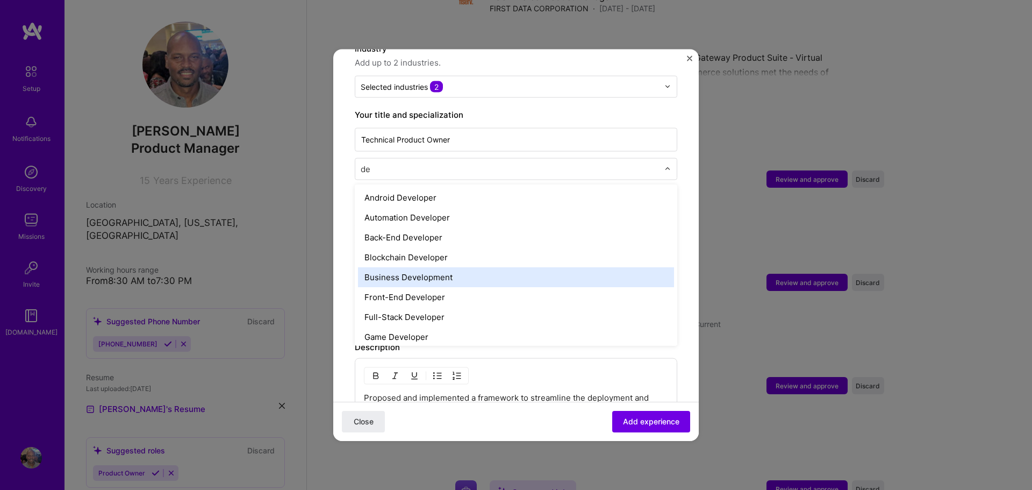
type input "d"
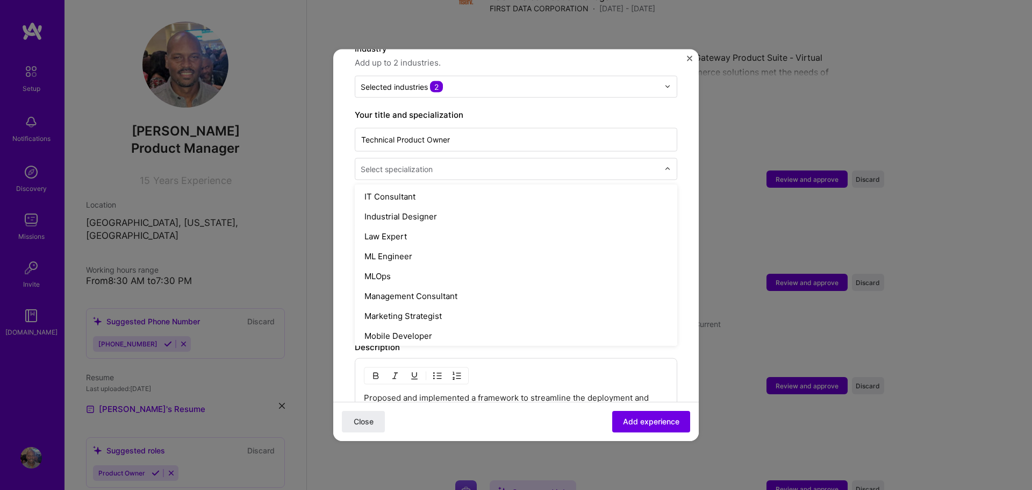
scroll to position [792, 0]
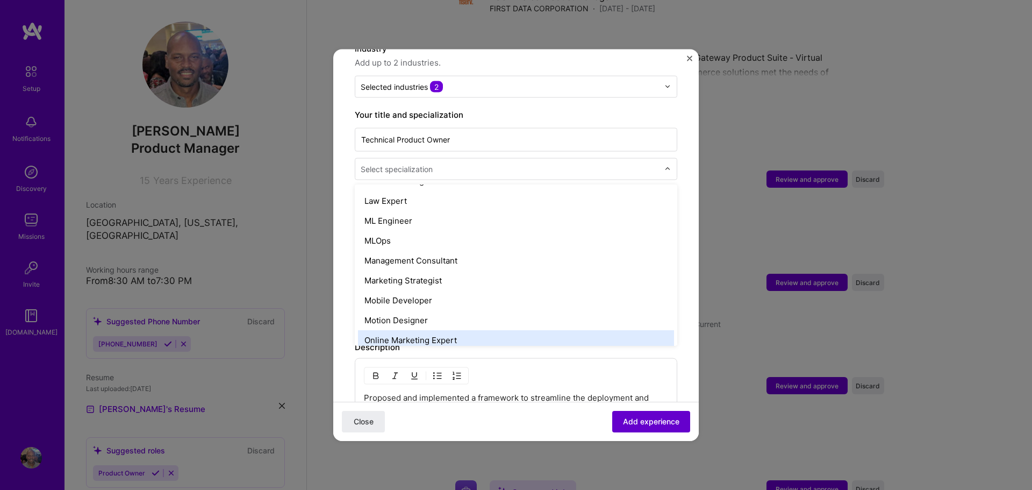
click at [640, 422] on span "Add experience" at bounding box center [651, 421] width 56 height 11
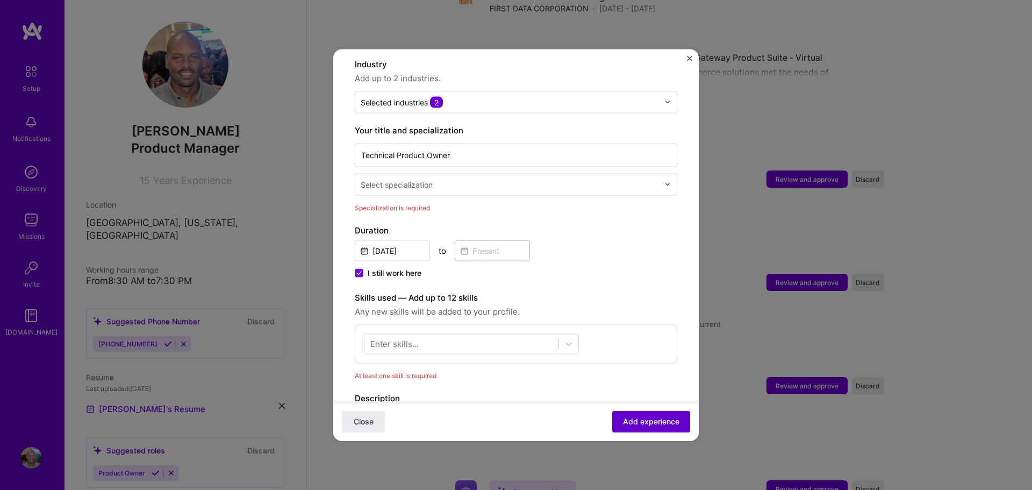
scroll to position [107, 0]
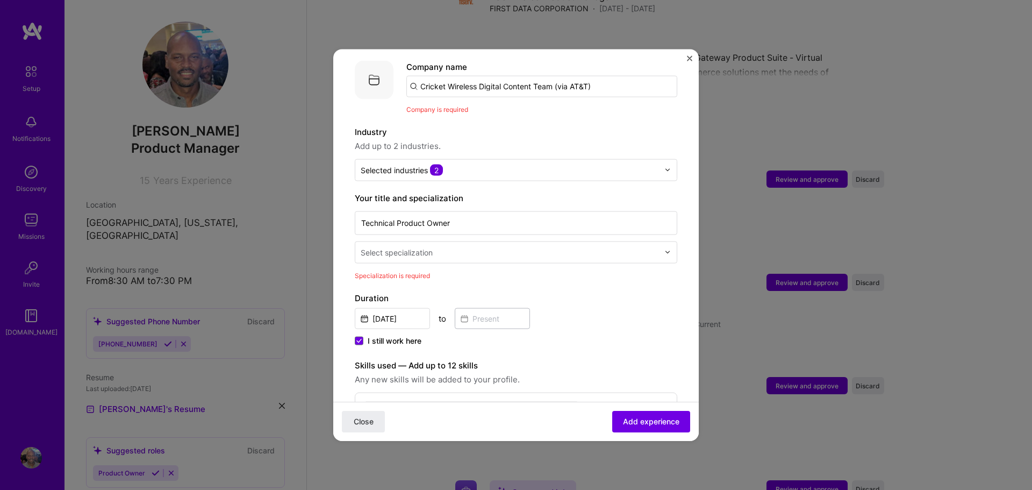
click at [627, 246] on input "text" at bounding box center [511, 251] width 300 height 11
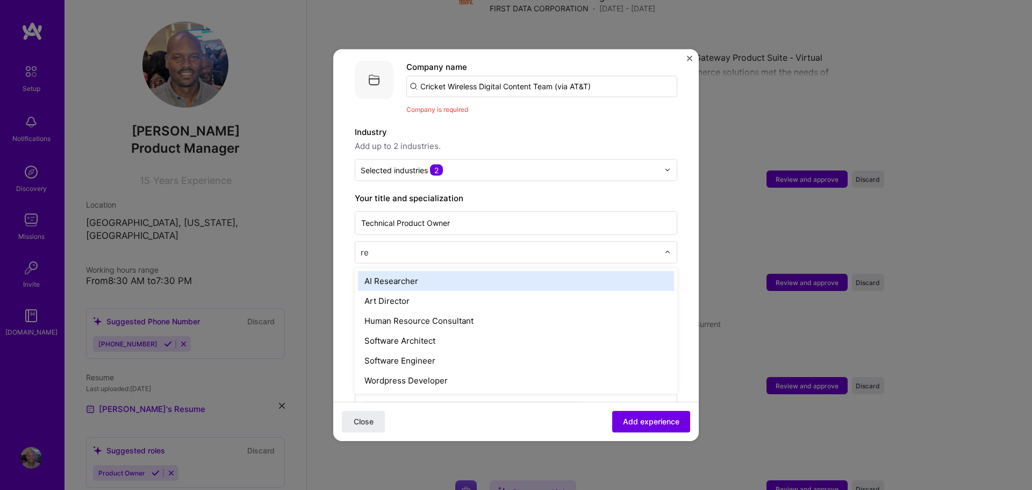
type input "r"
type input "produc"
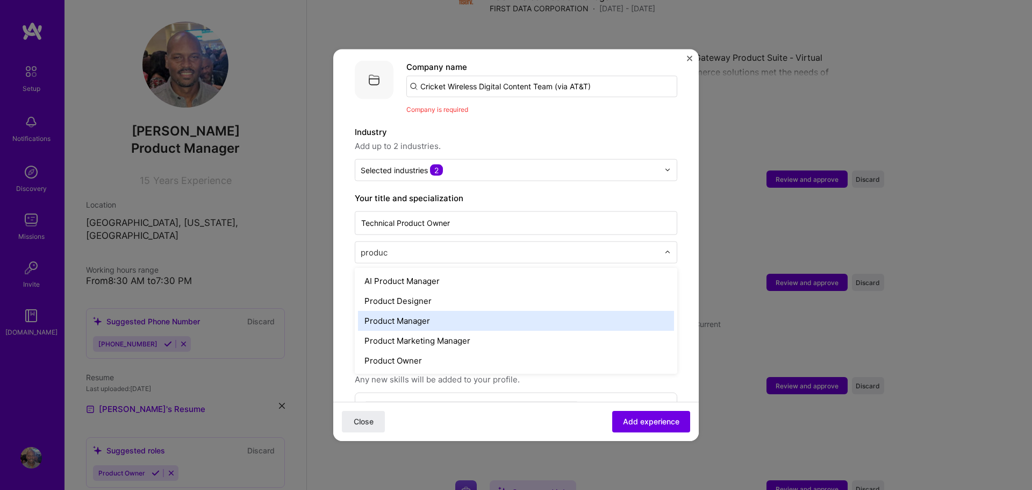
click at [381, 310] on div "Product Manager" at bounding box center [516, 320] width 316 height 20
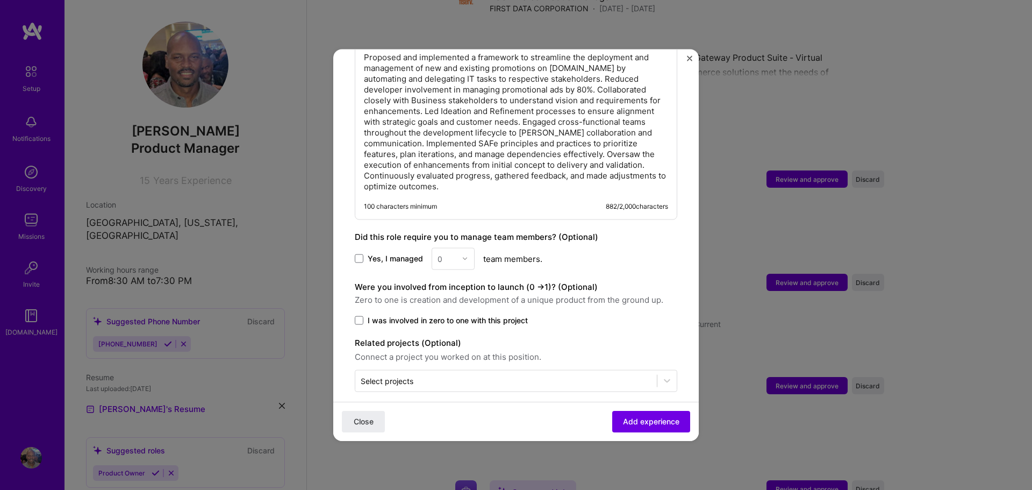
scroll to position [272, 0]
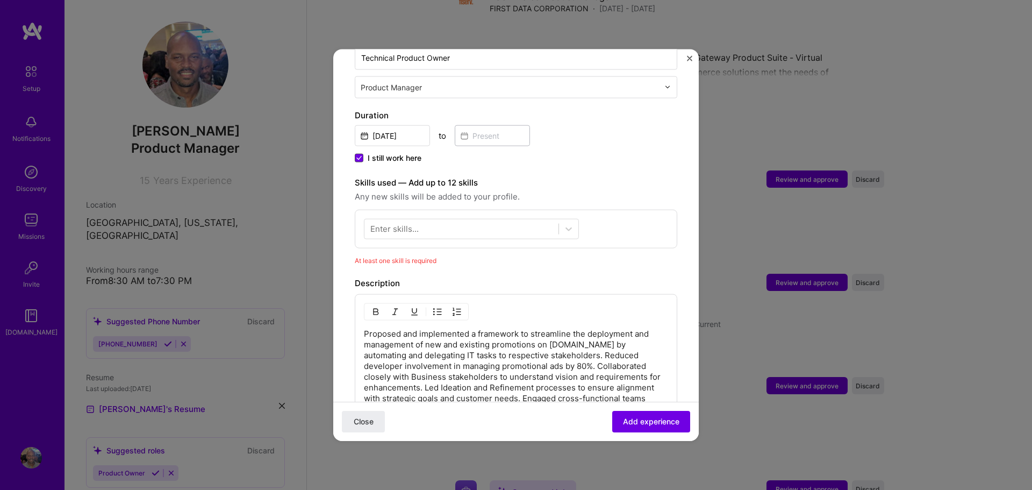
click at [360, 155] on icon at bounding box center [358, 157] width 5 height 4
click at [0, 0] on input "I still work here" at bounding box center [0, 0] width 0 height 0
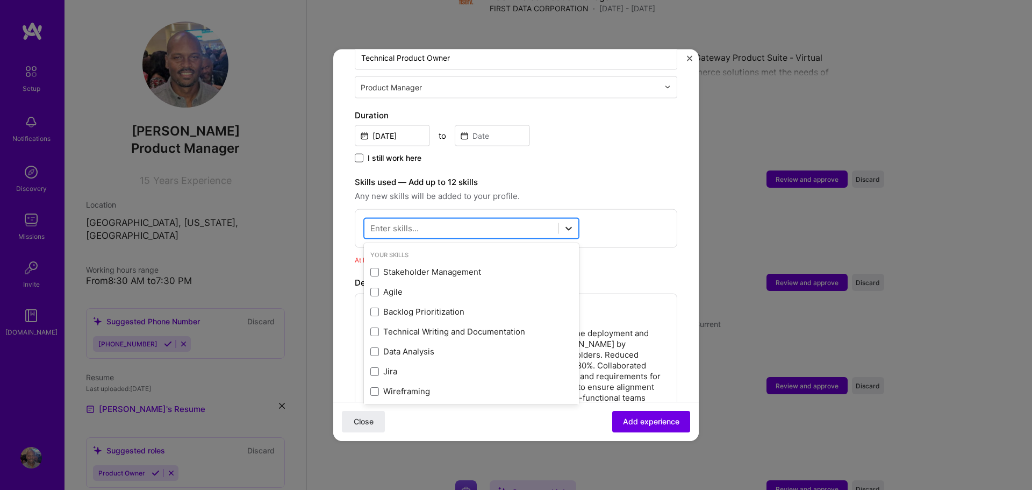
drag, startPoint x: 540, startPoint y: 216, endPoint x: 564, endPoint y: 214, distance: 23.7
click at [564, 218] on div at bounding box center [471, 228] width 215 height 20
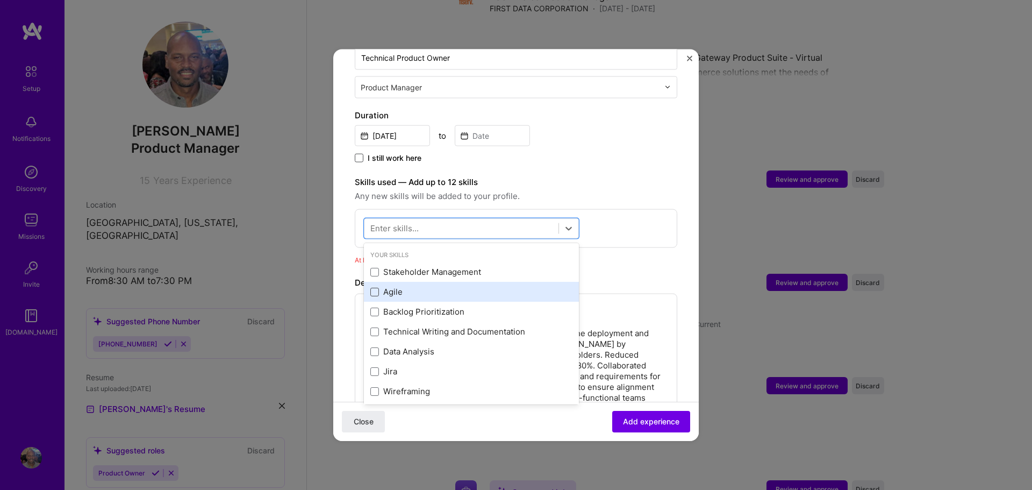
click at [375, 287] on span at bounding box center [374, 291] width 9 height 9
click at [0, 0] on input "checkbox" at bounding box center [0, 0] width 0 height 0
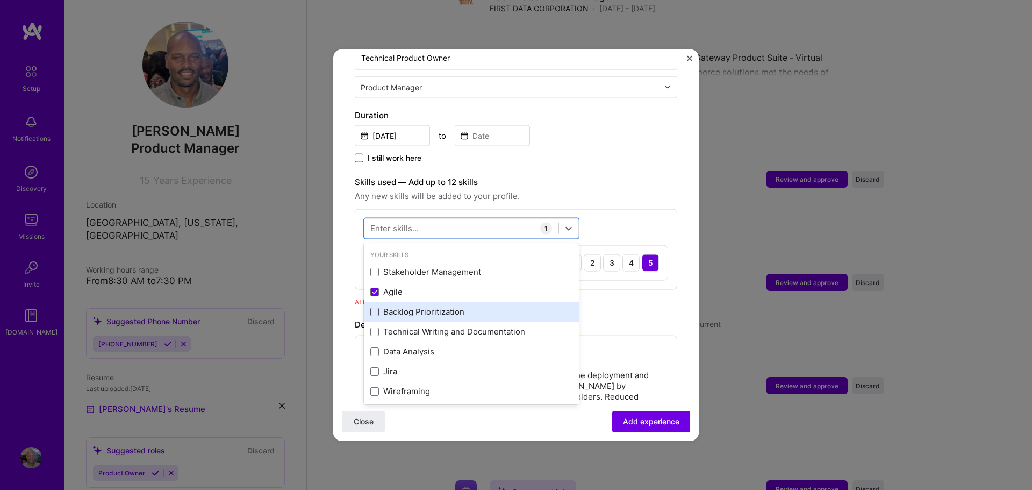
click at [376, 307] on span at bounding box center [374, 311] width 9 height 9
click at [0, 0] on input "checkbox" at bounding box center [0, 0] width 0 height 0
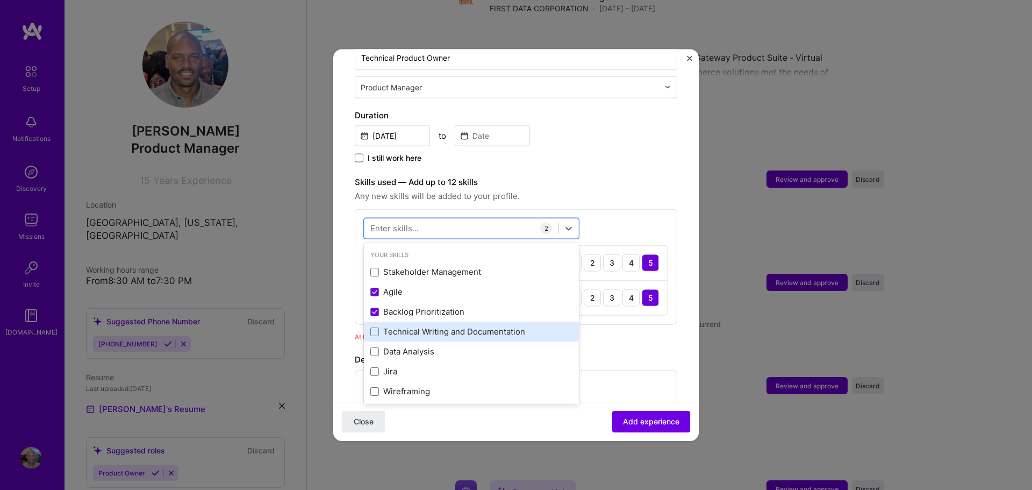
click at [372, 326] on div "Technical Writing and Documentation" at bounding box center [471, 331] width 202 height 11
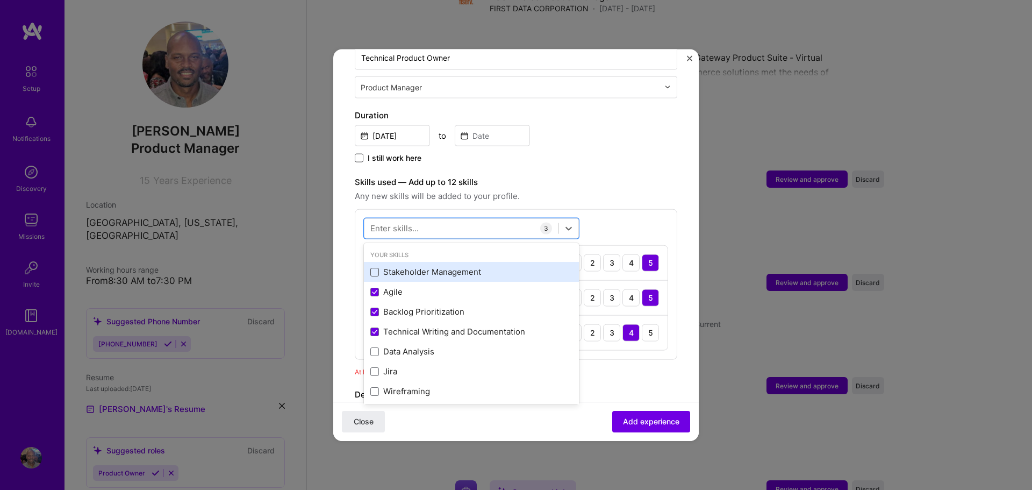
click at [374, 267] on span at bounding box center [374, 271] width 9 height 9
click at [0, 0] on input "checkbox" at bounding box center [0, 0] width 0 height 0
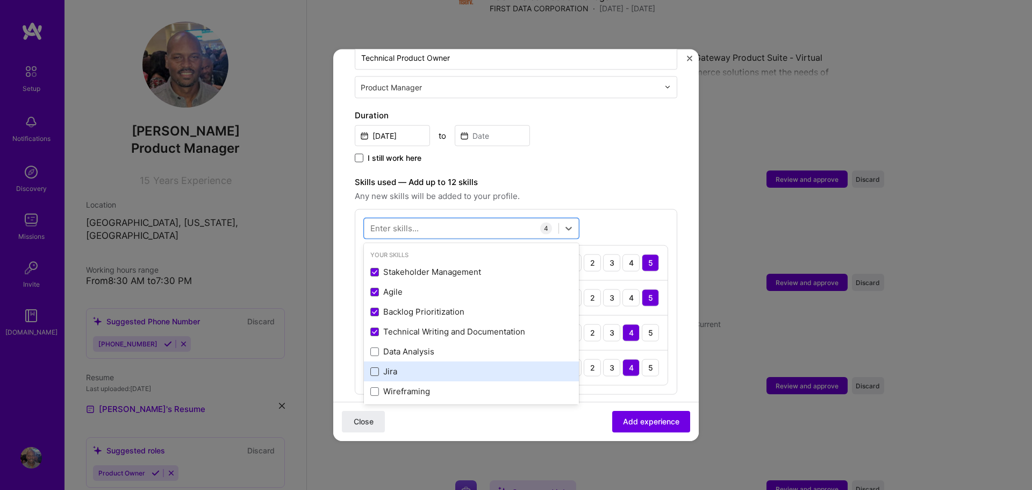
click at [372, 367] on span at bounding box center [374, 371] width 9 height 9
click at [0, 0] on input "checkbox" at bounding box center [0, 0] width 0 height 0
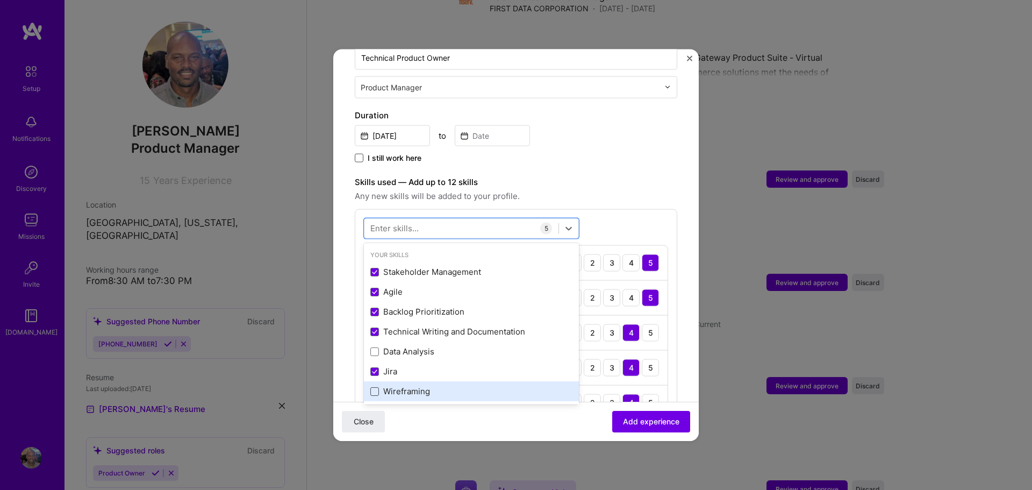
click at [375, 386] on span at bounding box center [374, 390] width 9 height 9
click at [0, 0] on input "checkbox" at bounding box center [0, 0] width 0 height 0
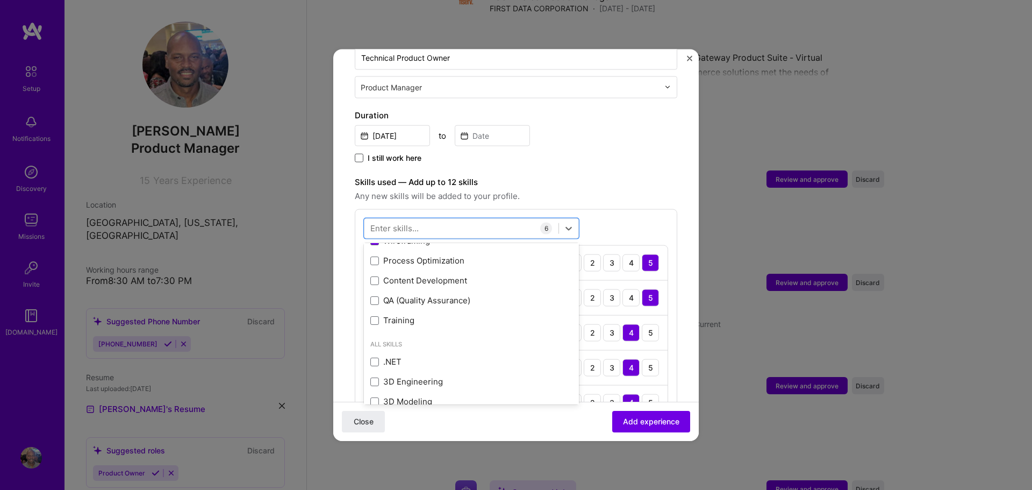
scroll to position [151, 0]
click at [373, 295] on span at bounding box center [374, 299] width 9 height 9
click at [0, 0] on input "checkbox" at bounding box center [0, 0] width 0 height 0
click at [377, 255] on span at bounding box center [374, 259] width 9 height 9
click at [0, 0] on input "checkbox" at bounding box center [0, 0] width 0 height 0
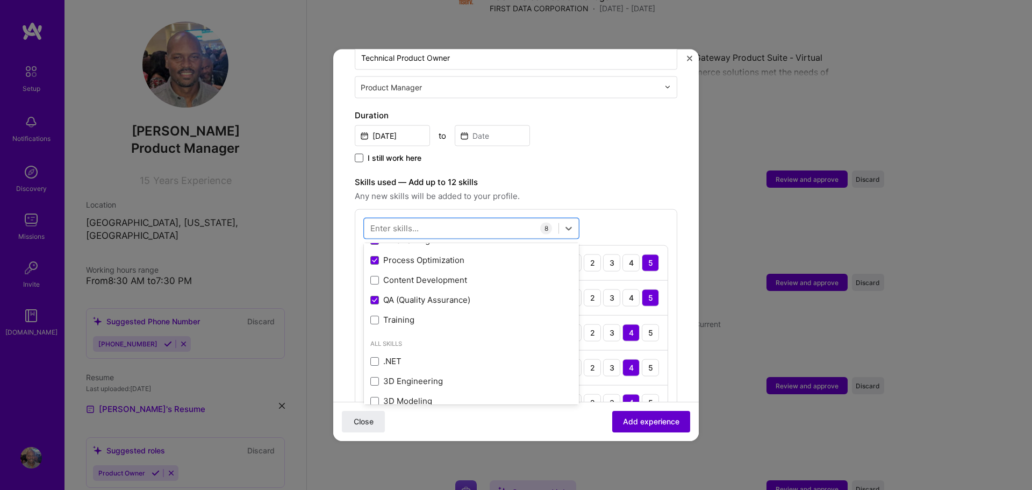
click at [641, 418] on span "Add experience" at bounding box center [651, 421] width 56 height 11
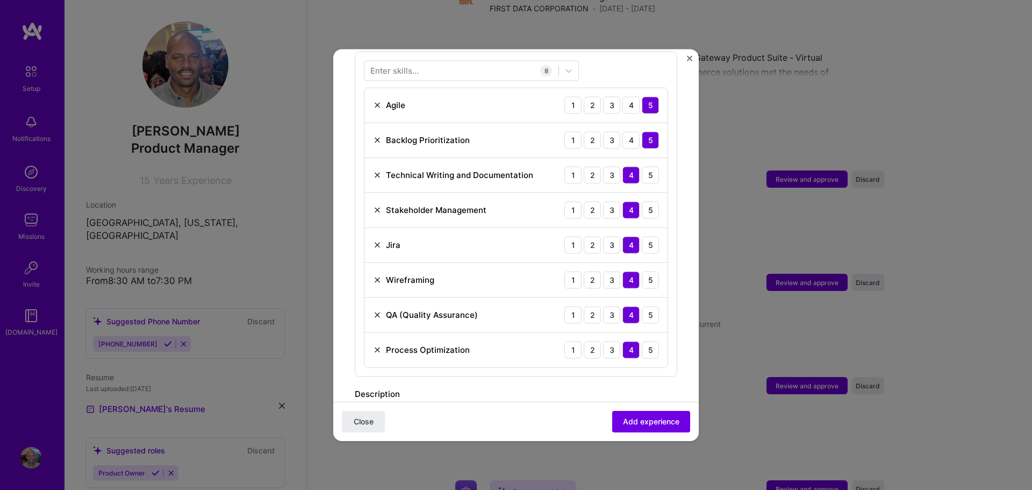
scroll to position [817, 0]
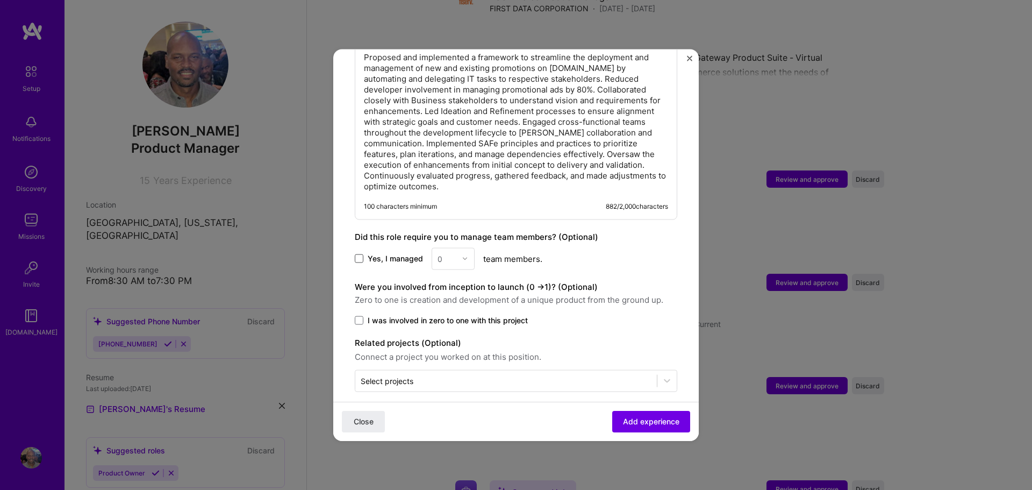
click at [360, 254] on span at bounding box center [359, 258] width 9 height 9
click at [0, 0] on input "Yes, I managed" at bounding box center [0, 0] width 0 height 0
click at [463, 255] on img at bounding box center [465, 258] width 6 height 6
click at [448, 298] on div "2" at bounding box center [453, 307] width 37 height 20
click at [645, 420] on span "Add experience" at bounding box center [651, 421] width 56 height 11
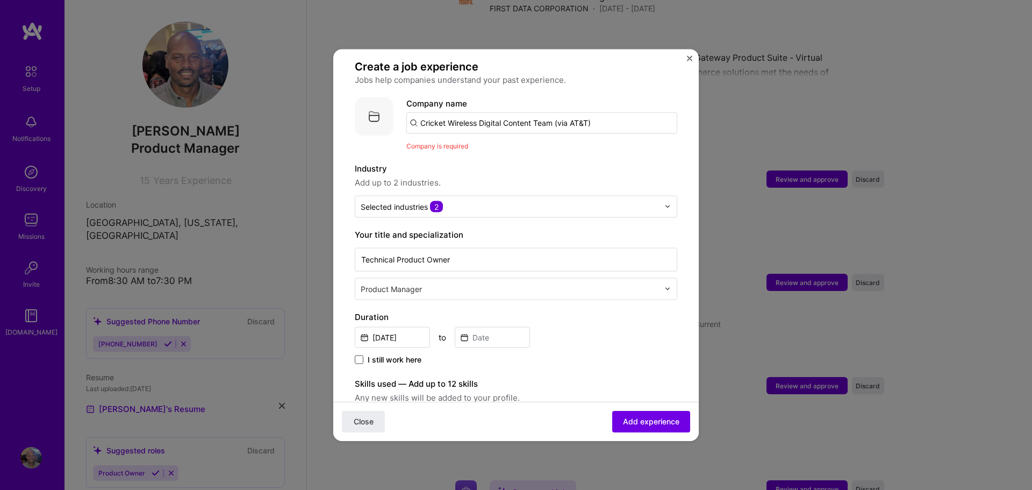
scroll to position [71, 0]
drag, startPoint x: 601, startPoint y: 111, endPoint x: 479, endPoint y: 107, distance: 122.1
click at [479, 111] on input "Cricket Wireless Digital Content Team (via AT&T)" at bounding box center [541, 121] width 271 height 21
type input "Cricket Wireless"
click at [515, 145] on div "Cricket Wireless" at bounding box center [502, 151] width 73 height 19
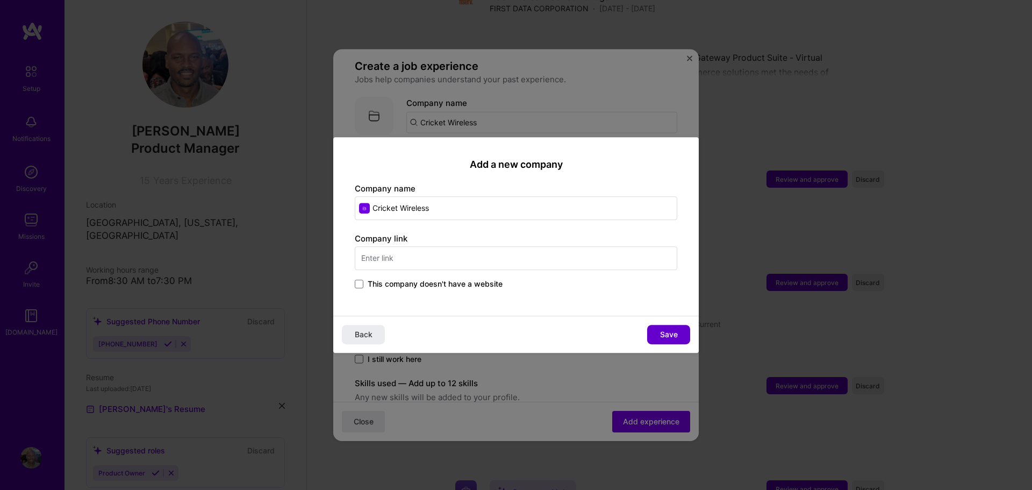
click at [672, 333] on span "Save" at bounding box center [669, 334] width 18 height 11
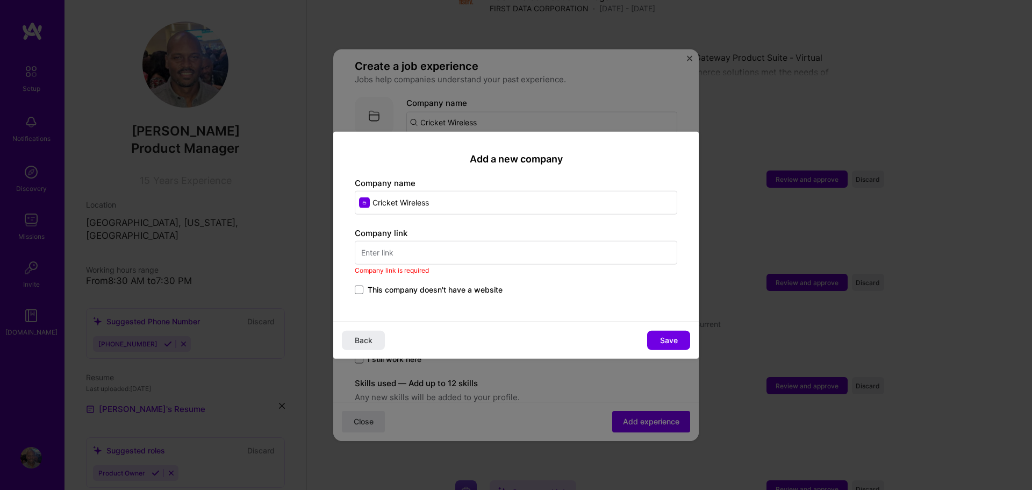
click at [410, 260] on input "text" at bounding box center [516, 253] width 322 height 24
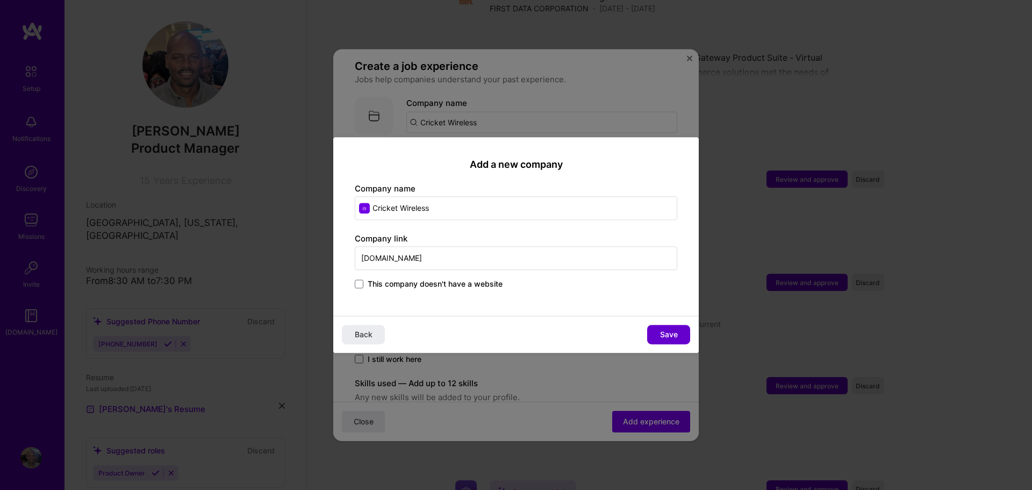
type input "[DOMAIN_NAME]"
click at [670, 333] on span "Save" at bounding box center [669, 334] width 18 height 11
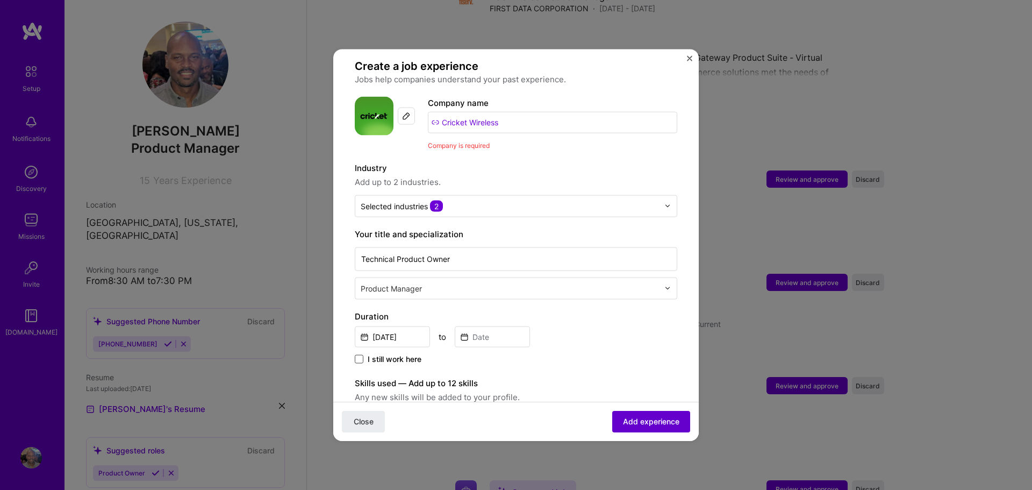
click at [644, 427] on button "Add experience" at bounding box center [651, 421] width 78 height 21
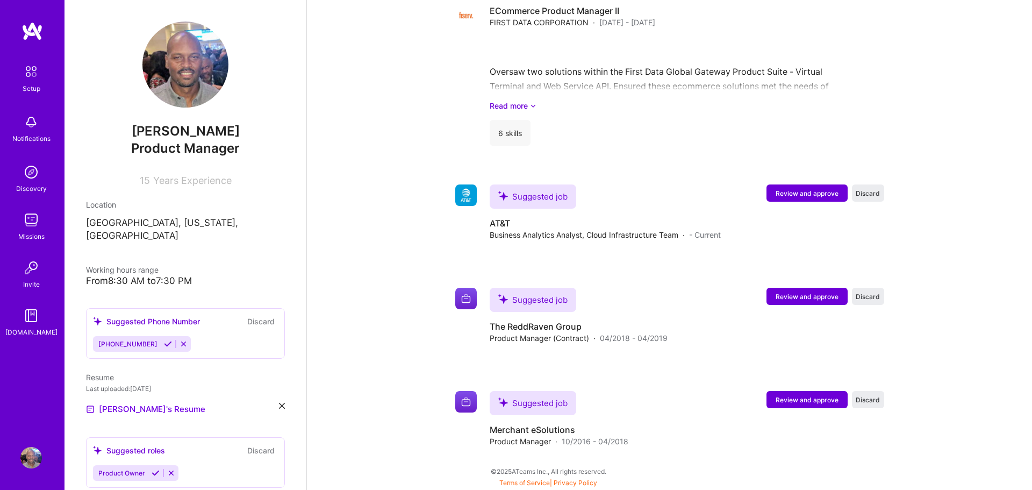
scroll to position [1306, 0]
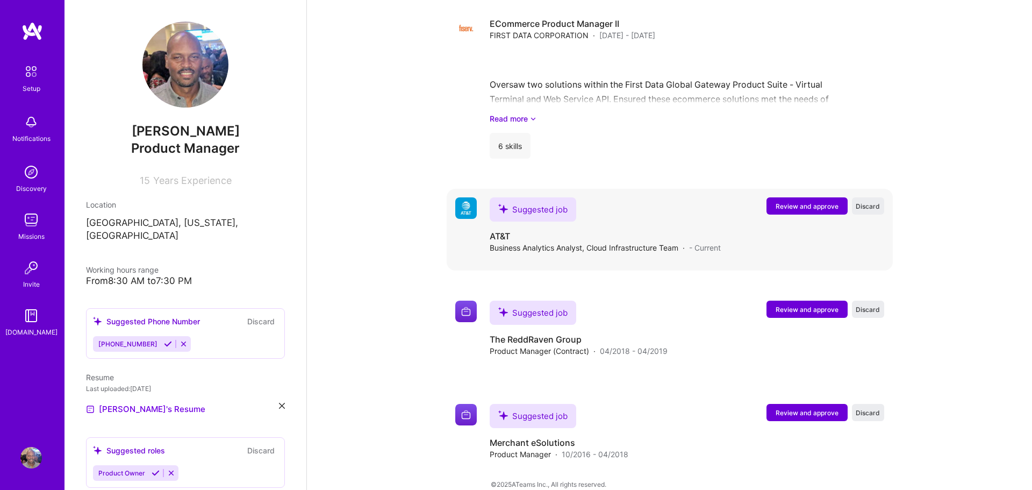
click at [794, 202] on span "Review and approve" at bounding box center [807, 206] width 63 height 9
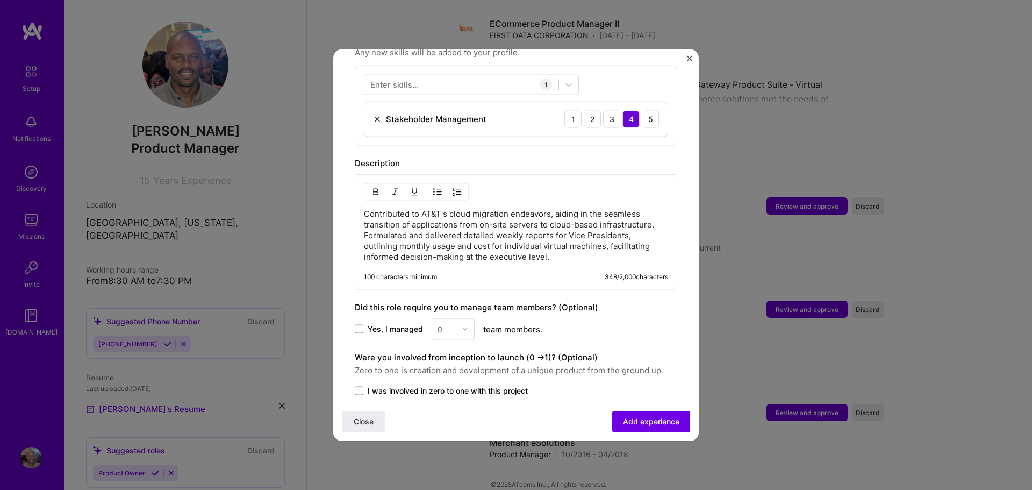
scroll to position [394, 0]
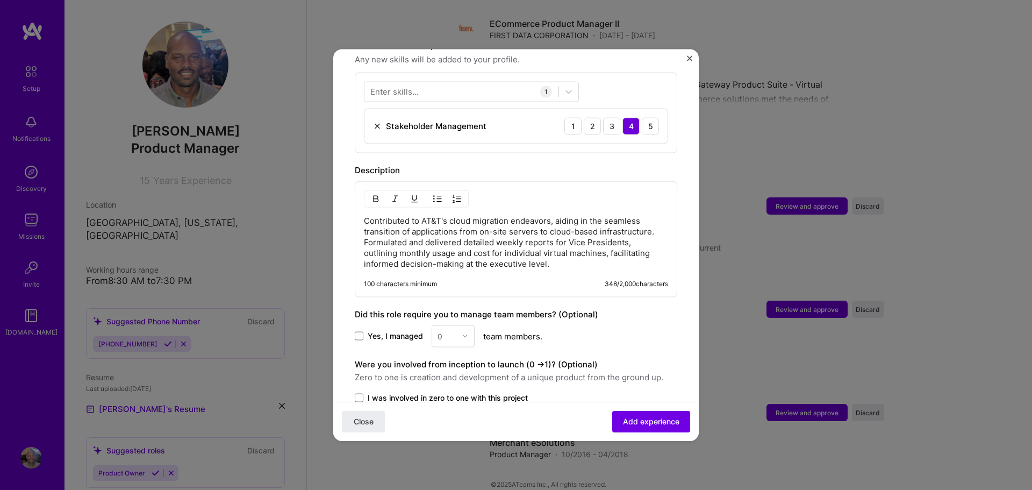
click at [463, 325] on div "0" at bounding box center [453, 336] width 43 height 22
click at [357, 332] on span at bounding box center [359, 336] width 9 height 9
click at [0, 0] on input "Yes, I managed" at bounding box center [0, 0] width 0 height 0
click at [463, 333] on img at bounding box center [465, 336] width 6 height 6
click at [449, 354] on div "1" at bounding box center [453, 364] width 37 height 20
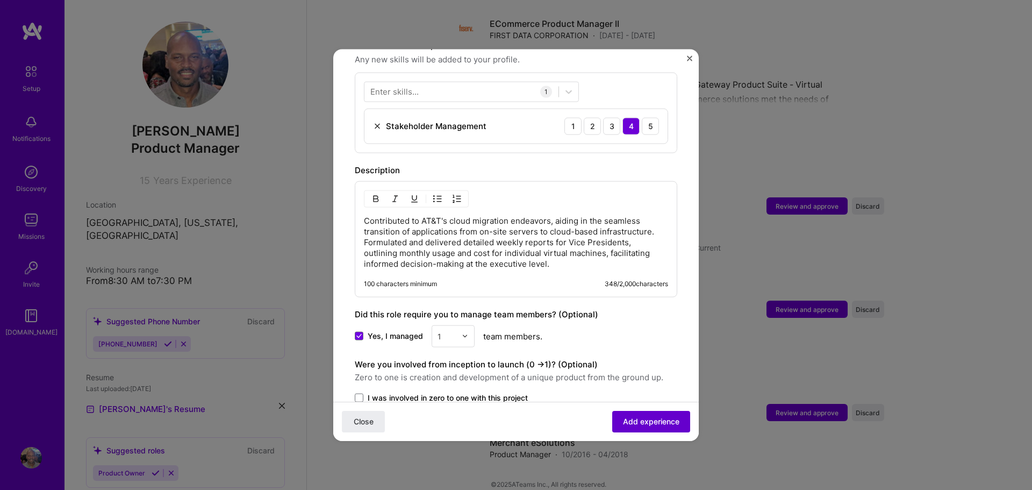
click at [638, 419] on span "Add experience" at bounding box center [651, 421] width 56 height 11
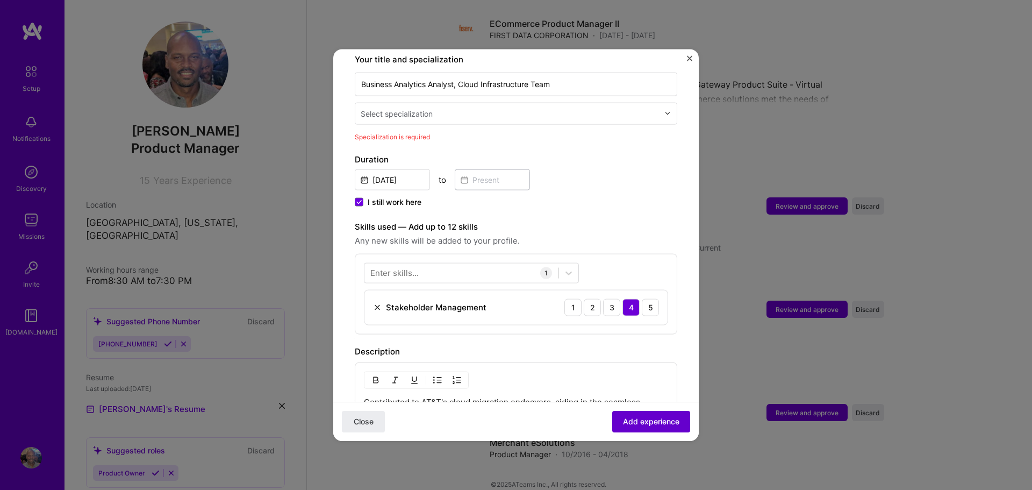
scroll to position [223, 0]
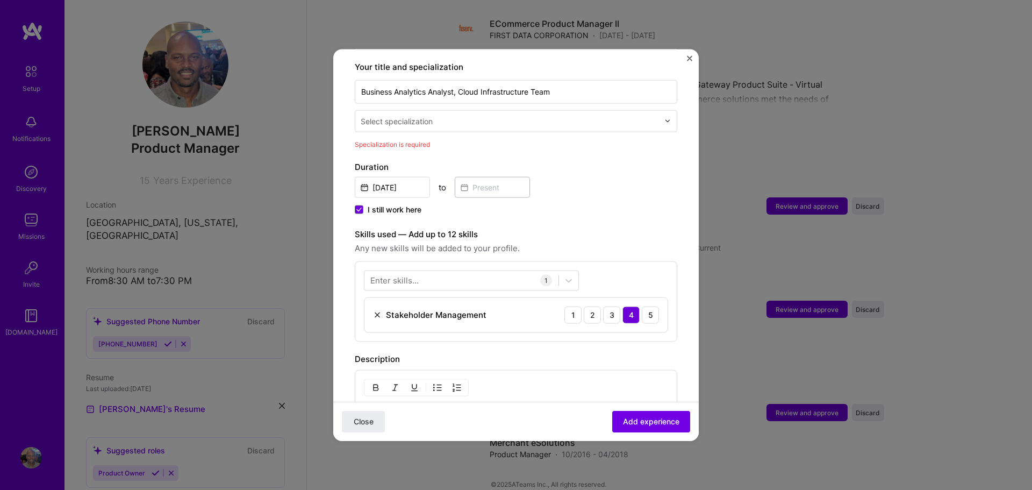
click at [668, 118] on img at bounding box center [667, 121] width 6 height 6
type input "b"
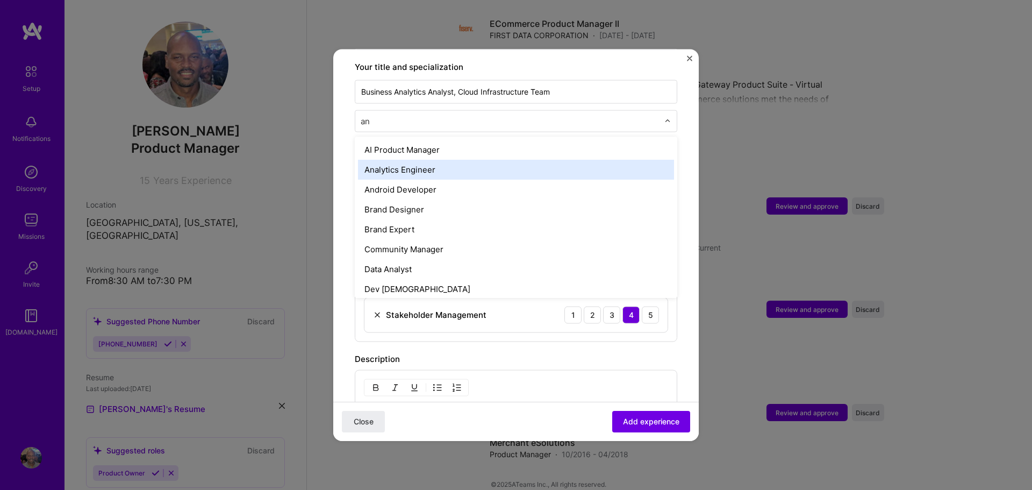
type input "a"
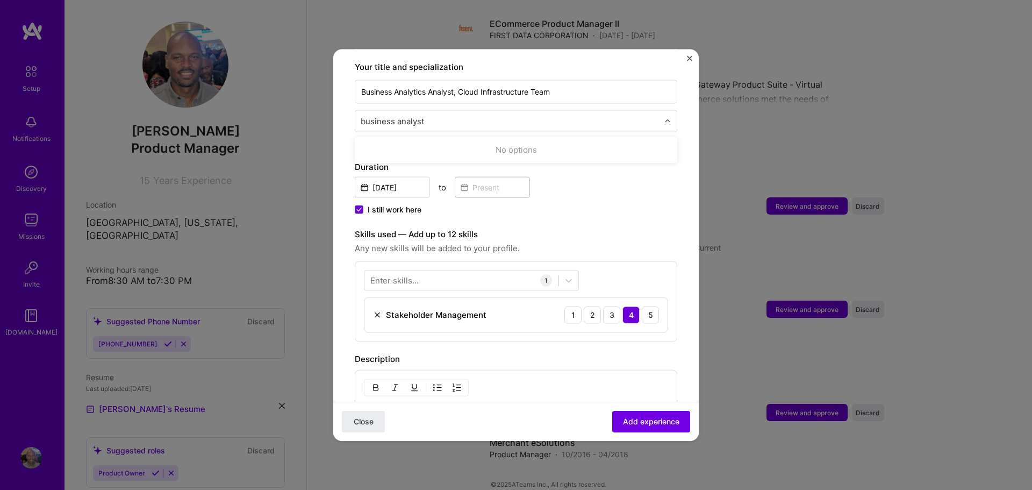
drag, startPoint x: 426, startPoint y: 108, endPoint x: 315, endPoint y: 115, distance: 110.4
click at [315, 115] on div "Adding suggested job This job is suggested based on your LinkedIn, resume or [D…" at bounding box center [516, 245] width 1032 height 490
type input "C"
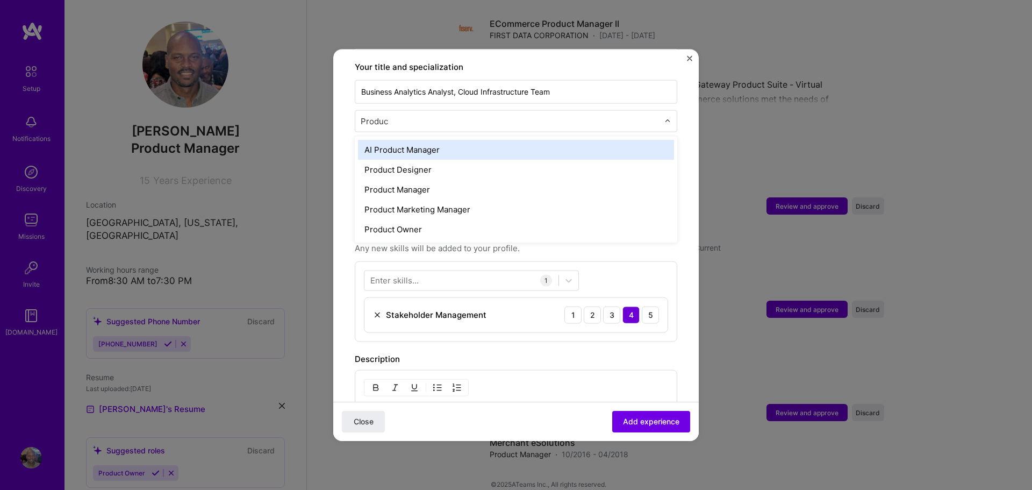
type input "Product"
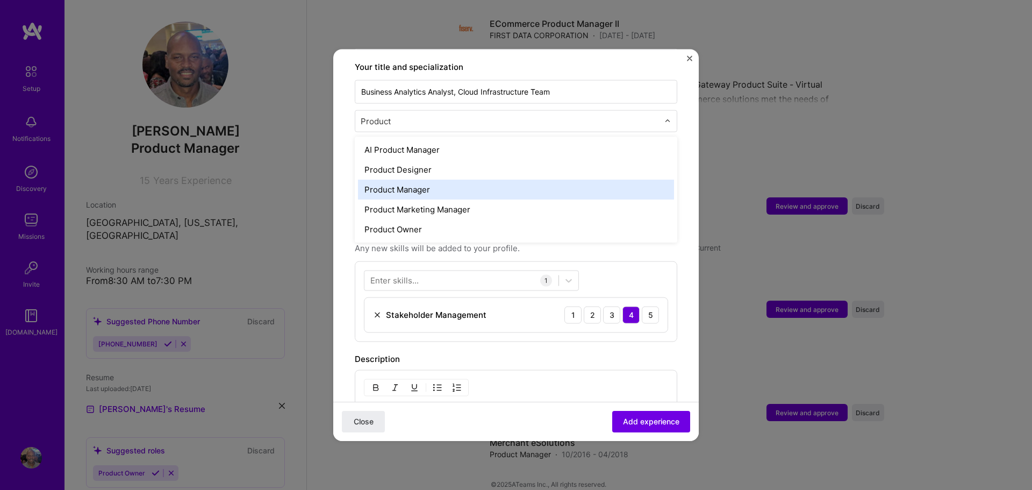
click at [391, 179] on div "Product Manager" at bounding box center [516, 189] width 316 height 20
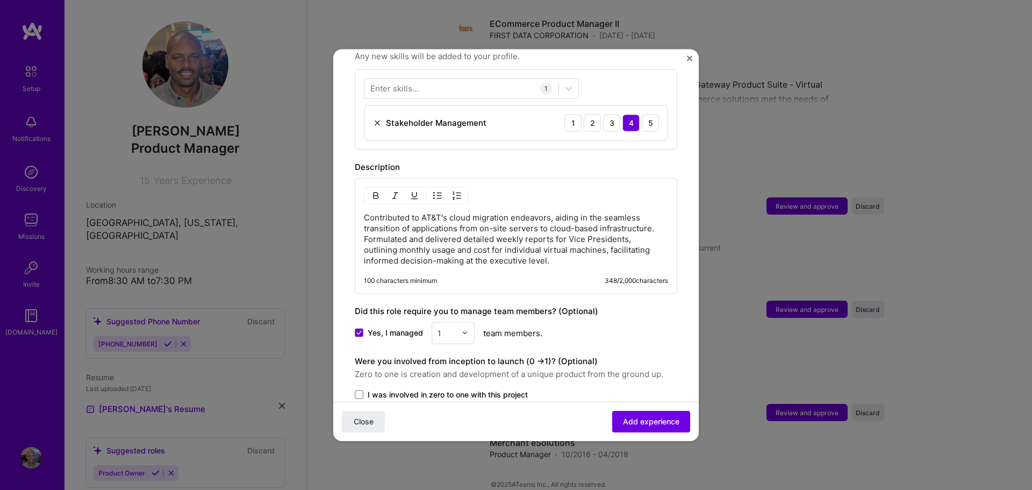
scroll to position [471, 0]
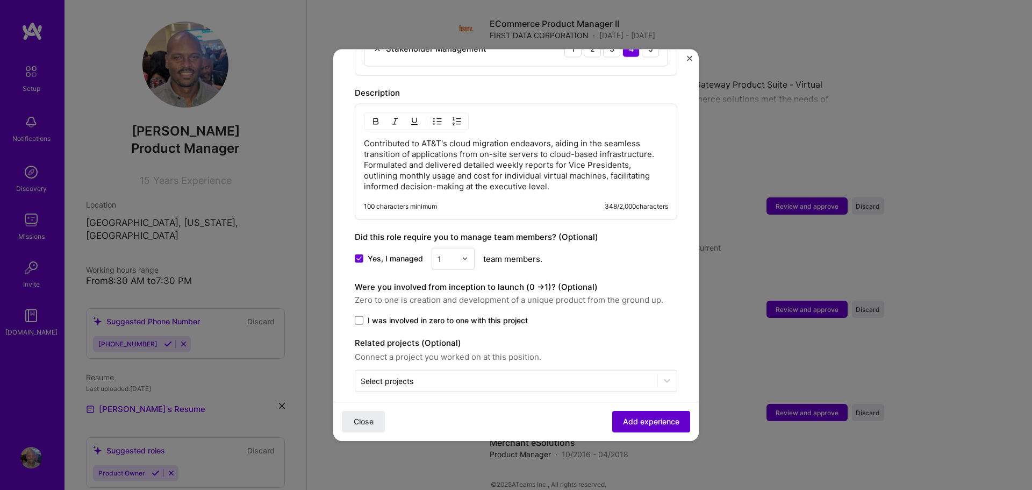
click at [656, 421] on span "Add experience" at bounding box center [651, 421] width 56 height 11
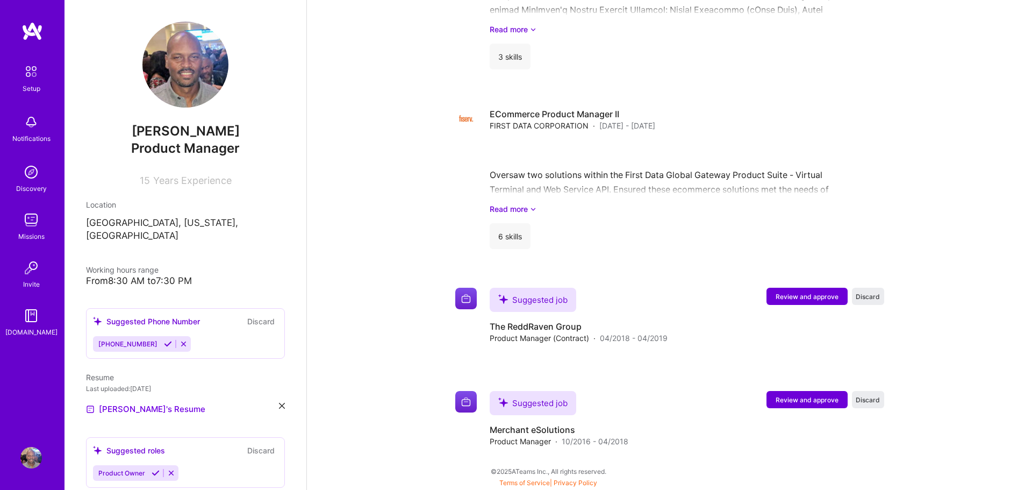
scroll to position [1382, 0]
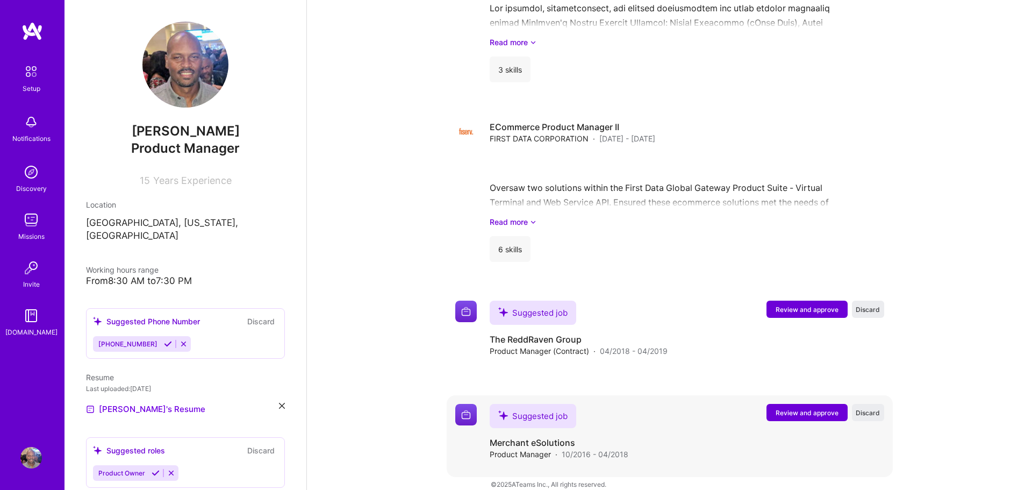
click at [800, 408] on span "Review and approve" at bounding box center [807, 412] width 63 height 9
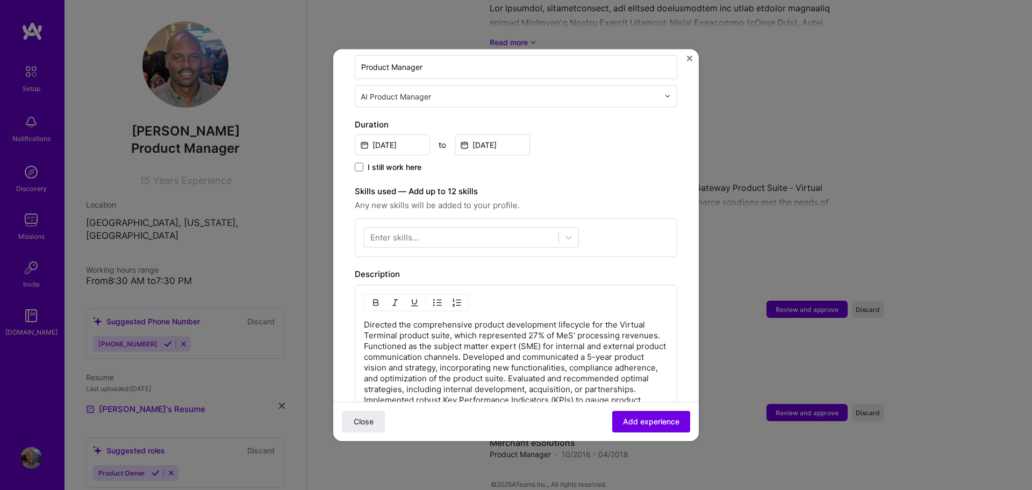
scroll to position [152, 0]
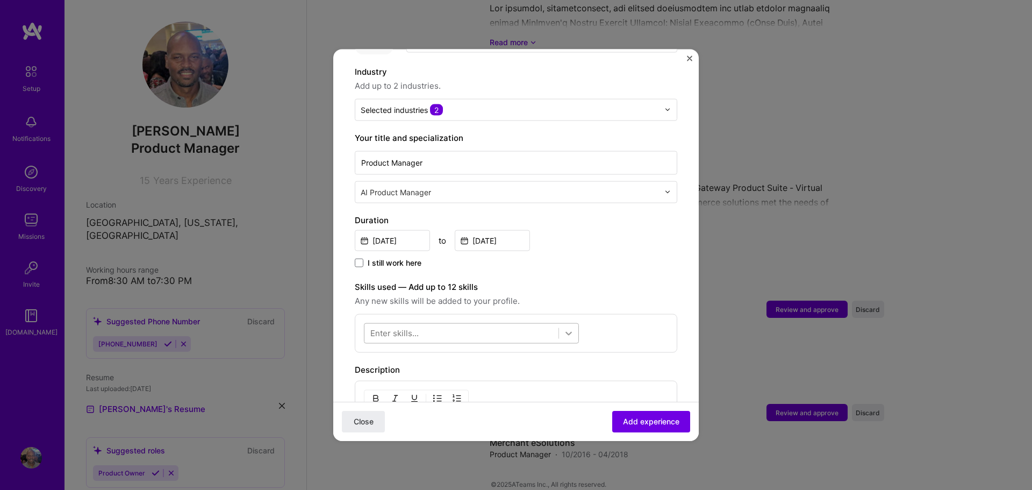
click at [568, 331] on icon at bounding box center [568, 333] width 6 height 4
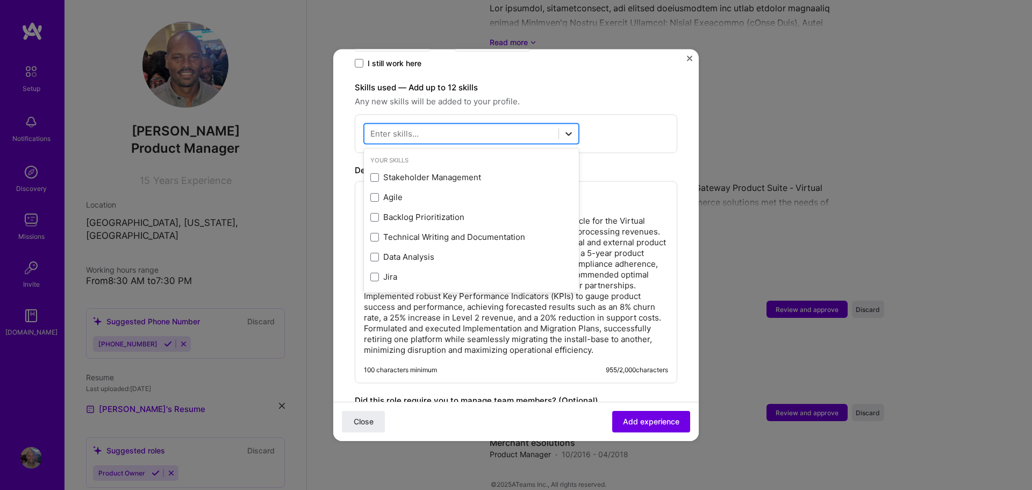
scroll to position [352, 0]
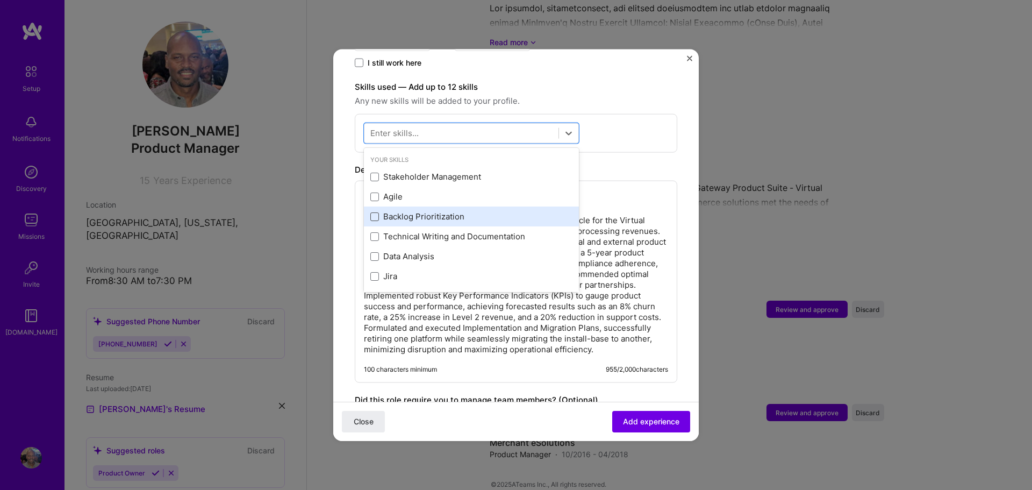
click at [373, 212] on span at bounding box center [374, 216] width 9 height 9
click at [0, 0] on input "checkbox" at bounding box center [0, 0] width 0 height 0
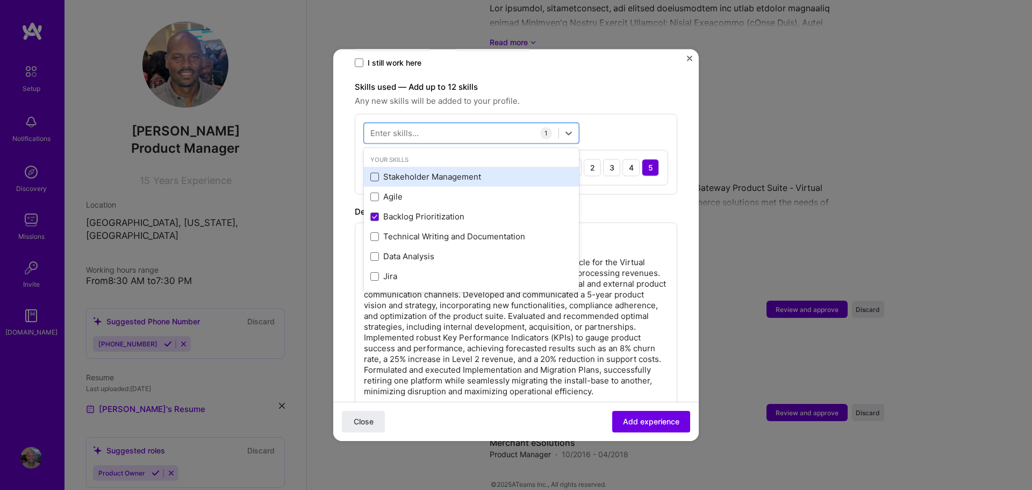
click at [375, 172] on span at bounding box center [374, 176] width 9 height 9
click at [0, 0] on input "checkbox" at bounding box center [0, 0] width 0 height 0
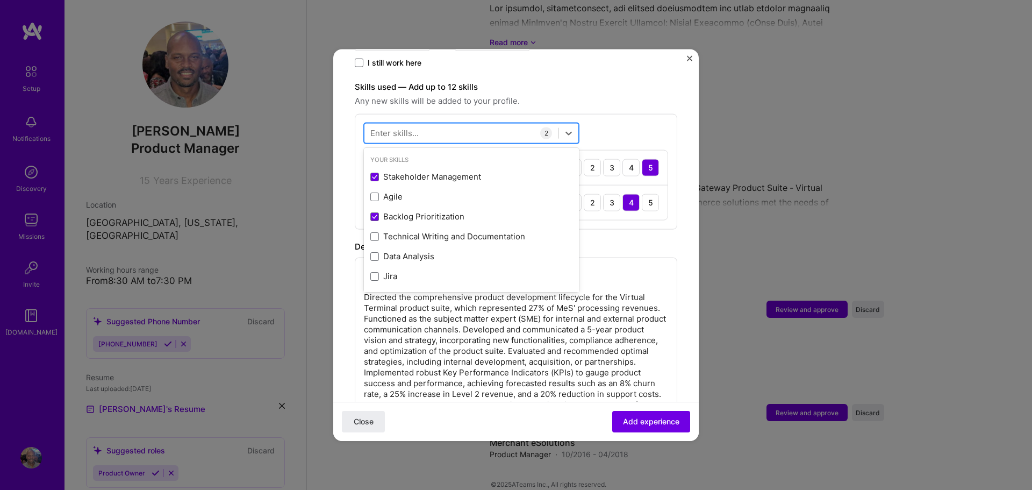
click at [423, 124] on div at bounding box center [461, 133] width 194 height 18
type input "f"
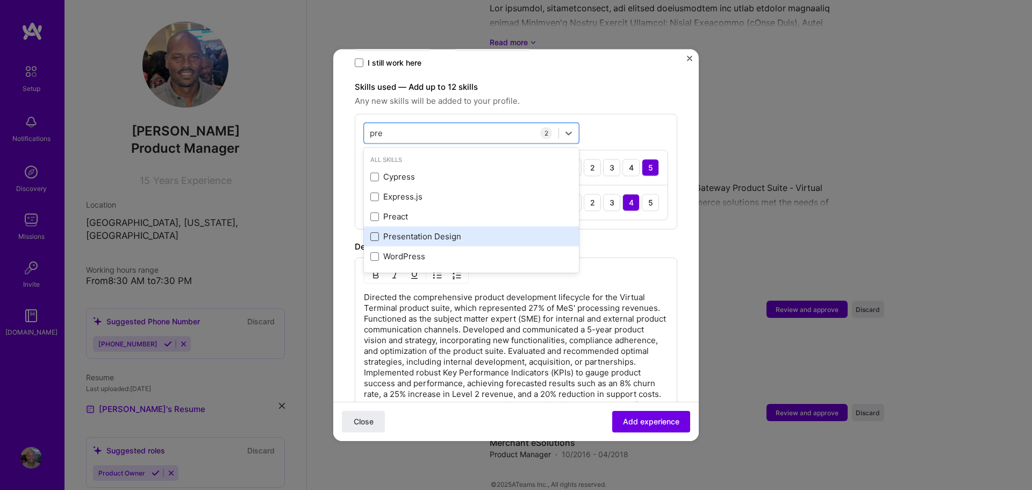
click at [373, 232] on span at bounding box center [374, 236] width 9 height 9
click at [0, 0] on input "checkbox" at bounding box center [0, 0] width 0 height 0
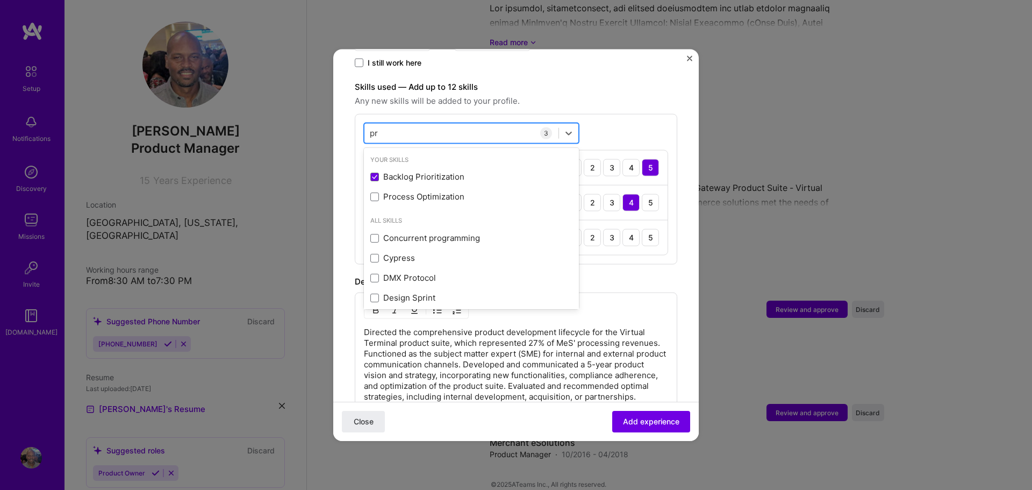
type input "p"
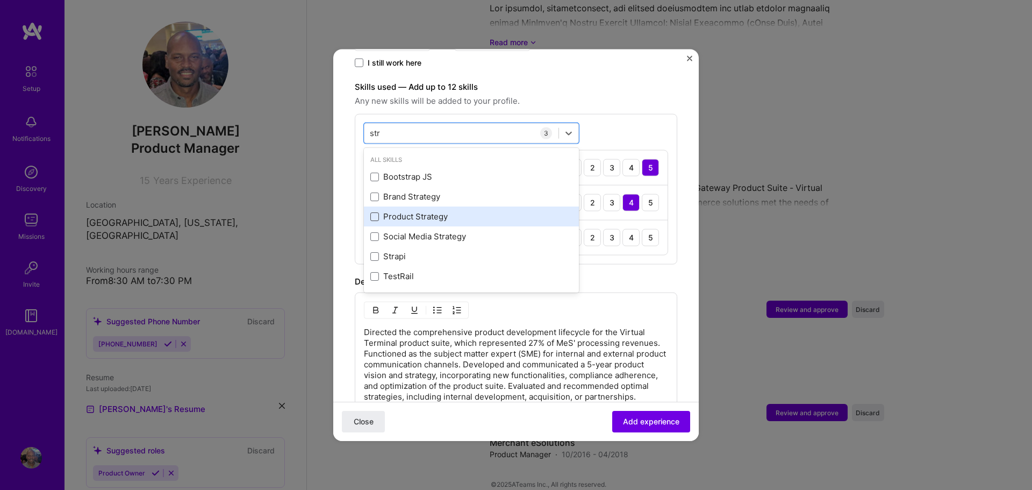
click at [375, 212] on span at bounding box center [374, 216] width 9 height 9
click at [0, 0] on input "checkbox" at bounding box center [0, 0] width 0 height 0
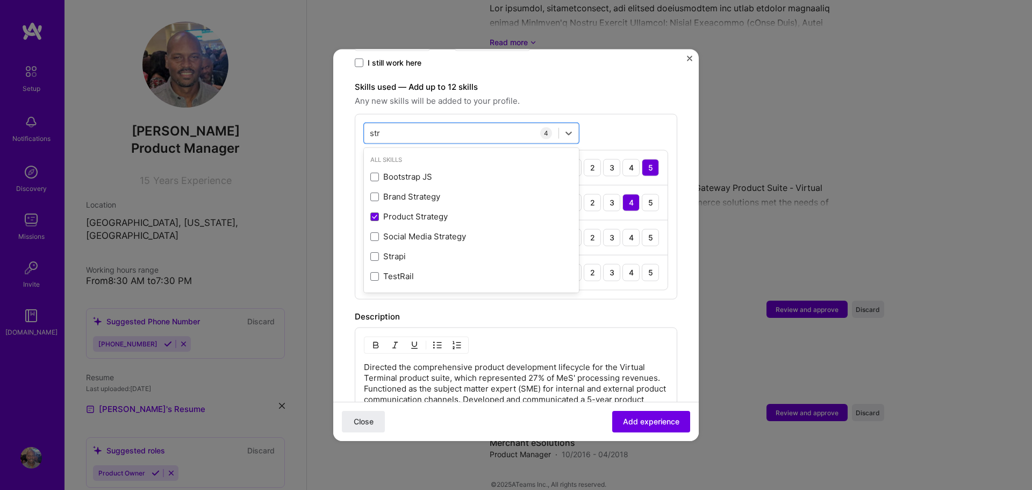
type input "str"
click at [608, 120] on div "option Product Strategy, selected. option Brand Strategy focused, 0 of 2. 6 res…" at bounding box center [516, 205] width 322 height 185
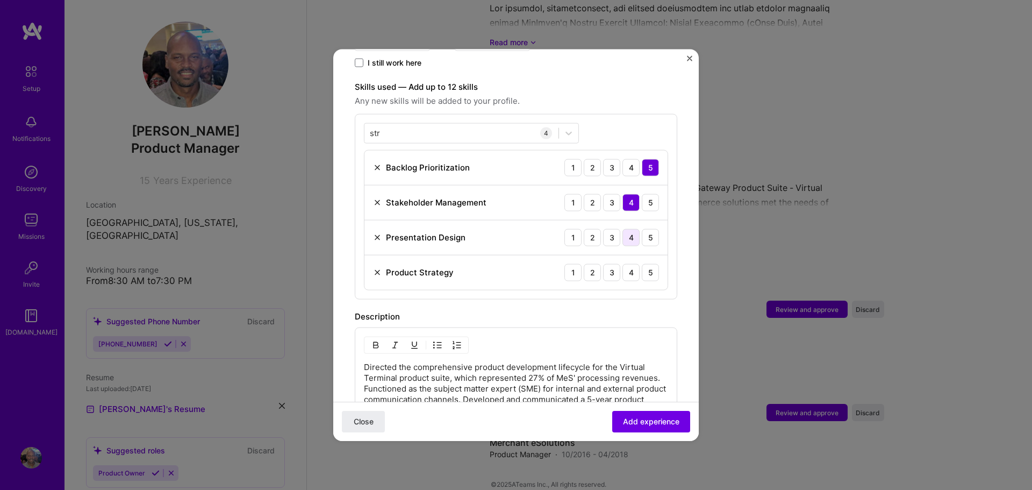
click at [630, 229] on div "4" at bounding box center [630, 236] width 17 height 17
click at [649, 263] on div "5" at bounding box center [650, 271] width 17 height 17
click at [648, 413] on button "Add experience" at bounding box center [651, 421] width 78 height 21
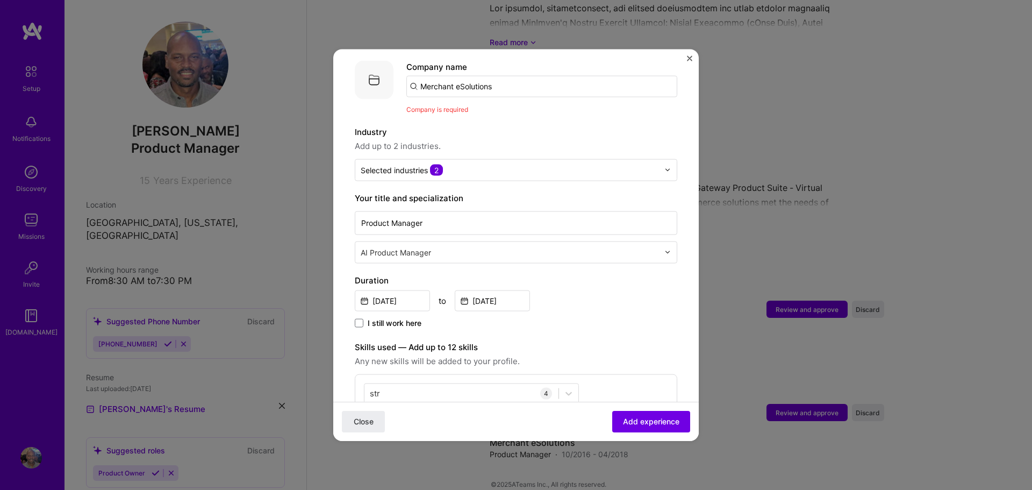
scroll to position [0, 0]
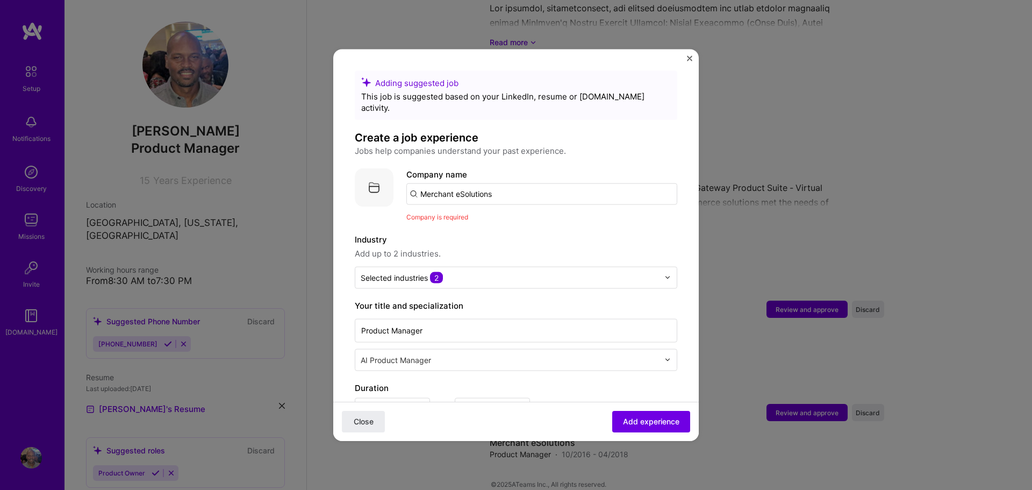
click at [501, 186] on input "Merchant eSolutions" at bounding box center [541, 193] width 271 height 21
click at [639, 421] on span "Add experience" at bounding box center [651, 421] width 56 height 11
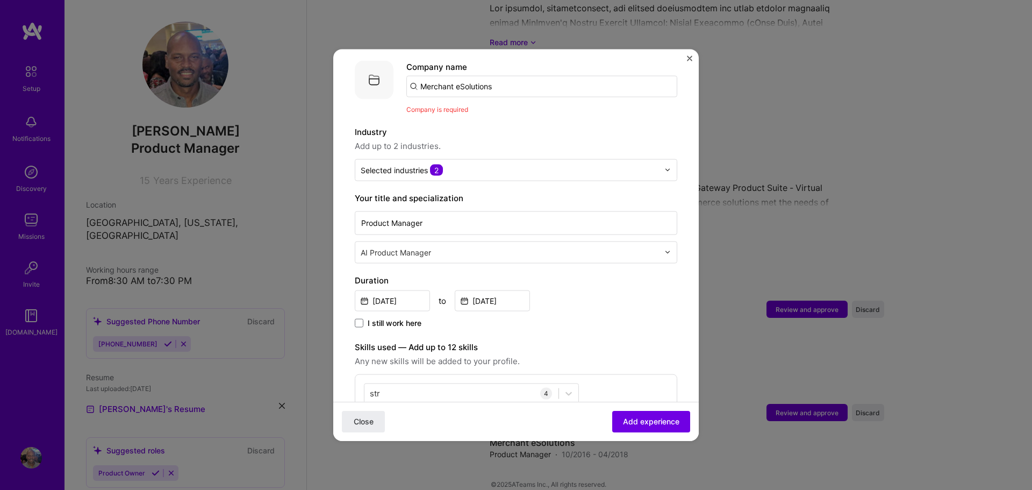
click at [518, 75] on input "Merchant eSolutions" at bounding box center [541, 85] width 271 height 21
click at [519, 75] on input "Merchant eSolutions" at bounding box center [541, 85] width 271 height 21
type input "Merchant eSolutions"
click at [514, 106] on div "Merchant eSolutions" at bounding box center [511, 115] width 90 height 19
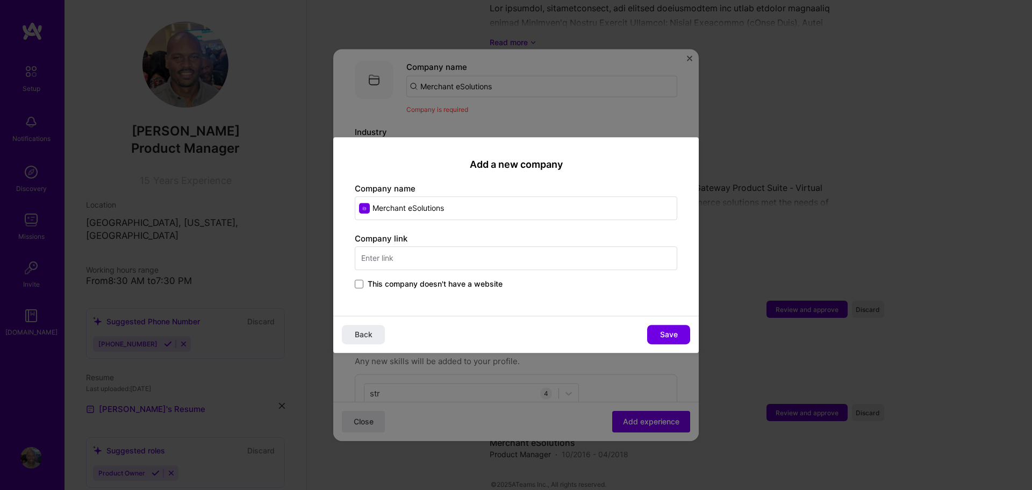
click at [380, 262] on input "text" at bounding box center [516, 258] width 322 height 24
type input "[DOMAIN_NAME]"
click at [670, 334] on span "Save" at bounding box center [669, 334] width 18 height 11
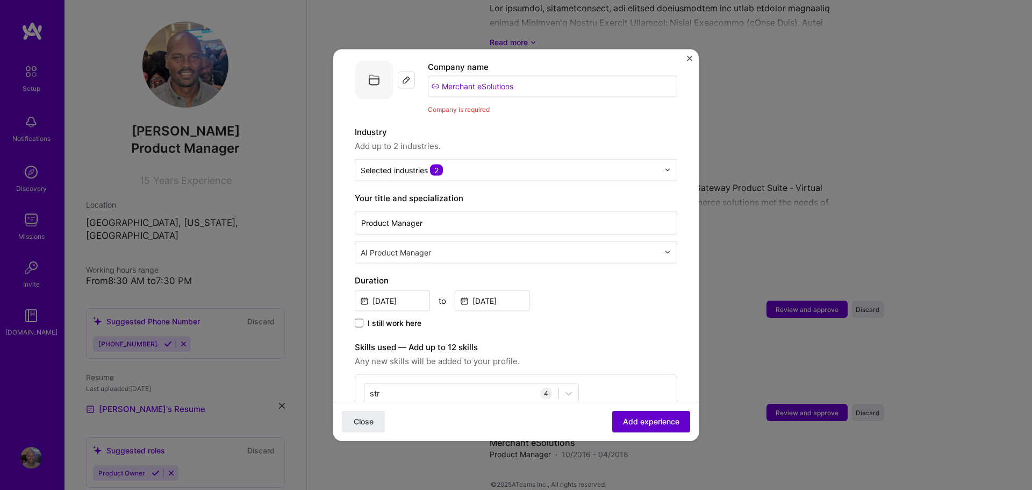
click at [644, 423] on span "Add experience" at bounding box center [651, 421] width 56 height 11
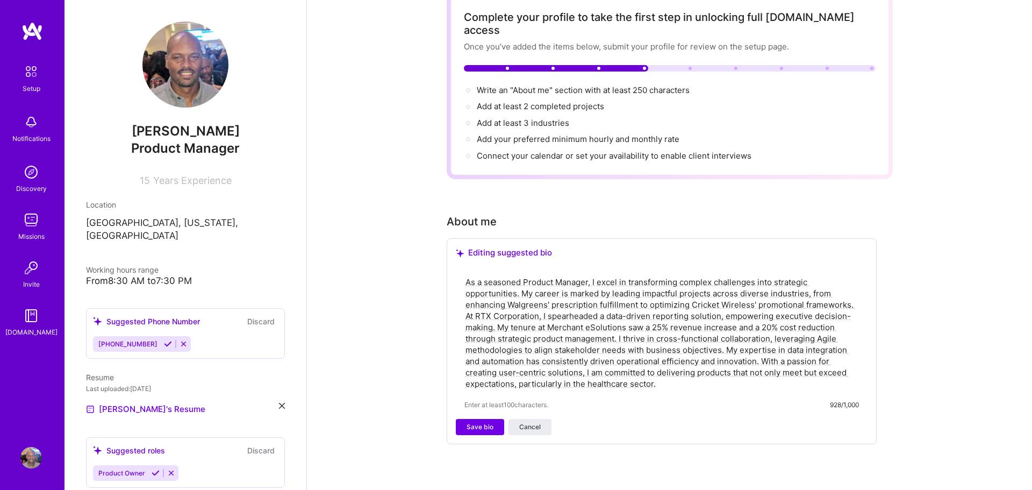
scroll to position [63, 0]
click at [482, 421] on span "Save bio" at bounding box center [479, 426] width 27 height 10
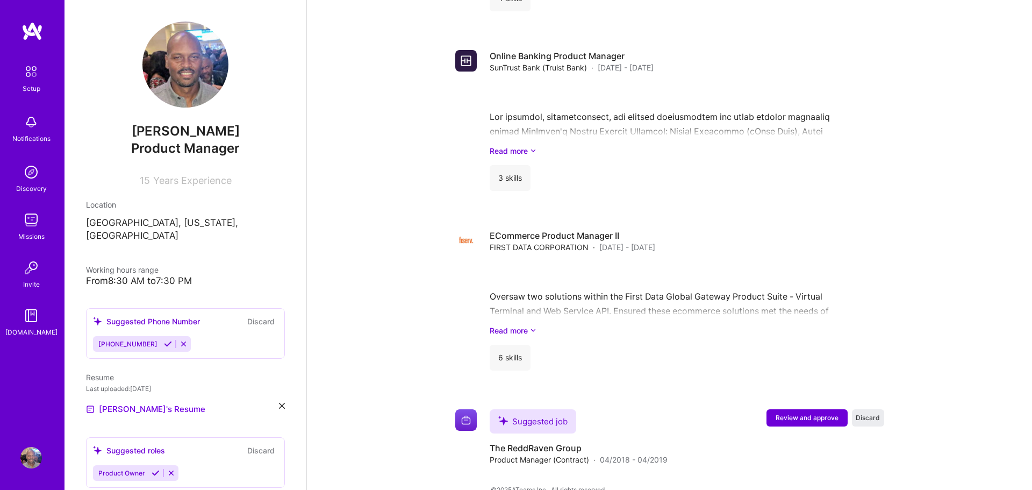
scroll to position [1338, 0]
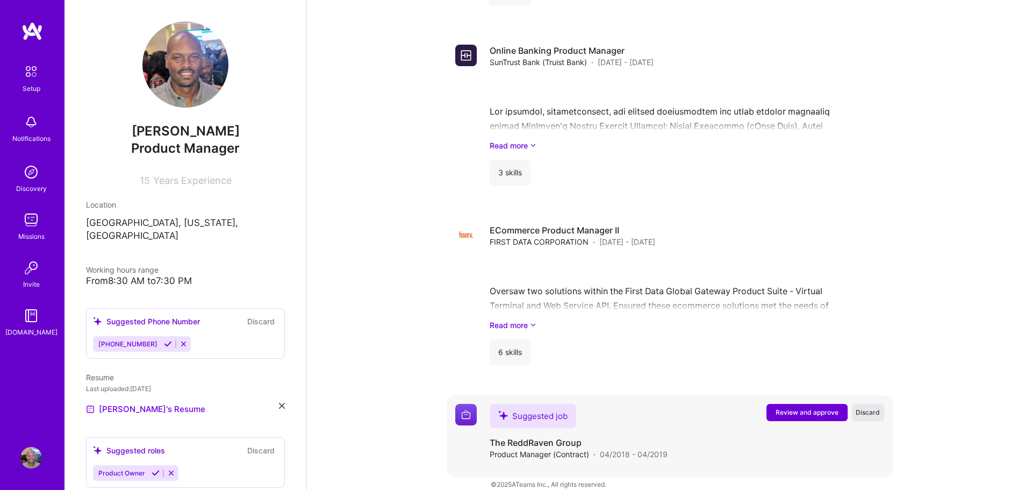
click at [871, 407] on span "Discard" at bounding box center [868, 411] width 24 height 9
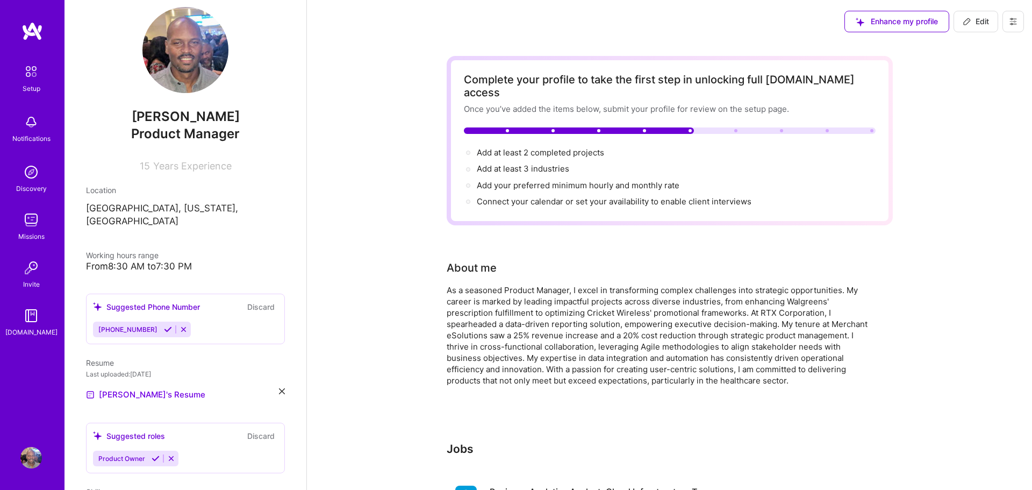
scroll to position [20, 0]
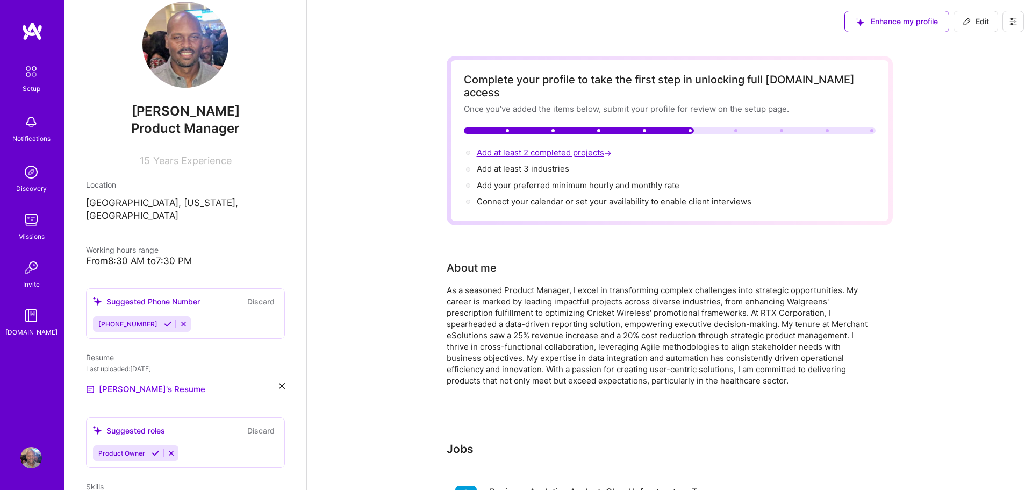
click at [491, 147] on span "Add at least 2 completed projects →" at bounding box center [545, 152] width 137 height 10
select select "US"
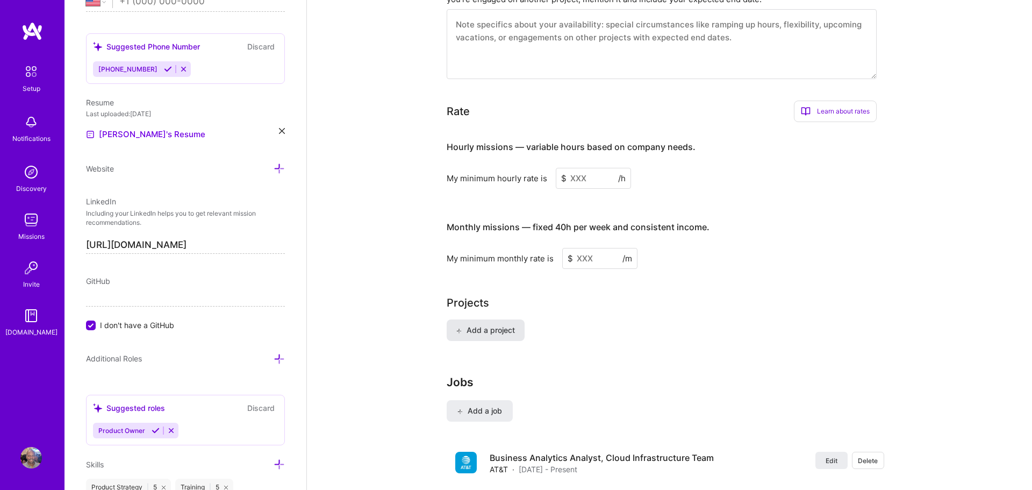
scroll to position [600, 0]
drag, startPoint x: 587, startPoint y: 165, endPoint x: 575, endPoint y: 167, distance: 11.9
click at [575, 168] on input at bounding box center [593, 178] width 75 height 21
click at [623, 222] on h4 "Monthly missions — fixed 40h per week and consistent income." at bounding box center [578, 227] width 263 height 10
click at [586, 168] on input at bounding box center [593, 178] width 75 height 21
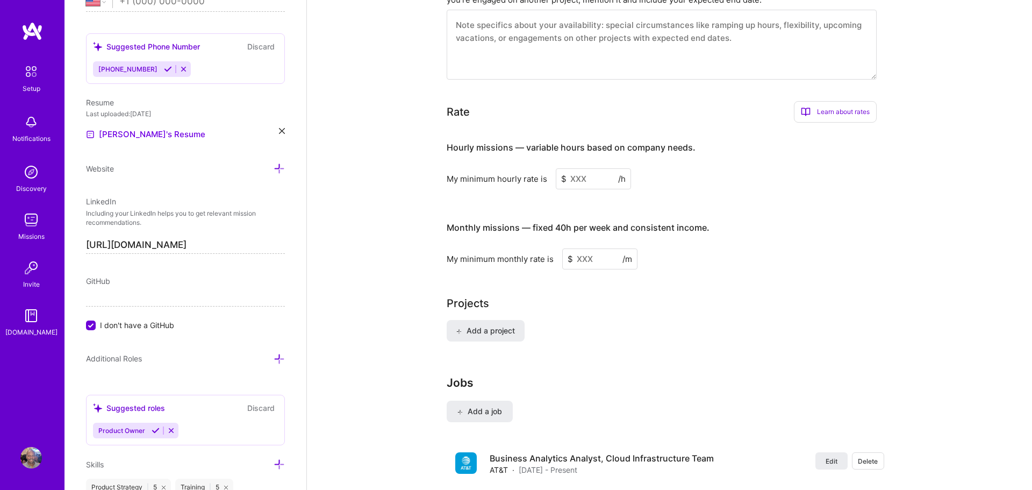
click at [586, 168] on input at bounding box center [593, 178] width 75 height 21
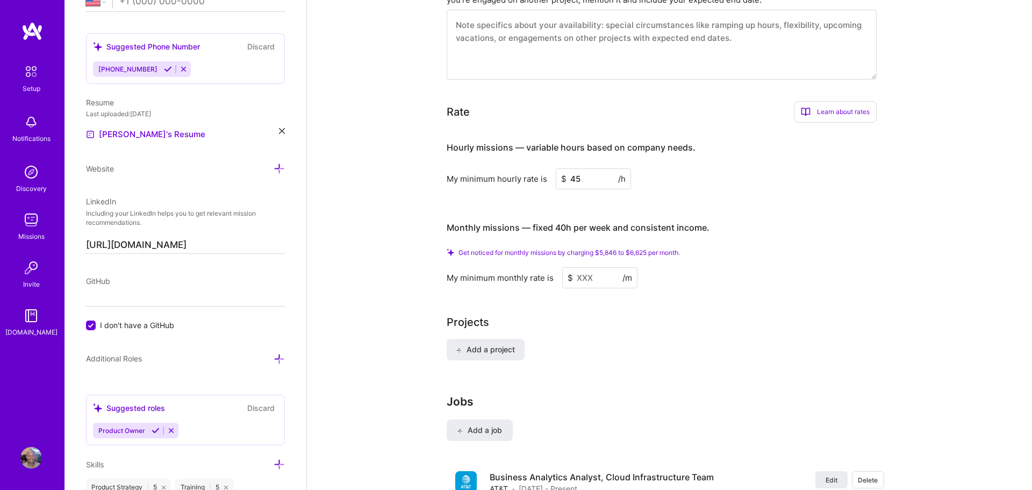
type input "45"
click at [577, 267] on input at bounding box center [599, 277] width 75 height 21
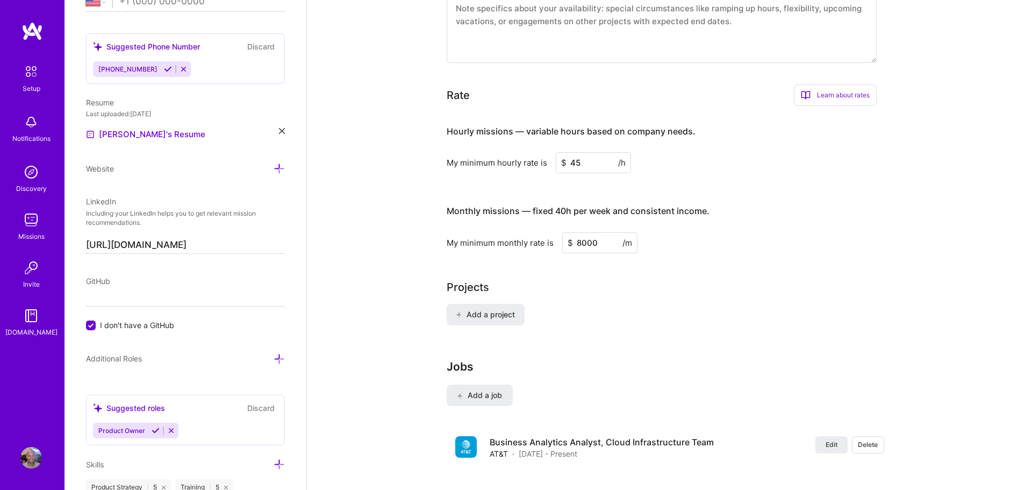
type input "8000"
click at [619, 289] on div "Projects Add a project" at bounding box center [670, 308] width 446 height 59
click at [478, 309] on span "Add a project" at bounding box center [485, 314] width 59 height 11
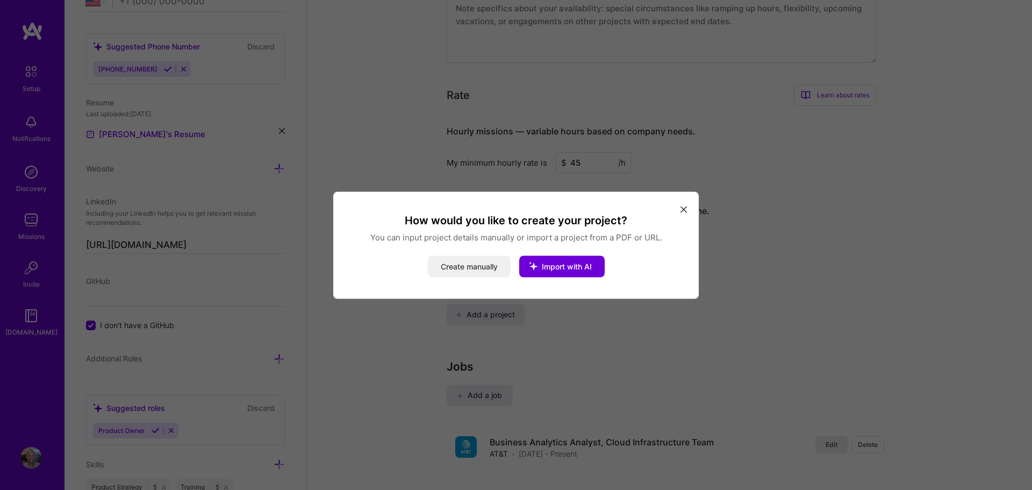
click at [471, 271] on button "Create manually" at bounding box center [469, 265] width 83 height 21
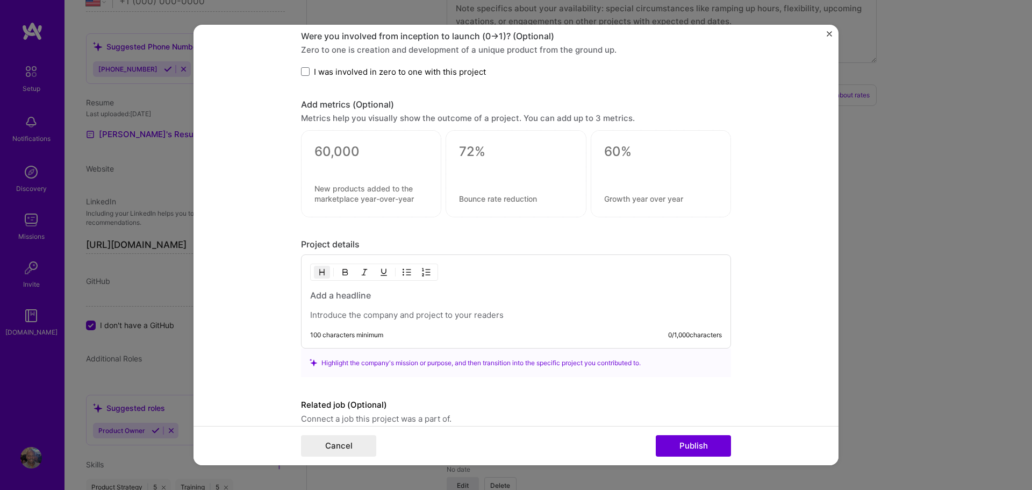
scroll to position [687, 0]
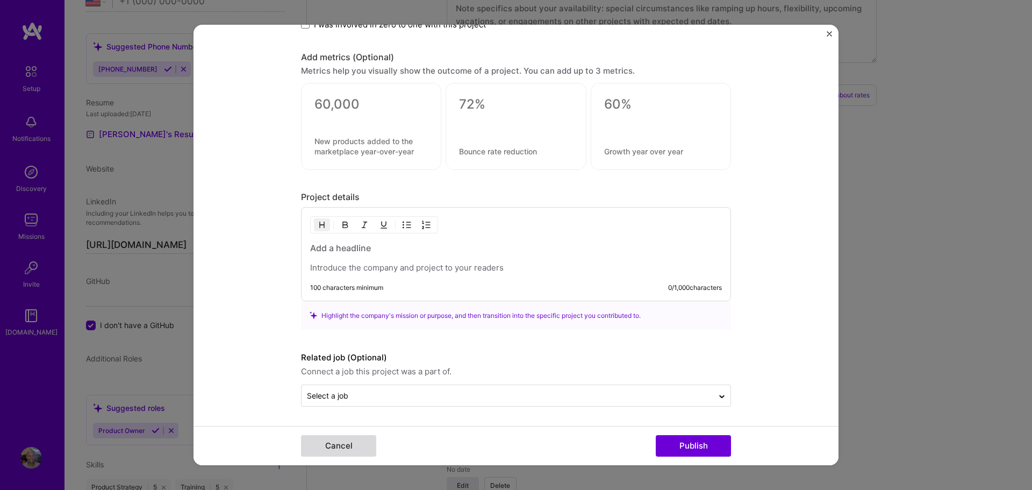
click at [331, 445] on button "Cancel" at bounding box center [338, 445] width 75 height 21
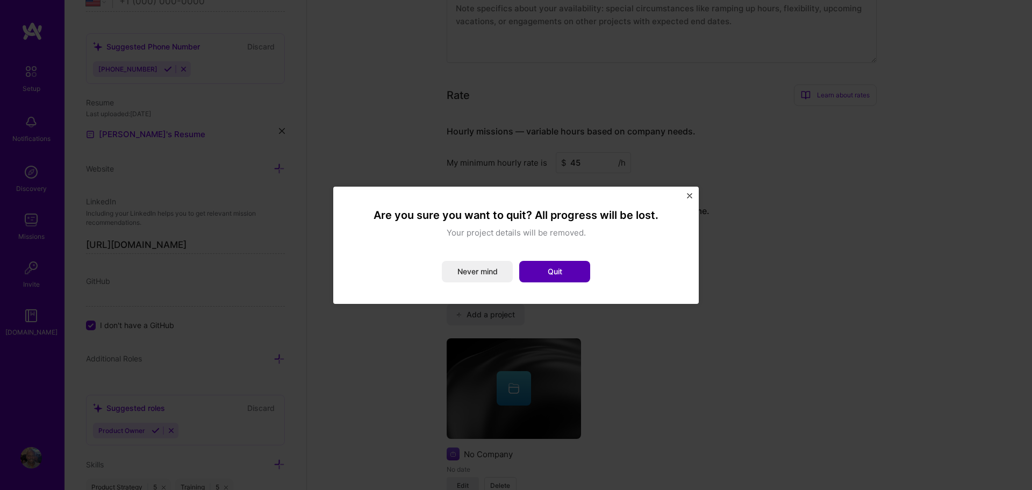
click at [558, 277] on button "Quit" at bounding box center [554, 271] width 71 height 21
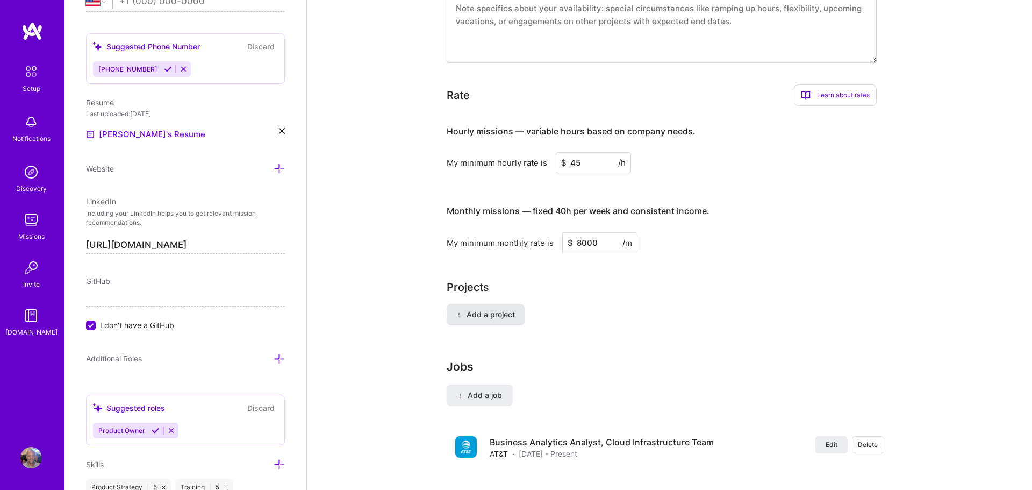
click at [489, 309] on span "Add a project" at bounding box center [485, 314] width 59 height 11
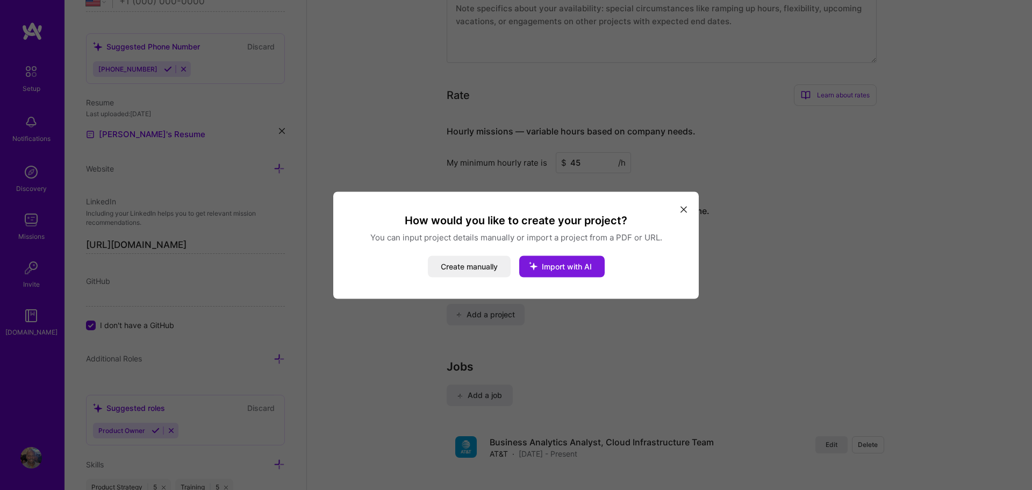
click at [544, 268] on icon "modal" at bounding box center [533, 266] width 28 height 28
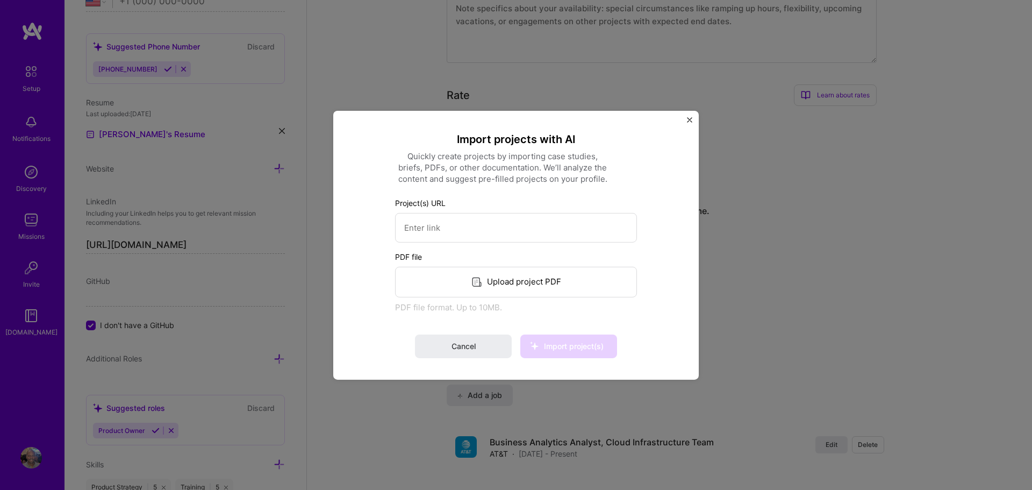
click at [547, 281] on div "Upload project PDF" at bounding box center [516, 281] width 242 height 31
click at [557, 347] on span "Import project(s)" at bounding box center [574, 345] width 60 height 9
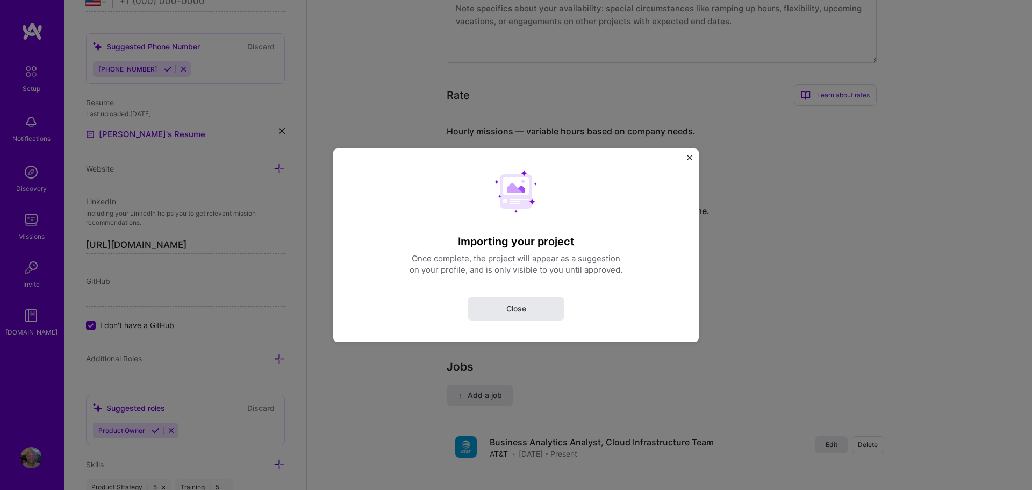
click at [515, 306] on span "Close" at bounding box center [516, 308] width 20 height 11
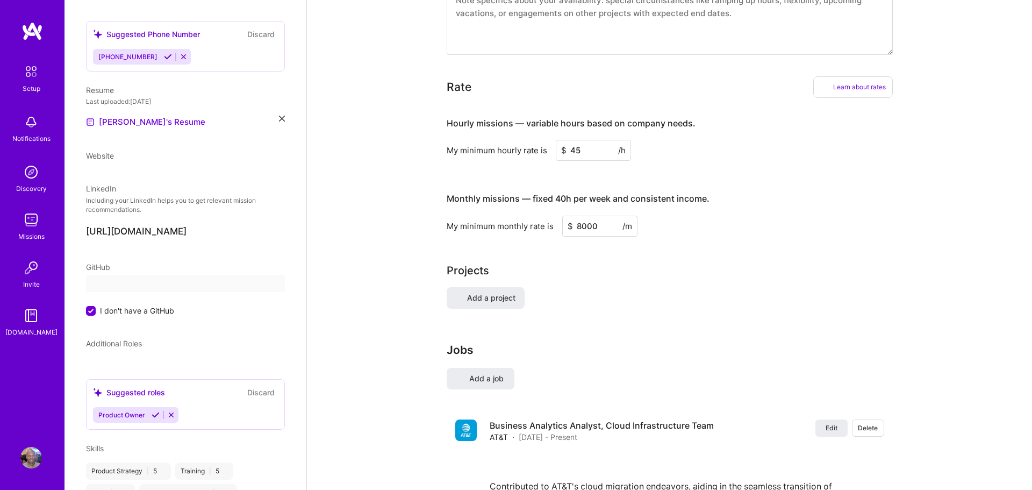
select select "US"
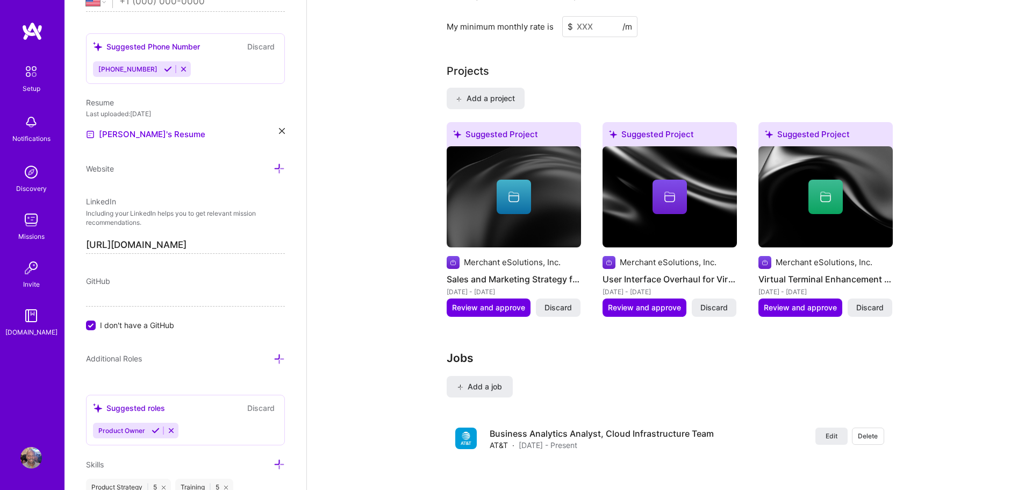
scroll to position [831, 0]
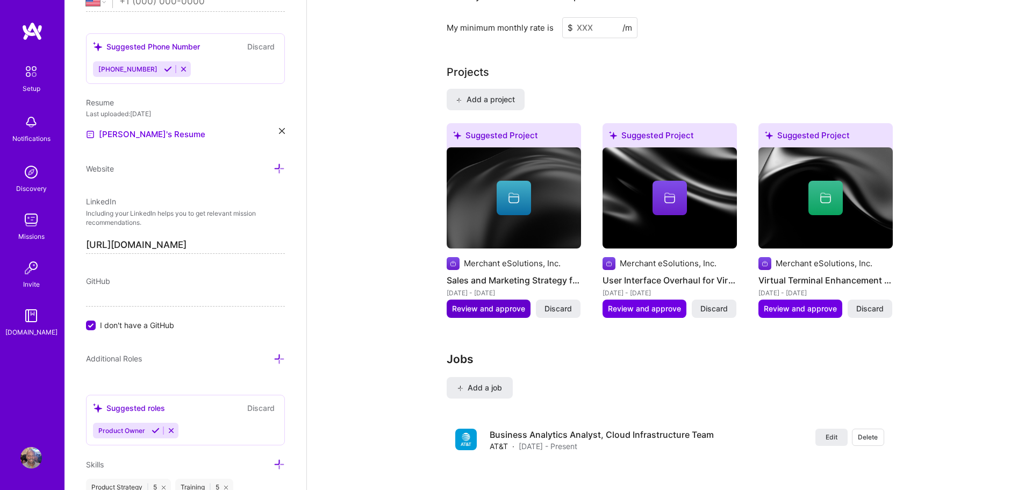
click at [477, 303] on span "Review and approve" at bounding box center [488, 308] width 73 height 11
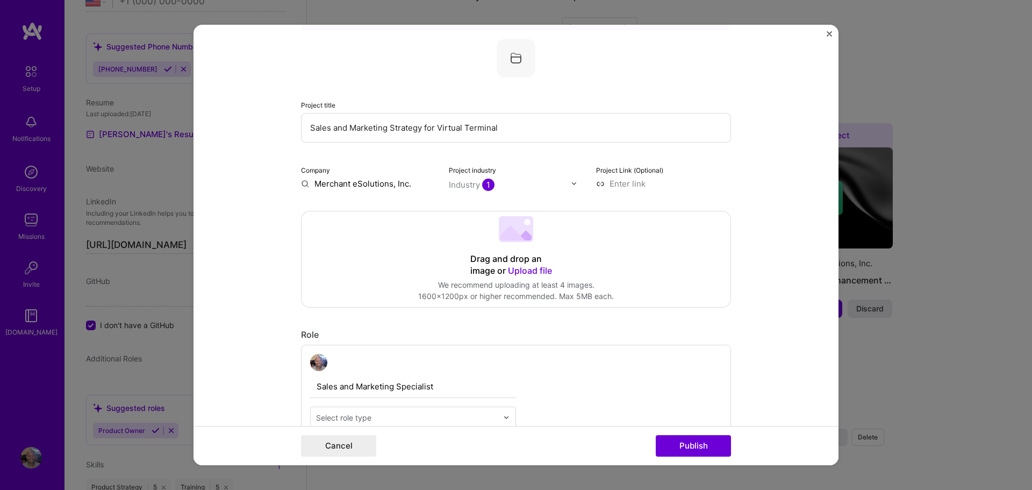
scroll to position [54, 0]
click at [831, 32] on img "Close" at bounding box center [829, 33] width 5 height 5
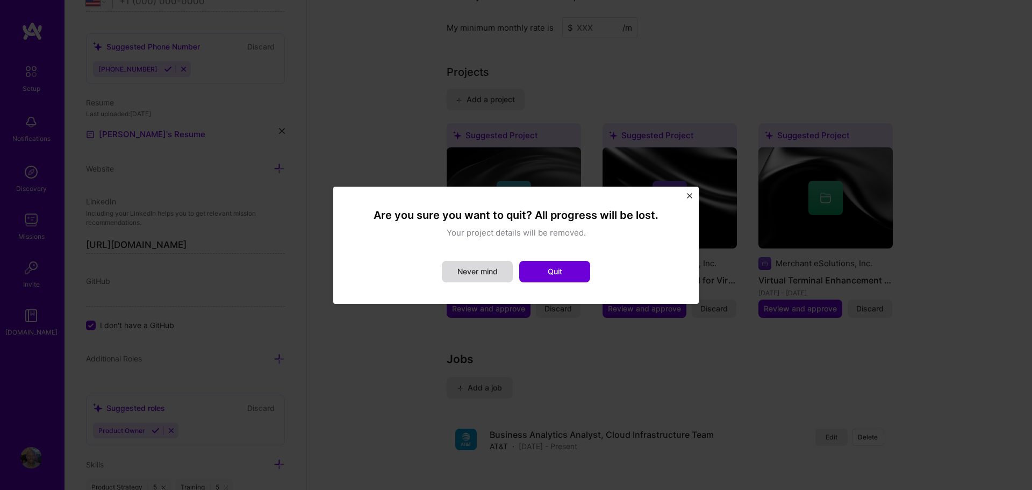
click at [495, 274] on button "Never mind" at bounding box center [477, 271] width 71 height 21
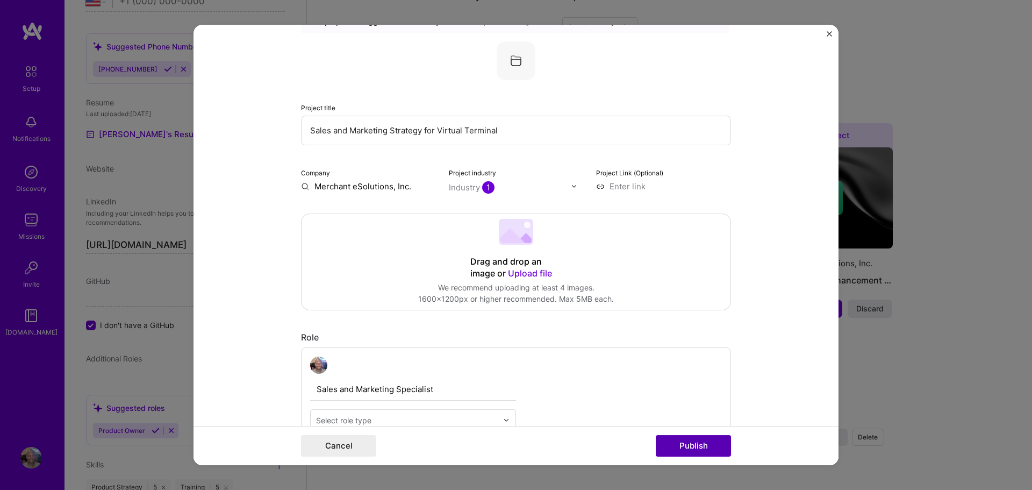
click at [692, 445] on button "Publish" at bounding box center [693, 445] width 75 height 21
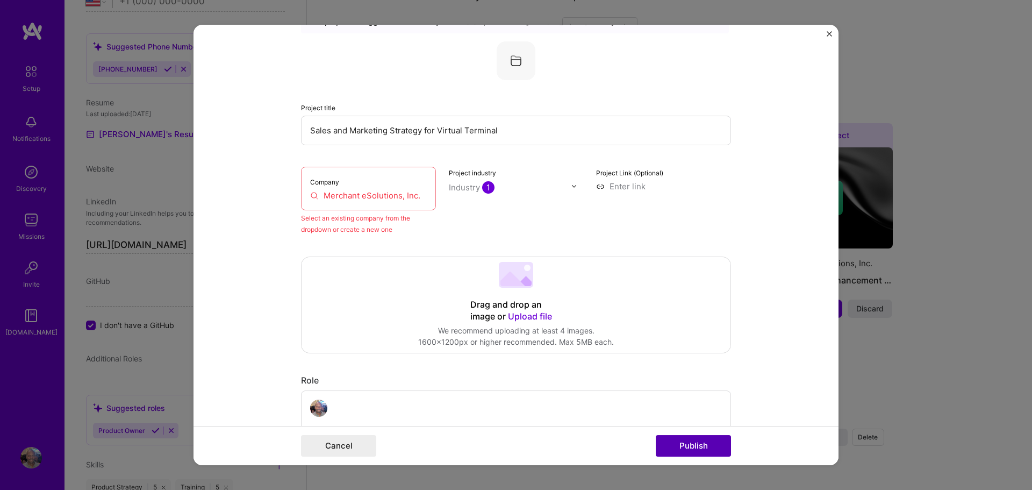
scroll to position [70, 0]
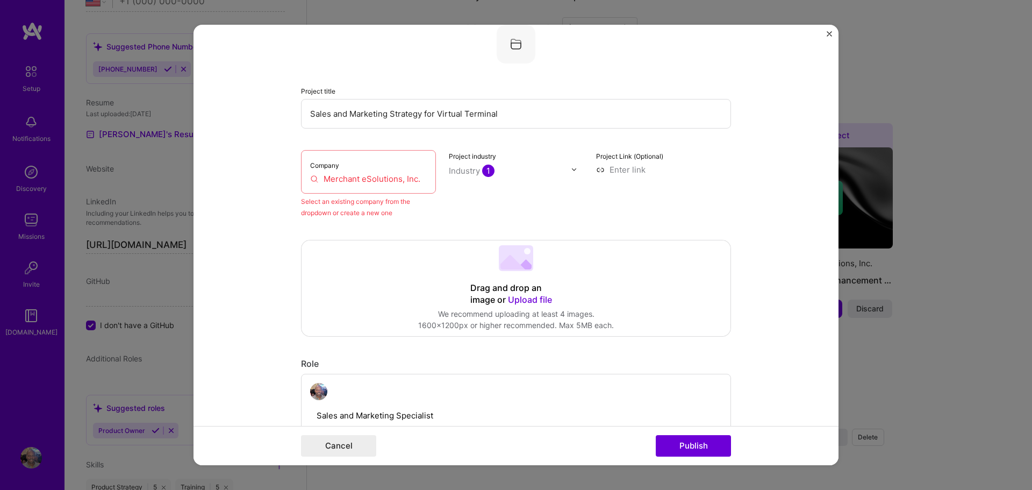
click at [393, 182] on input "Merchant eSolutions, Inc." at bounding box center [368, 178] width 117 height 11
drag, startPoint x: 421, startPoint y: 180, endPoint x: 402, endPoint y: 180, distance: 19.4
click at [402, 180] on input "Merchant eSolutions, Inc." at bounding box center [368, 178] width 117 height 11
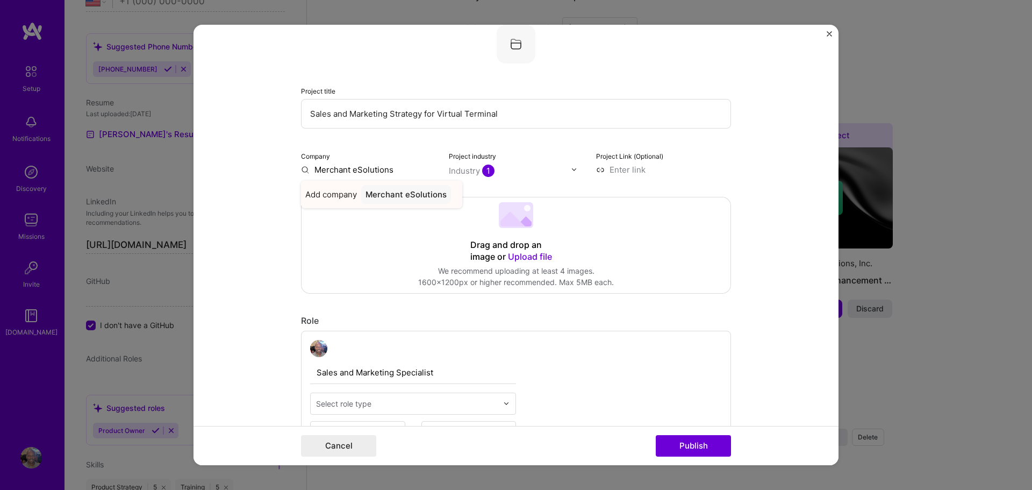
type input "Merchant eSolutions"
click at [414, 195] on div "Merchant eSolutions" at bounding box center [406, 194] width 90 height 19
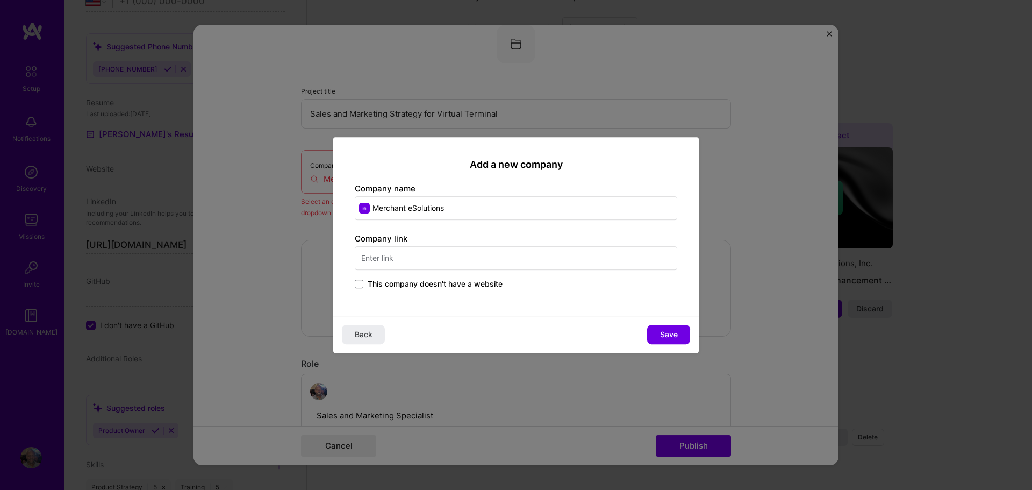
click at [397, 259] on input "text" at bounding box center [516, 258] width 322 height 24
type input "[DOMAIN_NAME]"
click at [665, 333] on span "Save" at bounding box center [669, 334] width 18 height 11
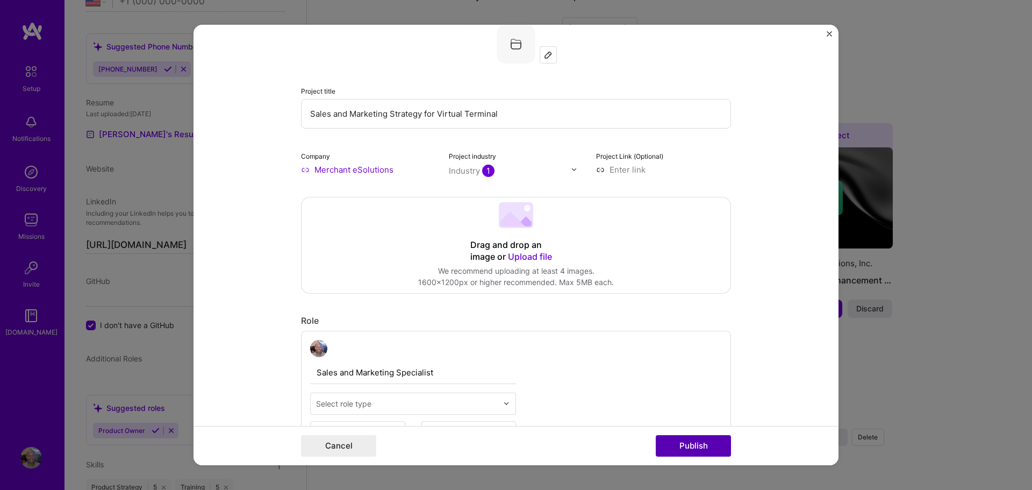
click at [693, 444] on button "Publish" at bounding box center [693, 445] width 75 height 21
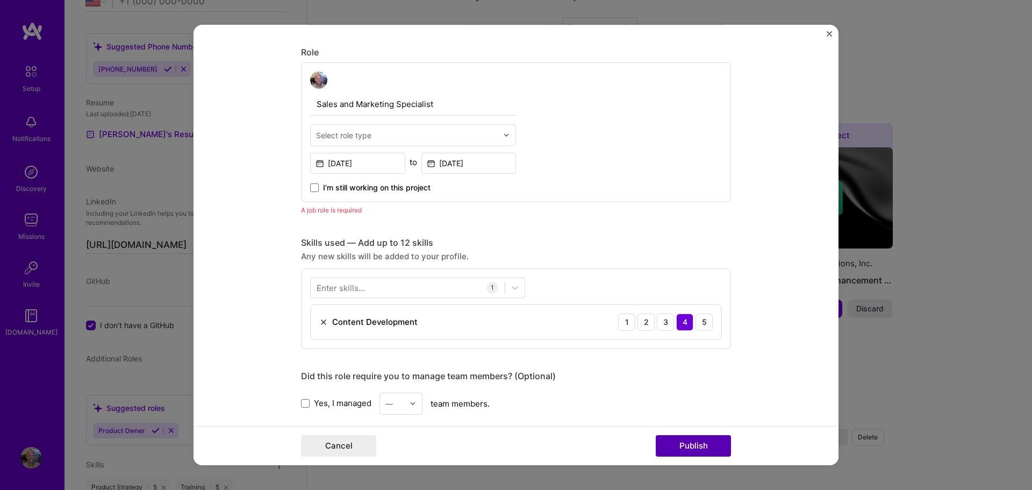
scroll to position [361, 0]
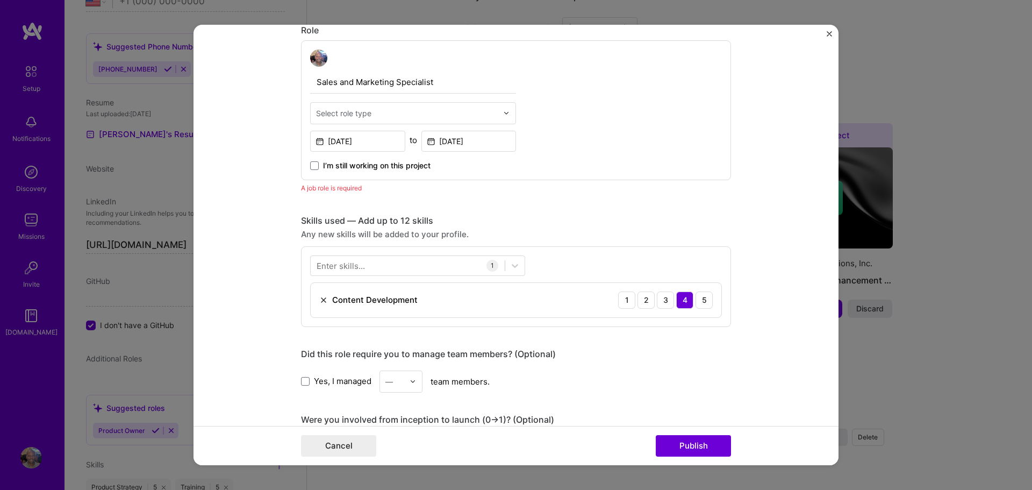
drag, startPoint x: 693, startPoint y: 444, endPoint x: 642, endPoint y: 394, distance: 71.4
click at [642, 394] on form "Editing suggested project This project is suggested based on your LinkedIn, res…" at bounding box center [515, 245] width 645 height 441
click at [508, 112] on img at bounding box center [506, 113] width 6 height 6
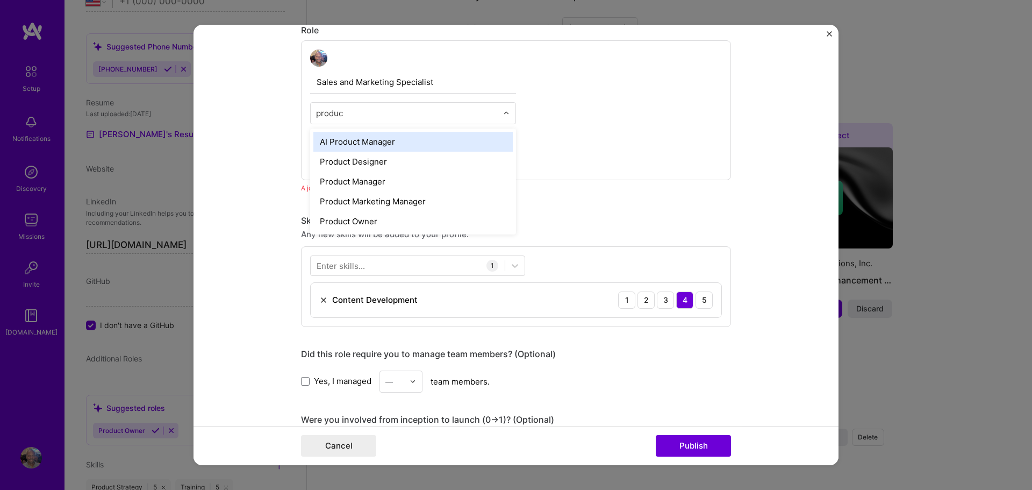
type input "product"
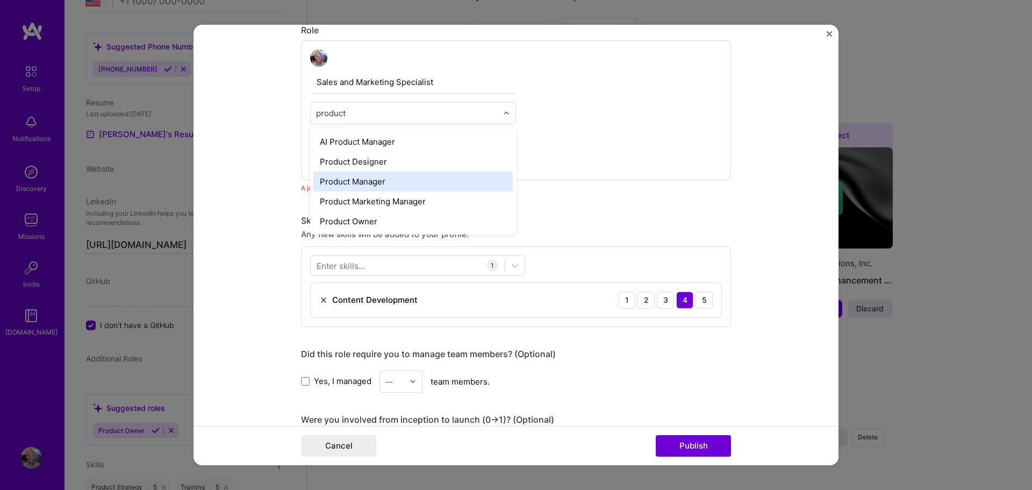
click at [379, 183] on div "Product Manager" at bounding box center [412, 181] width 199 height 20
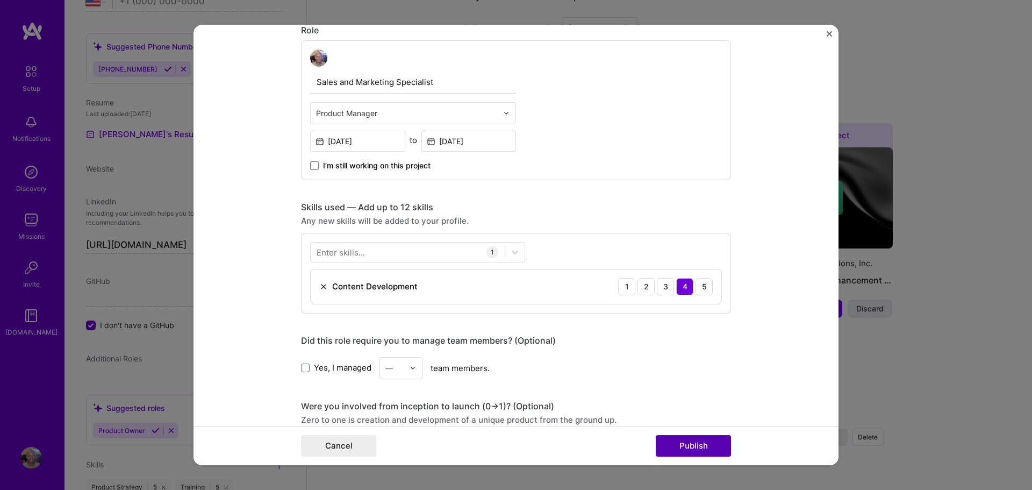
click at [694, 444] on button "Publish" at bounding box center [693, 445] width 75 height 21
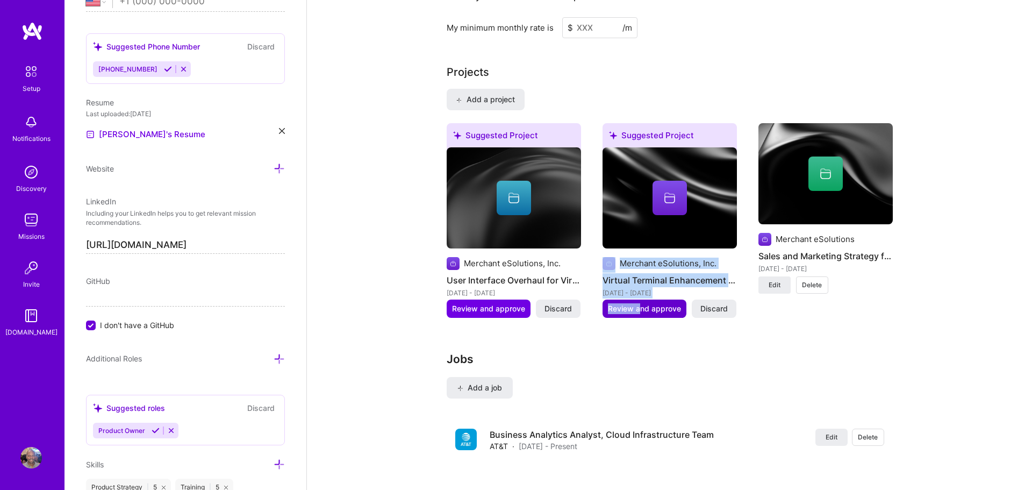
drag, startPoint x: 666, startPoint y: 188, endPoint x: 641, endPoint y: 295, distance: 109.8
click at [641, 295] on div "Merchant eSolutions, Inc. Virtual Terminal Enhancement Project [DATE] - [DATE] …" at bounding box center [669, 222] width 134 height 151
click at [641, 303] on span "Review and approve" at bounding box center [644, 308] width 73 height 11
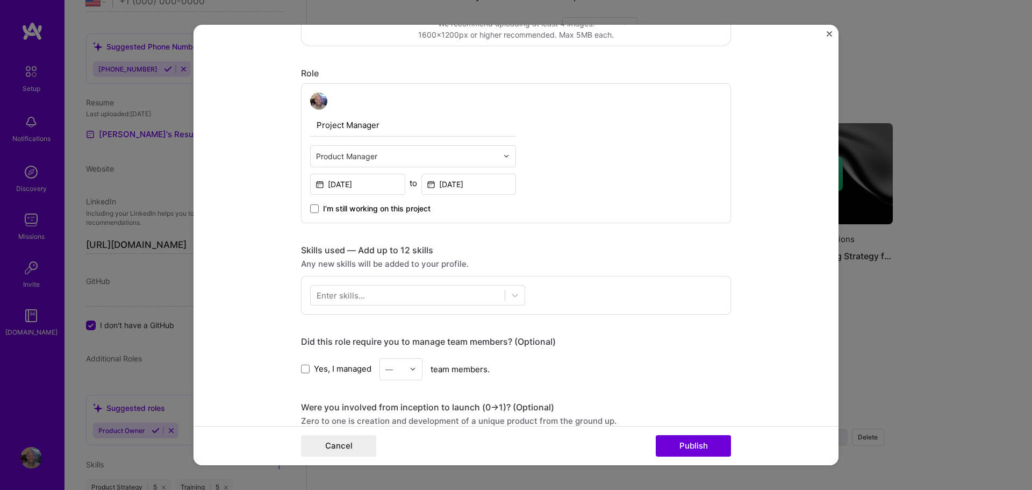
scroll to position [0, 0]
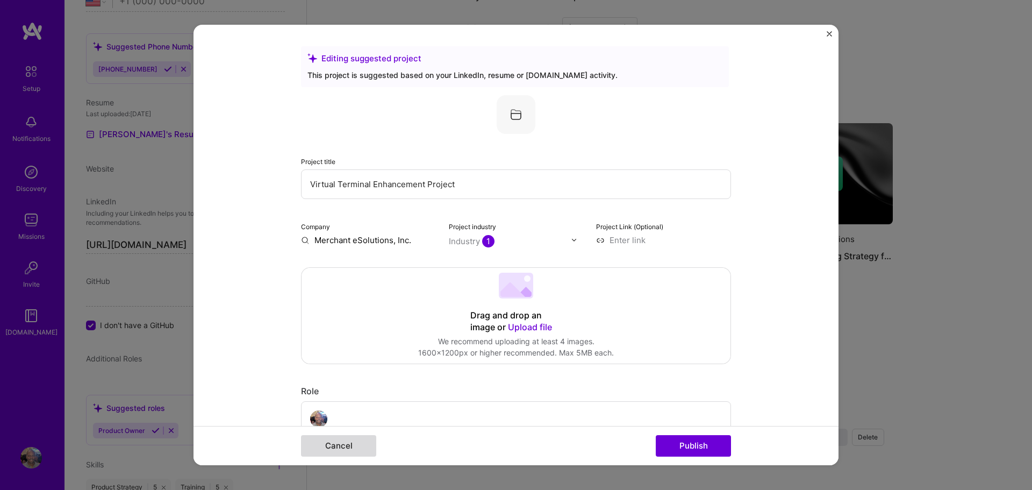
click at [344, 444] on button "Cancel" at bounding box center [338, 445] width 75 height 21
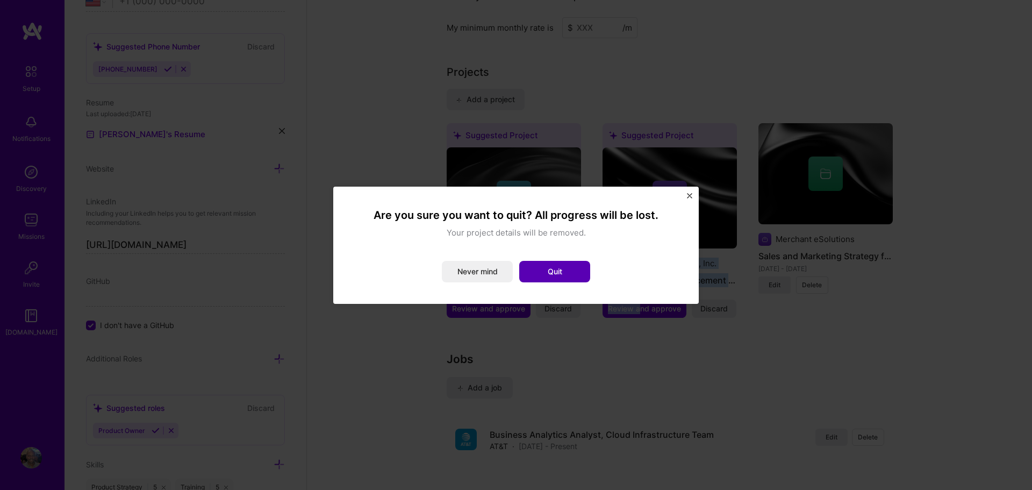
click at [544, 271] on button "Quit" at bounding box center [554, 271] width 71 height 21
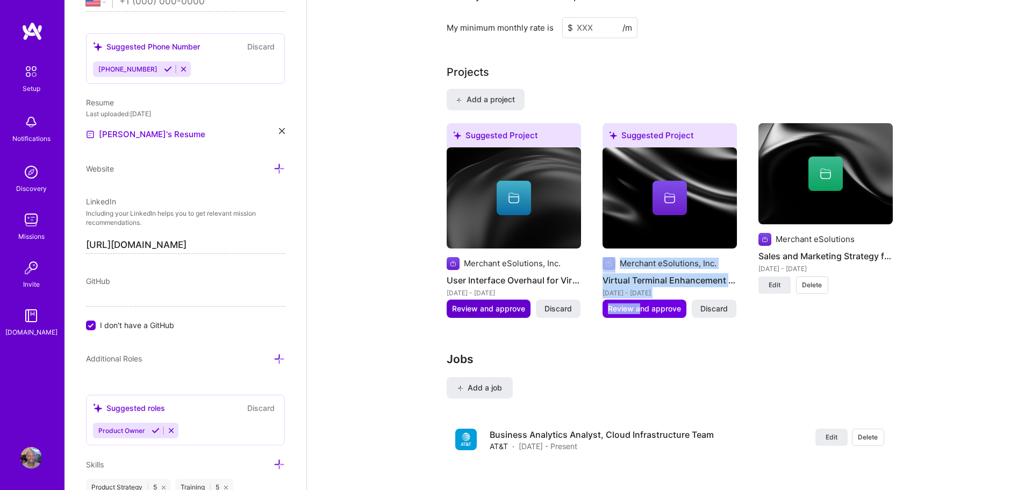
click at [498, 303] on span "Review and approve" at bounding box center [488, 308] width 73 height 11
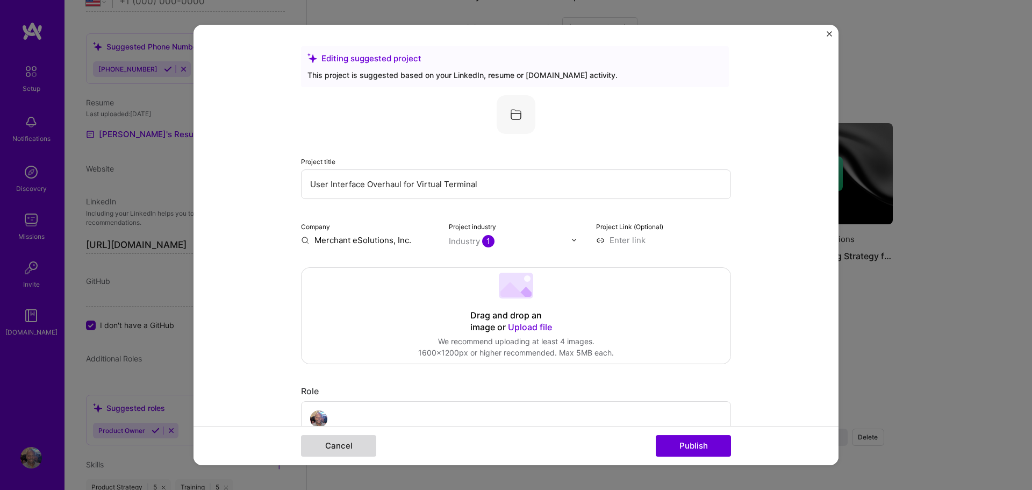
click at [339, 451] on button "Cancel" at bounding box center [338, 445] width 75 height 21
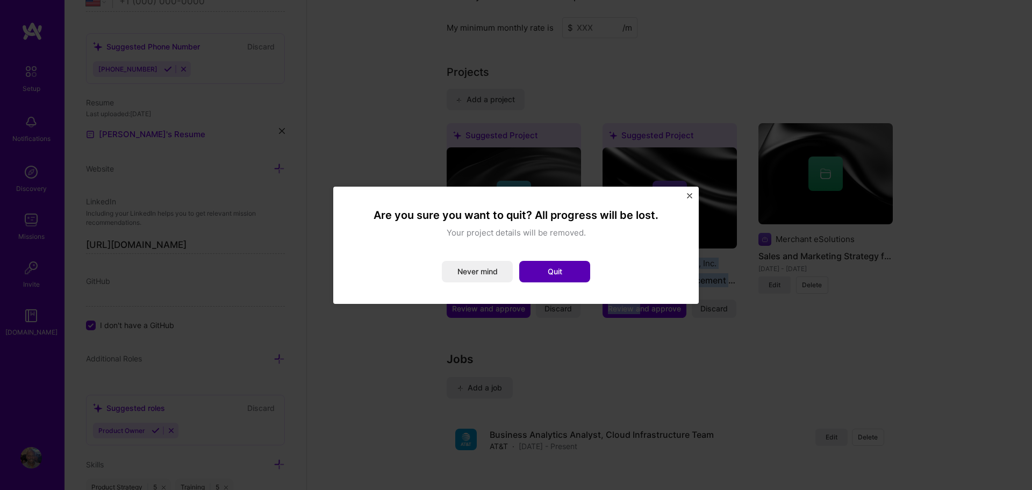
click at [548, 267] on button "Quit" at bounding box center [554, 271] width 71 height 21
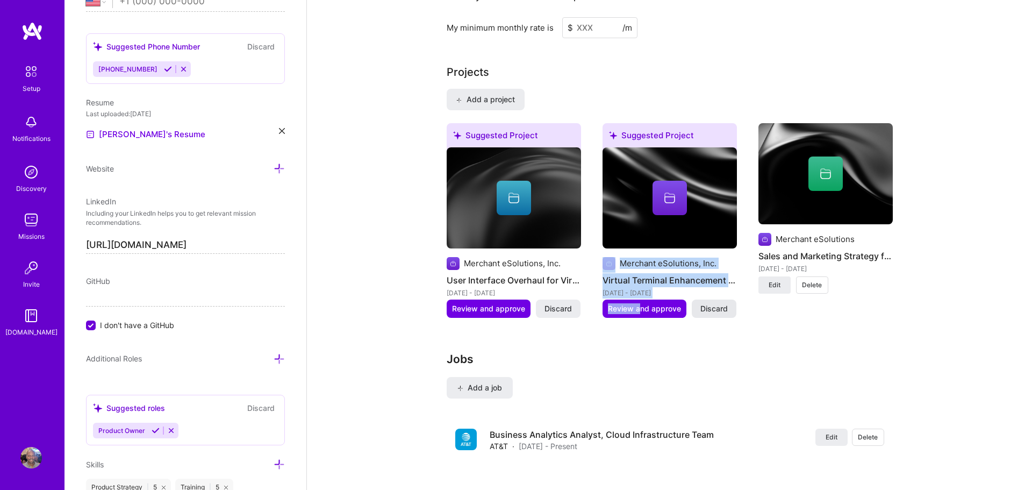
click at [710, 303] on span "Discard" at bounding box center [713, 308] width 27 height 11
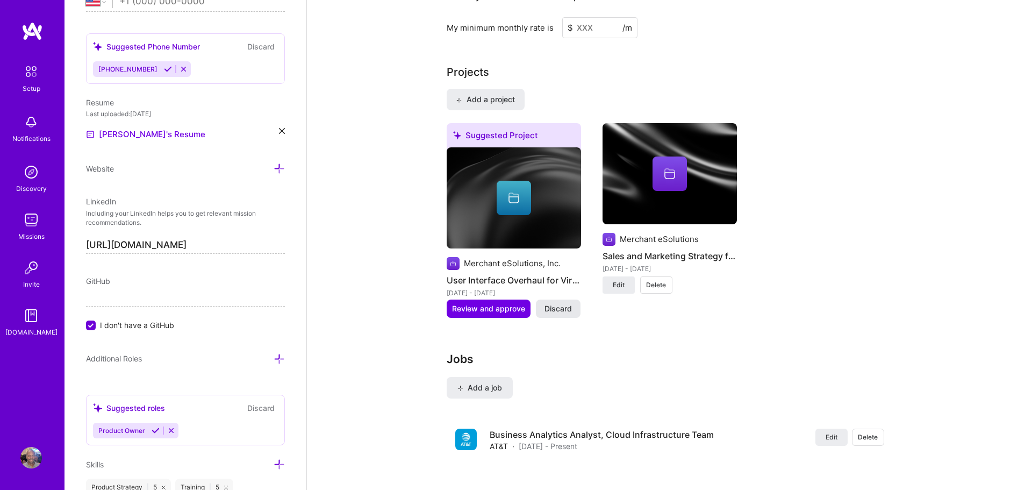
click at [566, 303] on span "Discard" at bounding box center [557, 308] width 27 height 11
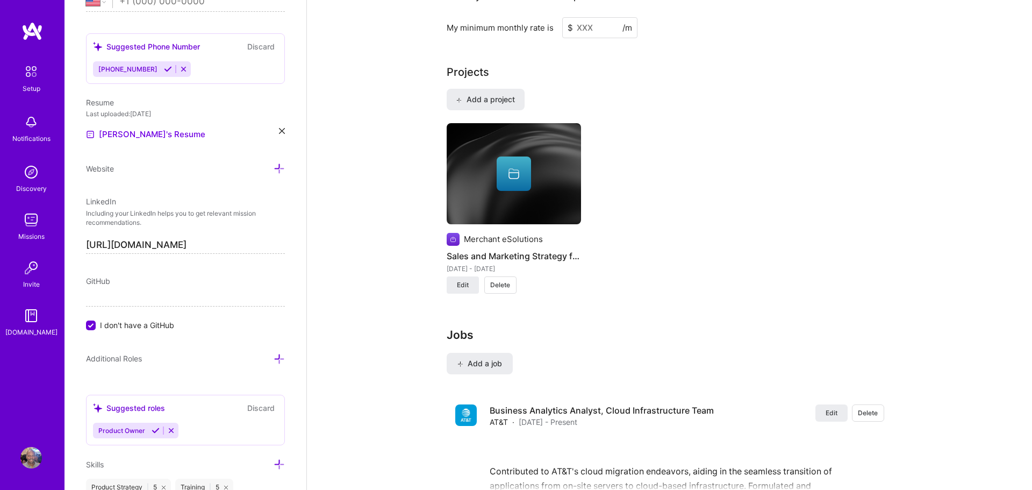
click at [516, 167] on icon at bounding box center [513, 173] width 13 height 13
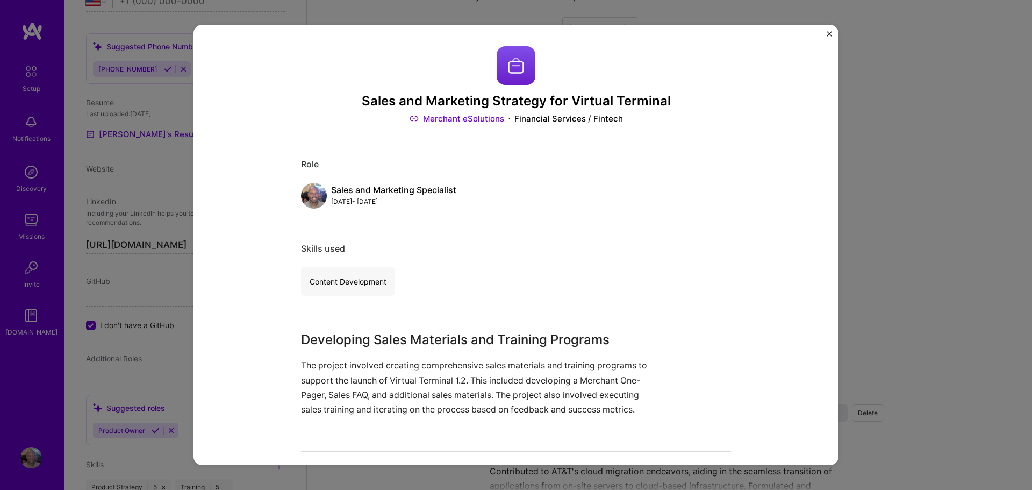
scroll to position [7, 0]
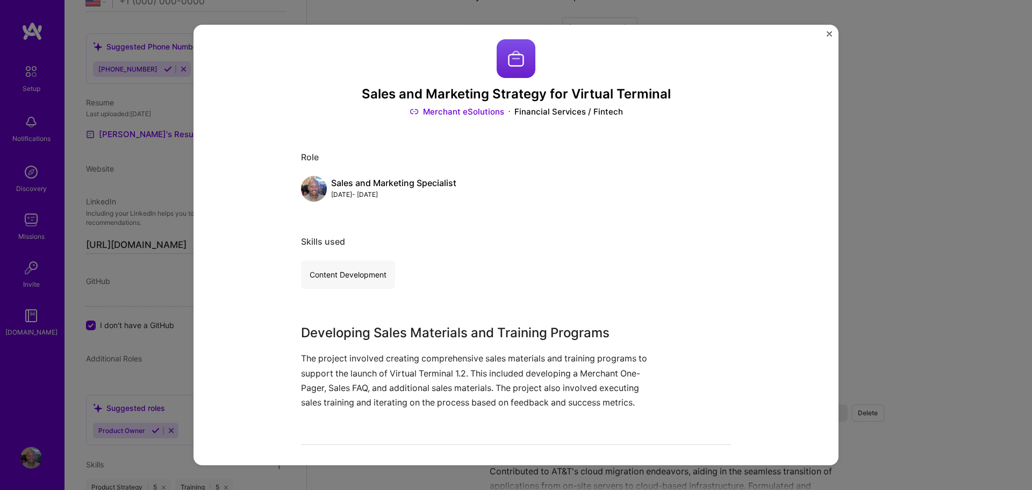
click at [825, 33] on div "Sales and Marketing Strategy for Virtual Terminal Merchant eSolutions Financial…" at bounding box center [515, 245] width 645 height 441
click at [829, 35] on img "Close" at bounding box center [829, 33] width 5 height 5
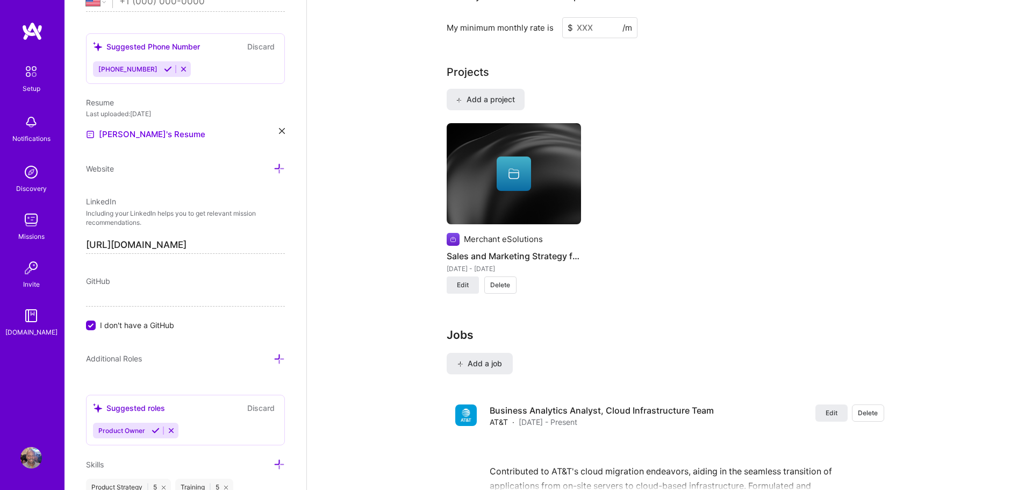
click at [497, 280] on span "Delete" at bounding box center [500, 285] width 20 height 10
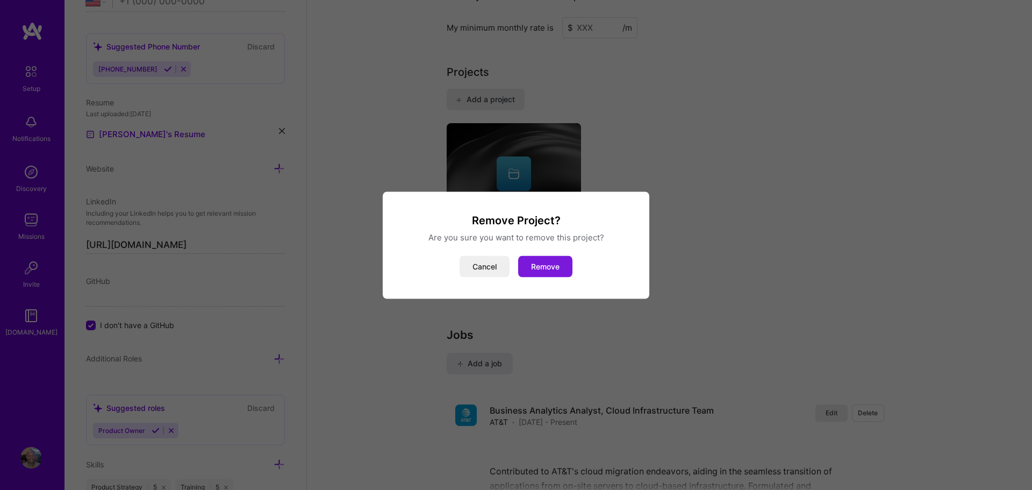
click at [541, 267] on button "Remove" at bounding box center [545, 265] width 54 height 21
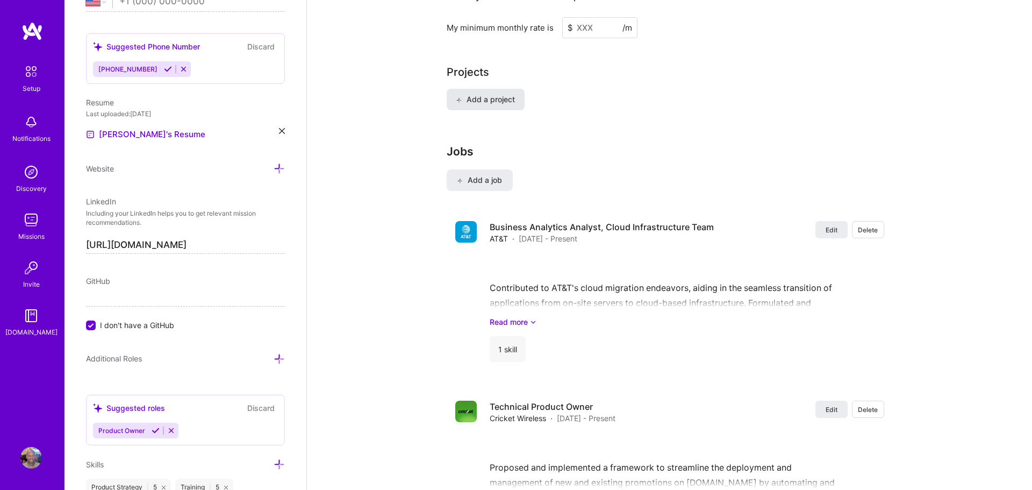
click at [498, 94] on span "Add a project" at bounding box center [485, 99] width 59 height 11
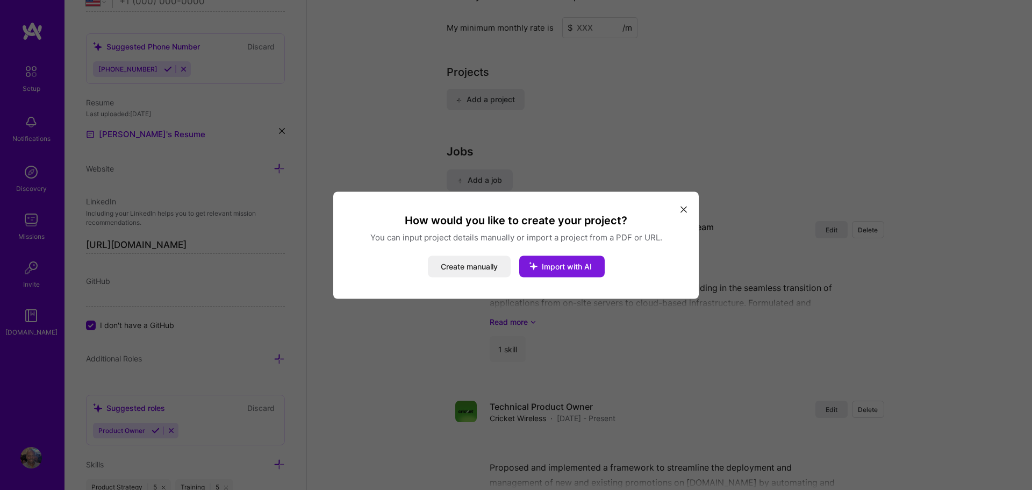
click at [548, 267] on span "Import with AI" at bounding box center [567, 265] width 50 height 9
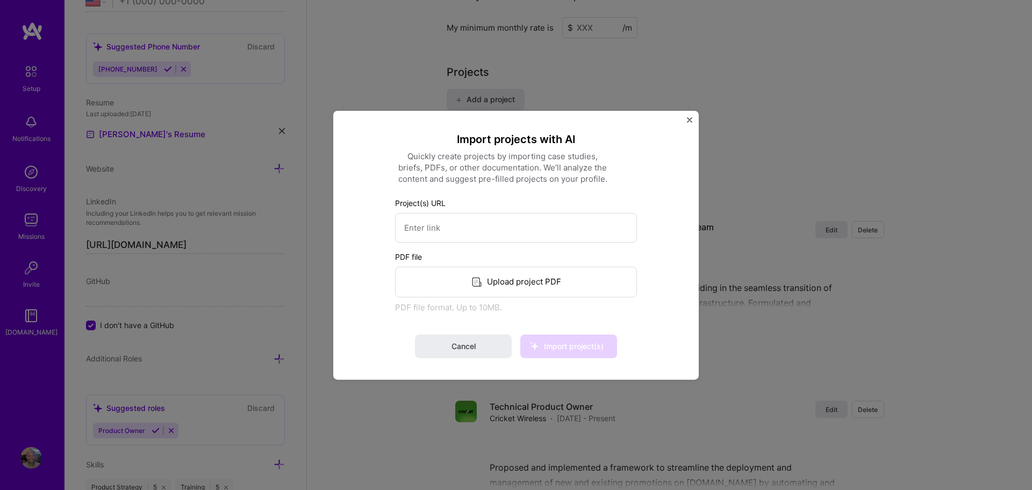
click at [515, 283] on div "Upload project PDF" at bounding box center [516, 281] width 242 height 31
click at [475, 344] on span "Cancel" at bounding box center [463, 346] width 24 height 11
